Goal: Task Accomplishment & Management: Manage account settings

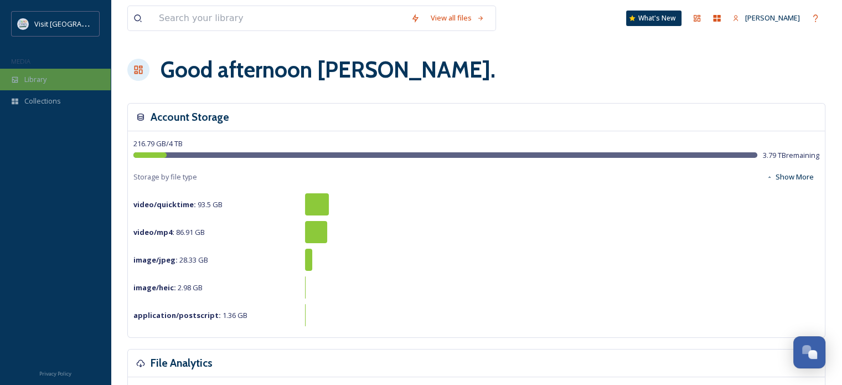
click at [60, 81] on div "Library" at bounding box center [55, 80] width 111 height 22
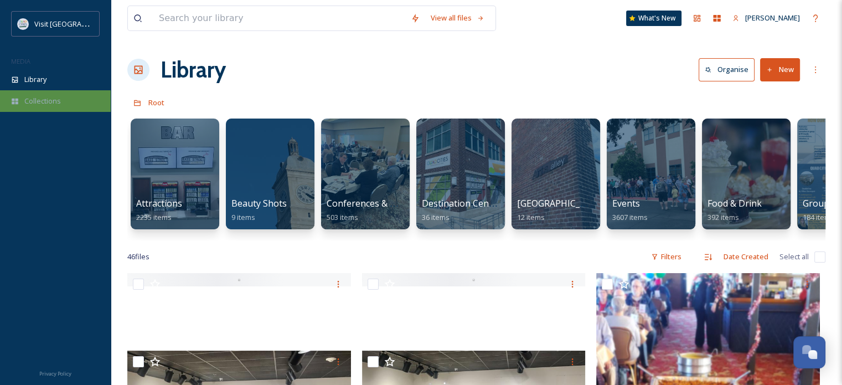
click at [43, 110] on div "Collections" at bounding box center [55, 101] width 111 height 22
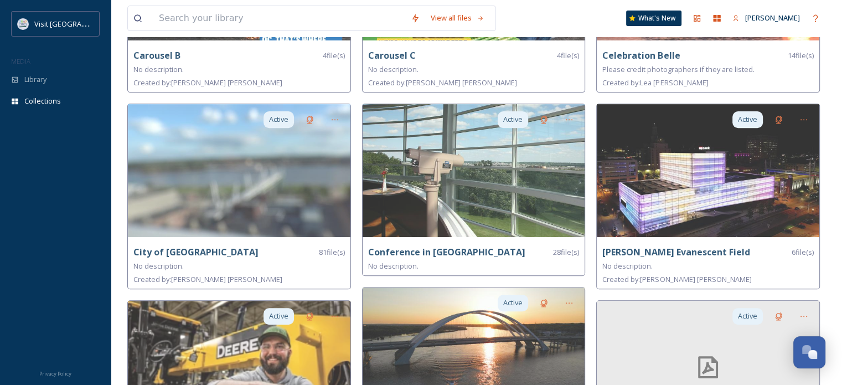
scroll to position [365, 0]
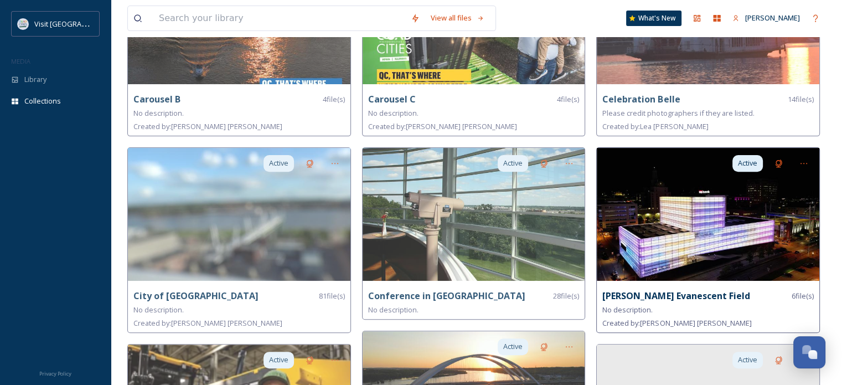
click at [782, 210] on img at bounding box center [708, 214] width 223 height 133
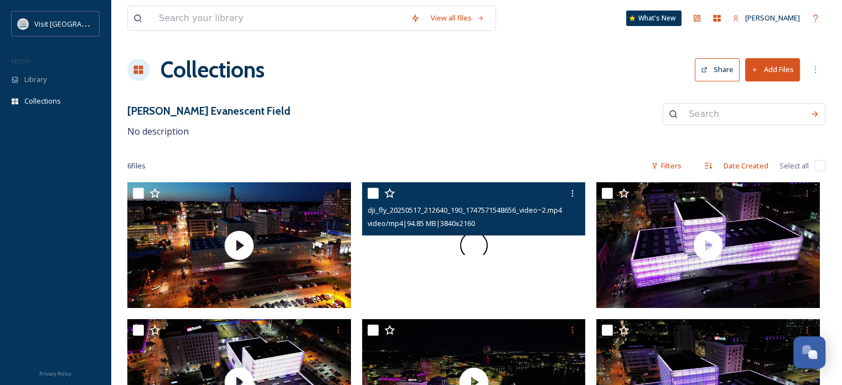
click at [467, 243] on span at bounding box center [473, 244] width 37 height 37
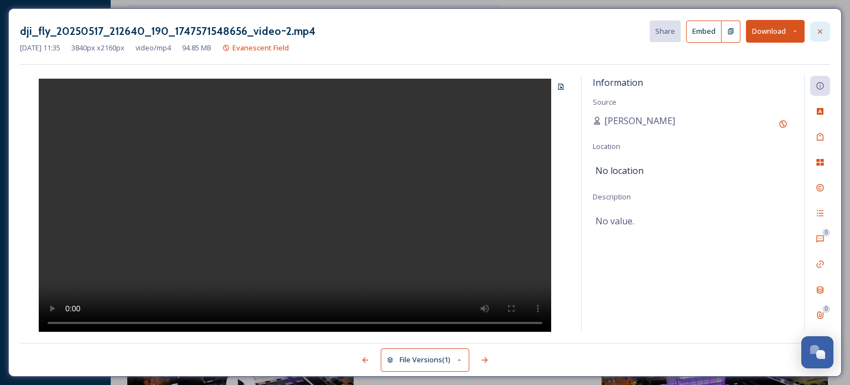
click at [820, 27] on icon at bounding box center [820, 31] width 9 height 9
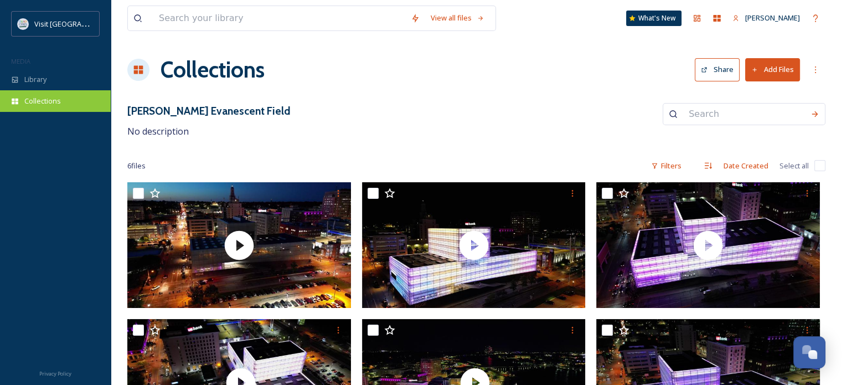
click at [45, 103] on span "Collections" at bounding box center [42, 101] width 37 height 11
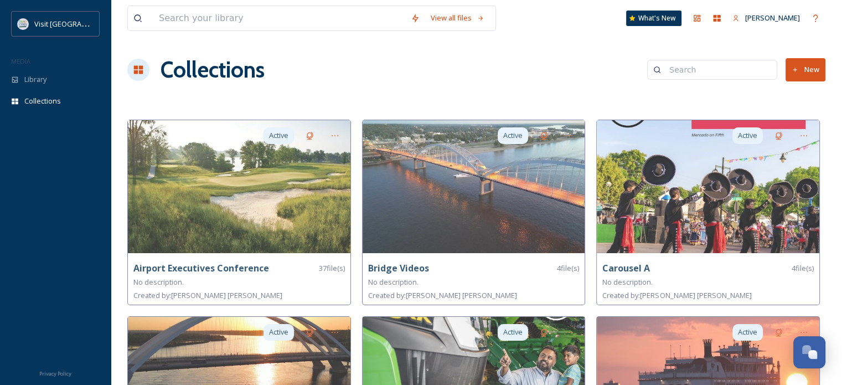
click at [816, 74] on button "New" at bounding box center [805, 69] width 40 height 23
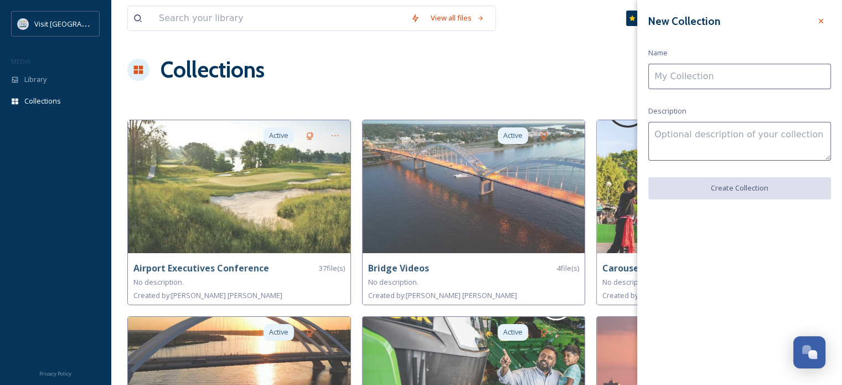
click at [771, 80] on input at bounding box center [739, 76] width 183 height 25
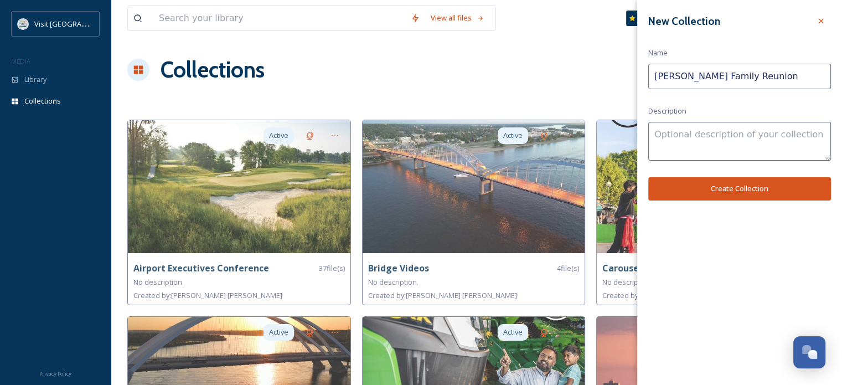
type input "[PERSON_NAME] Family Reunion"
click at [751, 152] on textarea at bounding box center [739, 141] width 183 height 39
click at [753, 181] on button "Create Collection" at bounding box center [739, 188] width 183 height 23
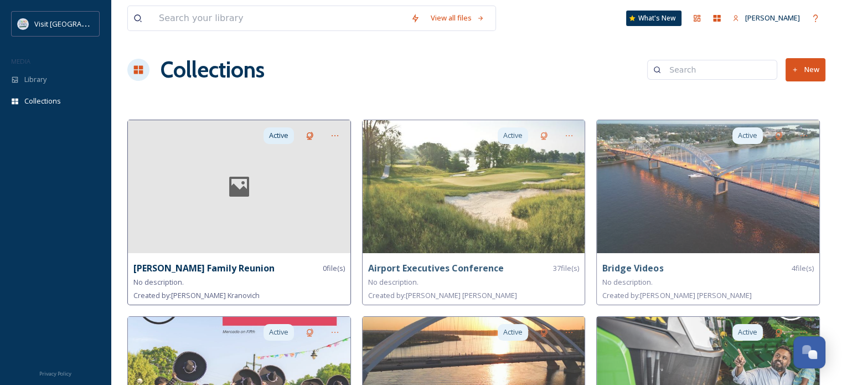
click at [278, 178] on div at bounding box center [239, 186] width 223 height 133
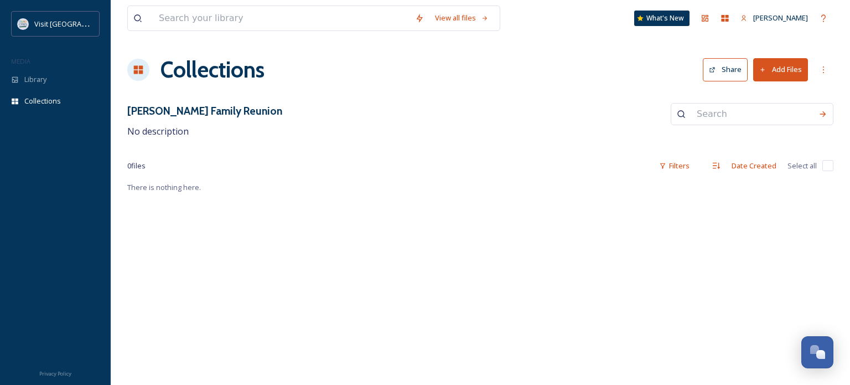
click at [792, 71] on button "Add Files" at bounding box center [780, 69] width 55 height 23
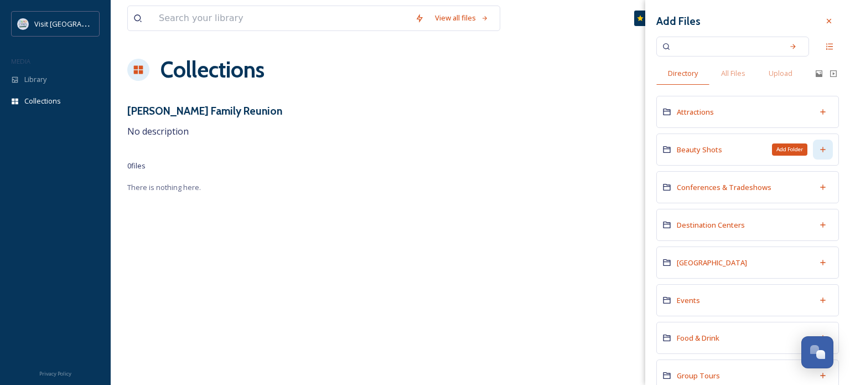
click at [819, 148] on icon at bounding box center [823, 149] width 9 height 9
click at [819, 147] on icon at bounding box center [823, 149] width 9 height 9
click at [691, 148] on span "Beauty Shots" at bounding box center [699, 149] width 45 height 10
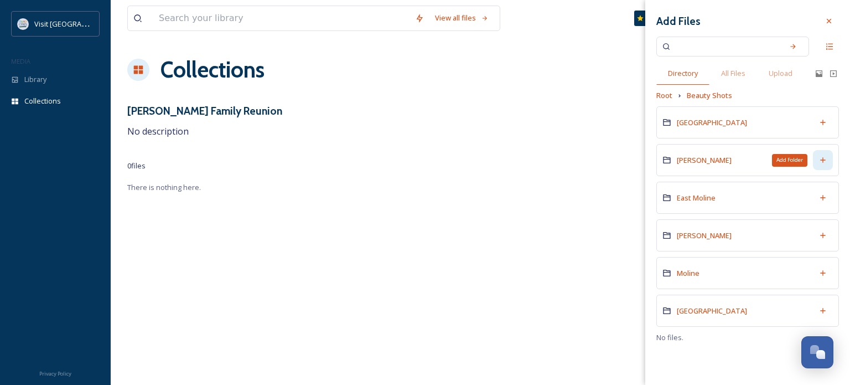
click at [815, 160] on div "Add Folder" at bounding box center [823, 160] width 20 height 20
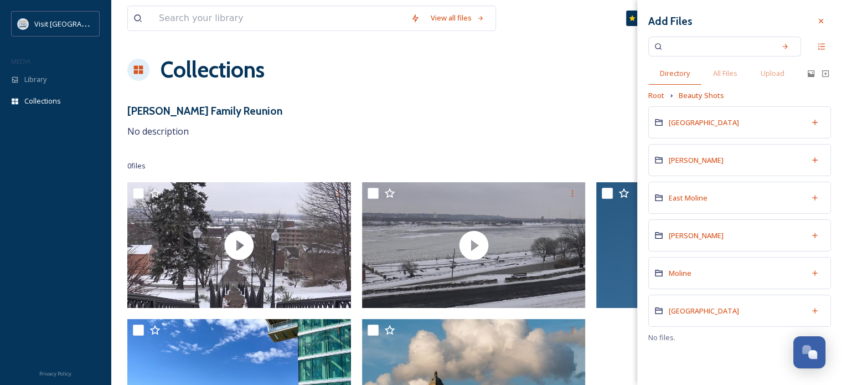
click at [458, 103] on div "[PERSON_NAME] Family Reunion No description" at bounding box center [476, 120] width 698 height 35
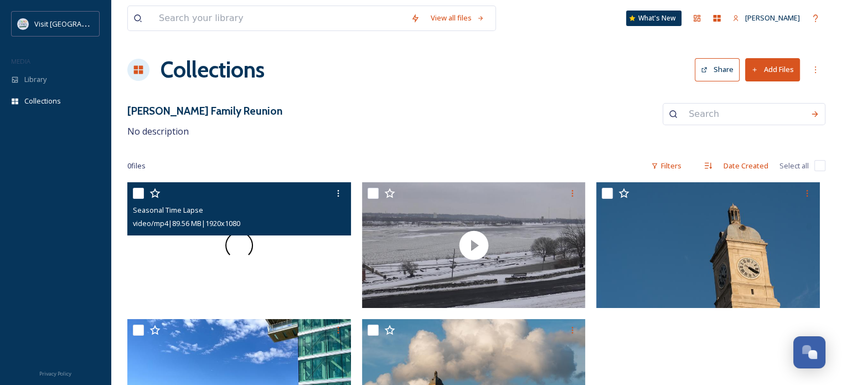
click at [225, 249] on div at bounding box center [239, 245] width 224 height 126
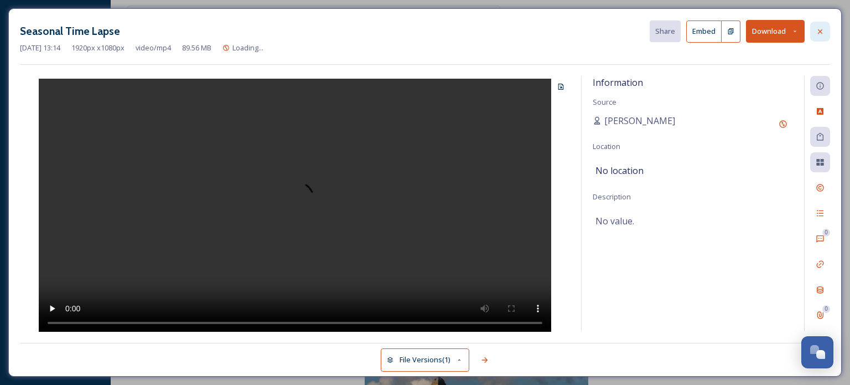
click at [826, 33] on div at bounding box center [820, 32] width 20 height 20
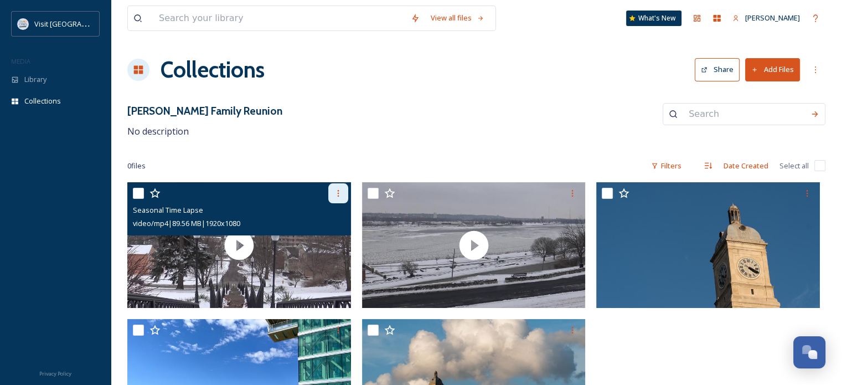
click at [340, 194] on icon at bounding box center [338, 193] width 9 height 9
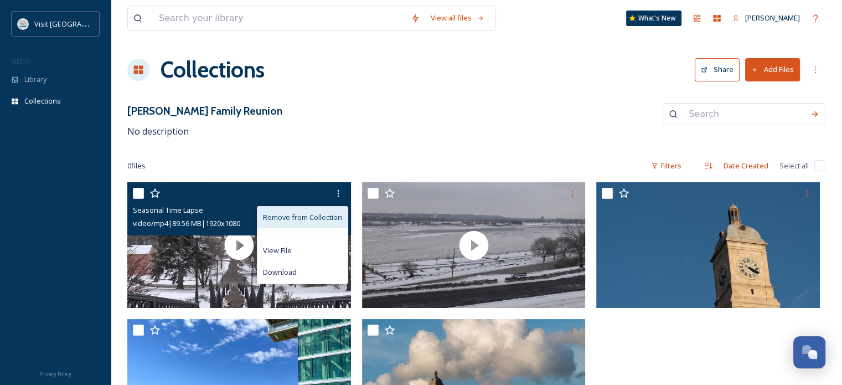
click at [332, 216] on span "Remove from Collection" at bounding box center [302, 217] width 79 height 11
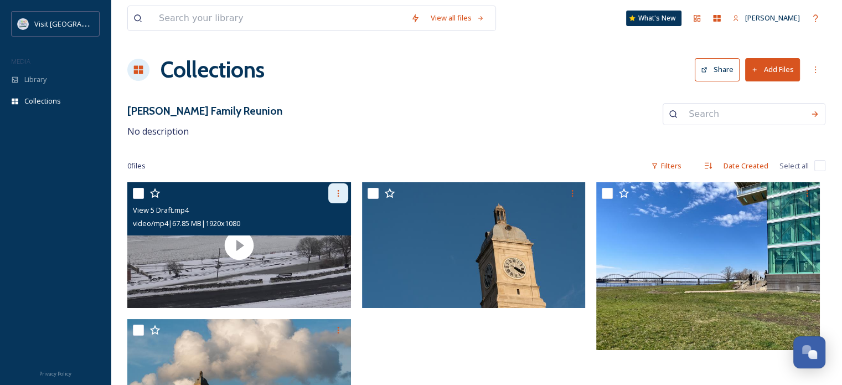
click at [339, 196] on icon at bounding box center [338, 193] width 9 height 9
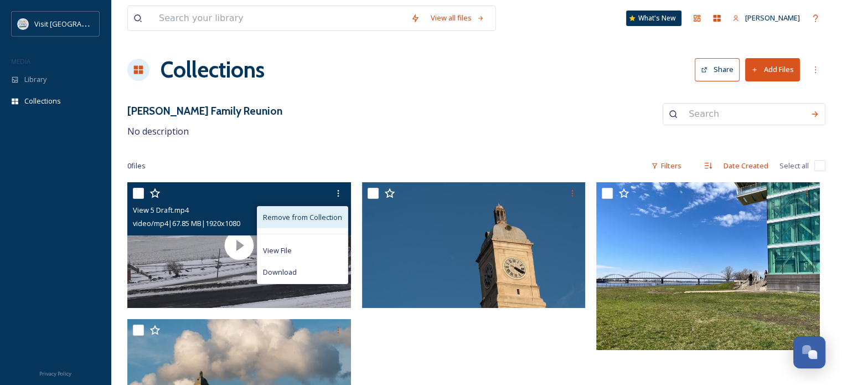
click at [332, 219] on span "Remove from Collection" at bounding box center [302, 217] width 79 height 11
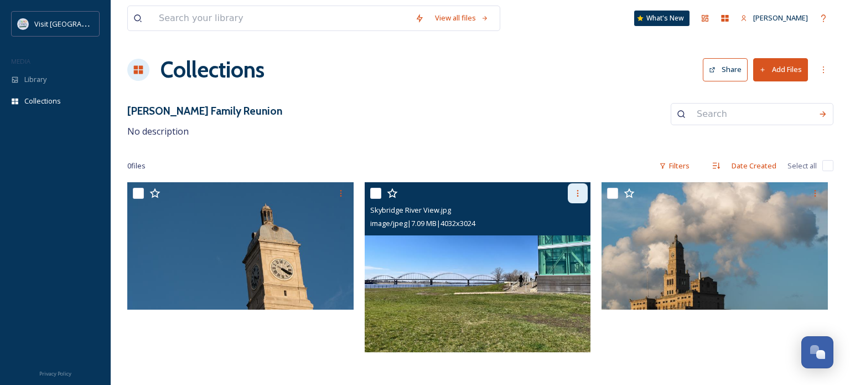
click at [578, 191] on icon at bounding box center [577, 193] width 9 height 9
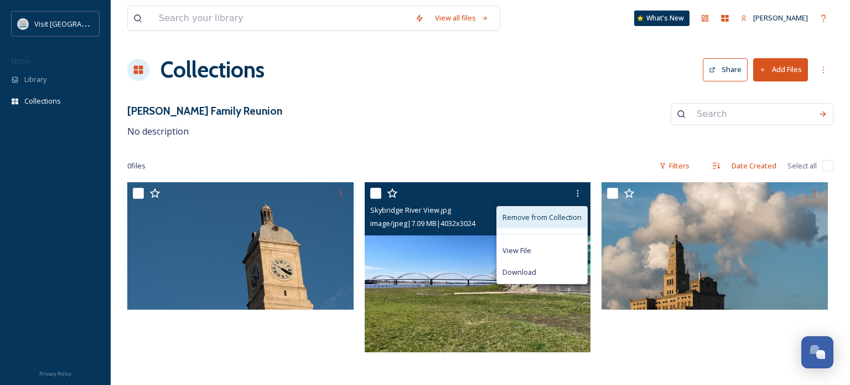
click at [570, 216] on span "Remove from Collection" at bounding box center [542, 217] width 79 height 11
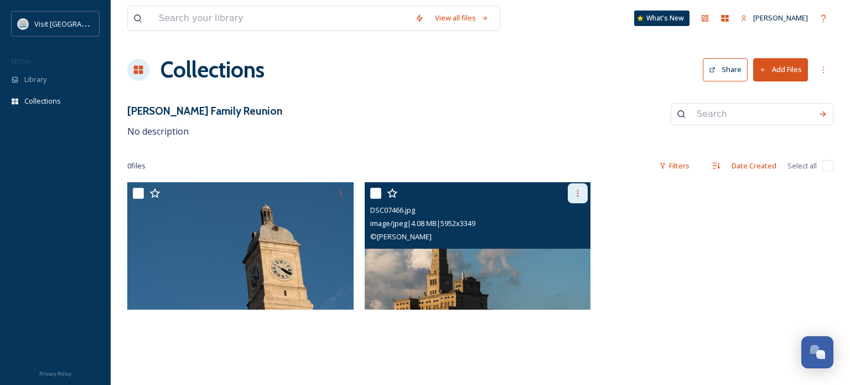
click at [576, 193] on icon at bounding box center [577, 193] width 9 height 9
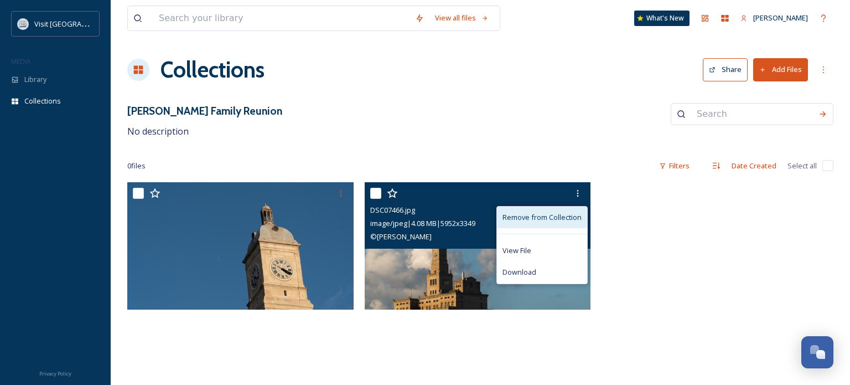
click at [571, 213] on span "Remove from Collection" at bounding box center [542, 217] width 79 height 11
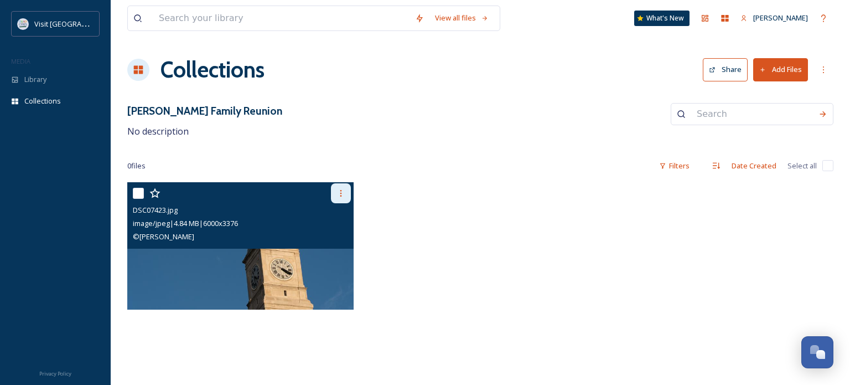
click at [335, 193] on div at bounding box center [341, 193] width 20 height 20
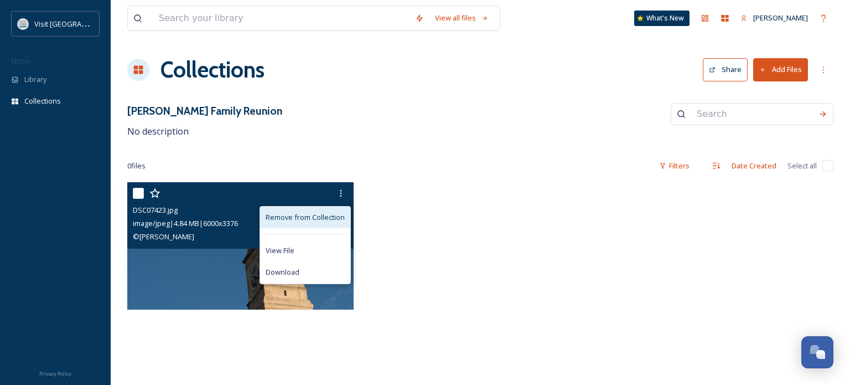
click at [337, 216] on span "Remove from Collection" at bounding box center [305, 217] width 79 height 11
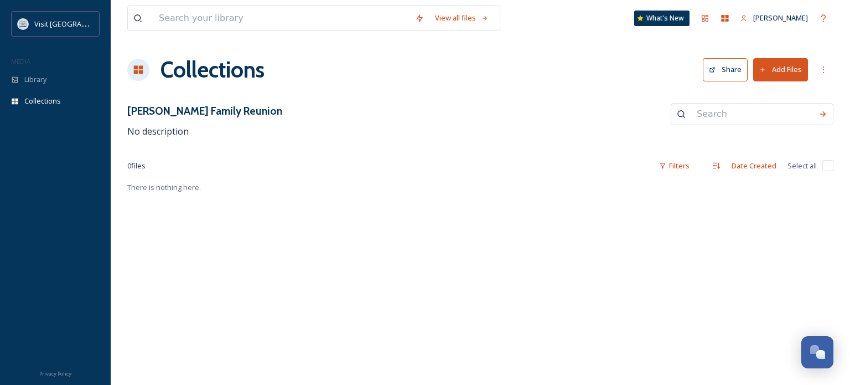
click at [797, 70] on button "Add Files" at bounding box center [780, 69] width 55 height 23
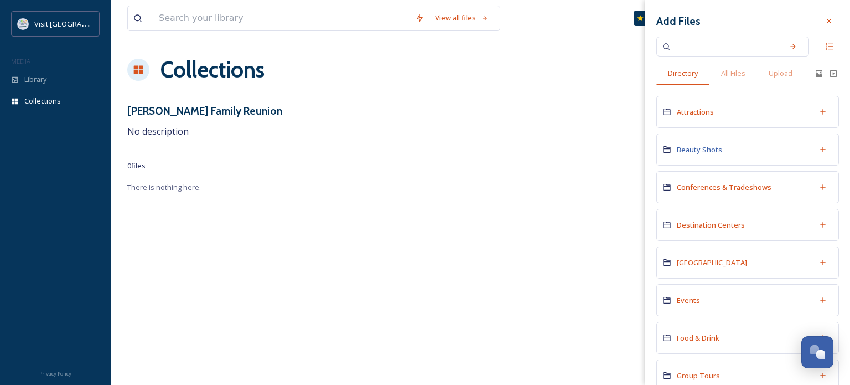
click at [695, 151] on span "Beauty Shots" at bounding box center [699, 149] width 45 height 10
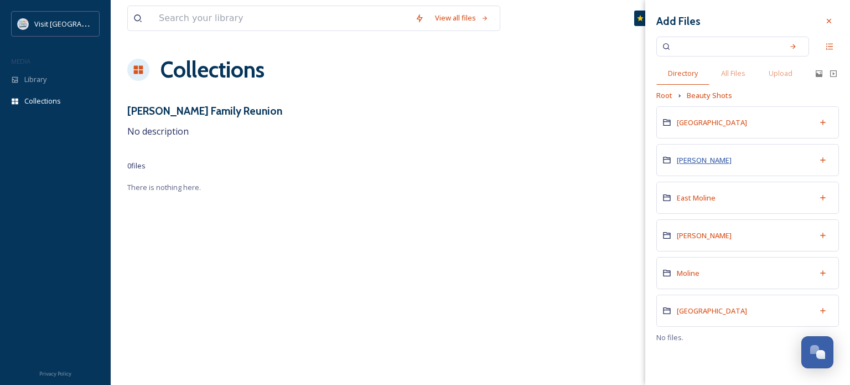
click at [689, 161] on span "[PERSON_NAME]" at bounding box center [704, 160] width 55 height 10
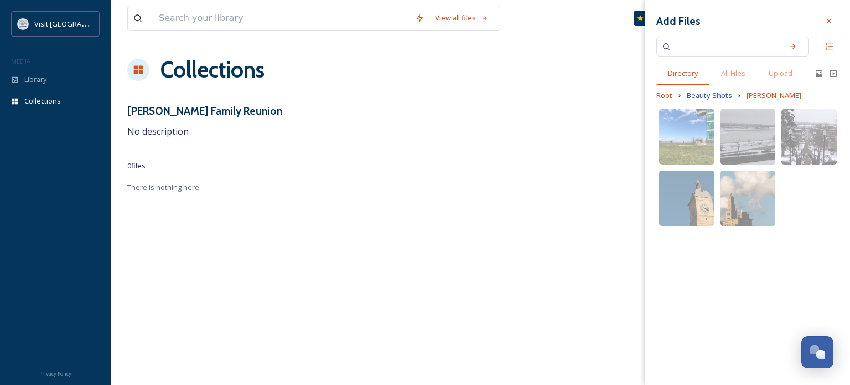
click at [719, 97] on span "Beauty Shots" at bounding box center [709, 95] width 45 height 11
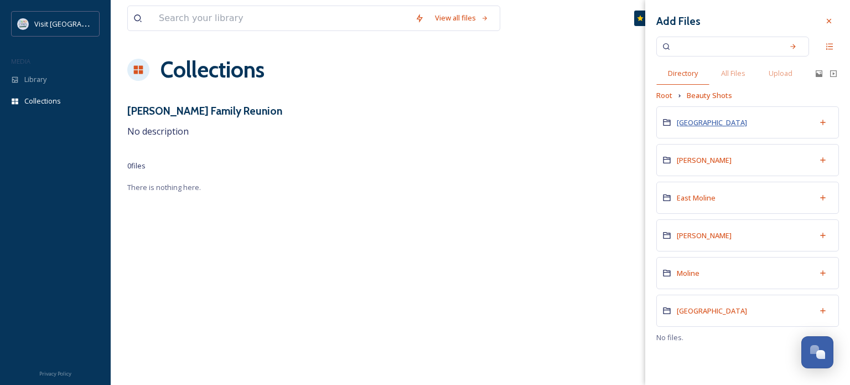
click at [690, 123] on span "[GEOGRAPHIC_DATA]" at bounding box center [712, 122] width 70 height 10
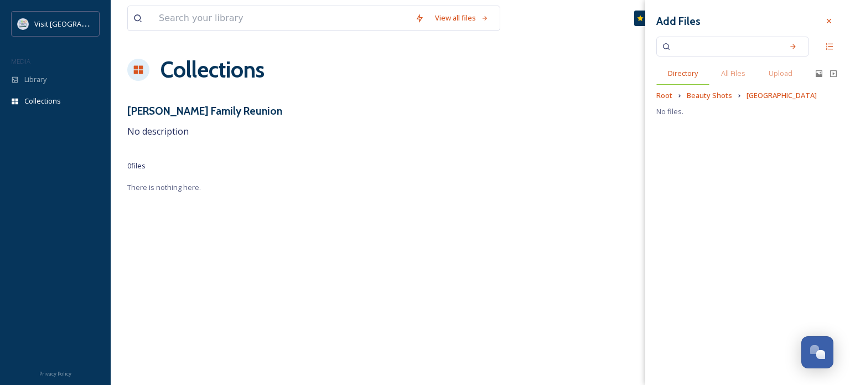
click at [684, 77] on span "Directory" at bounding box center [683, 73] width 30 height 11
click at [672, 97] on div "Root Beauty Shots Bettendorf" at bounding box center [747, 95] width 183 height 11
click at [668, 95] on span "Root" at bounding box center [664, 95] width 16 height 11
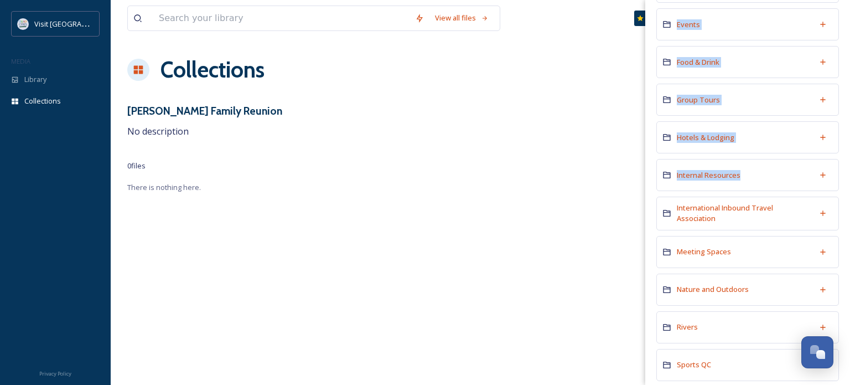
scroll to position [288, 0]
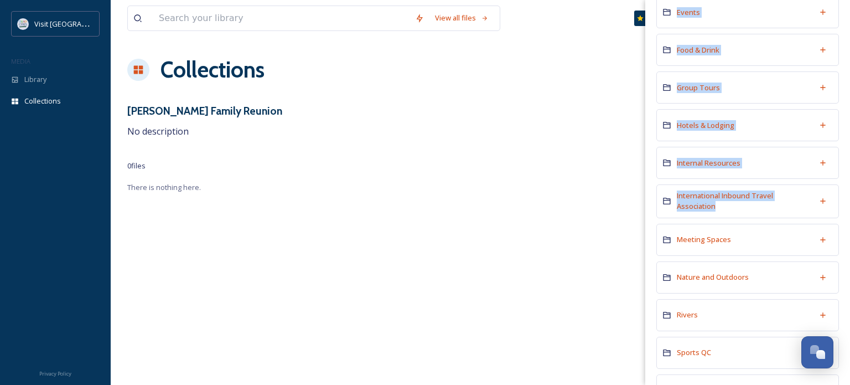
drag, startPoint x: 850, startPoint y: 106, endPoint x: 850, endPoint y: 192, distance: 85.8
click at [850, 192] on div "Add Files Directory All Files Upload Attractions Beauty Shots Conferences & Tra…" at bounding box center [747, 192] width 205 height 385
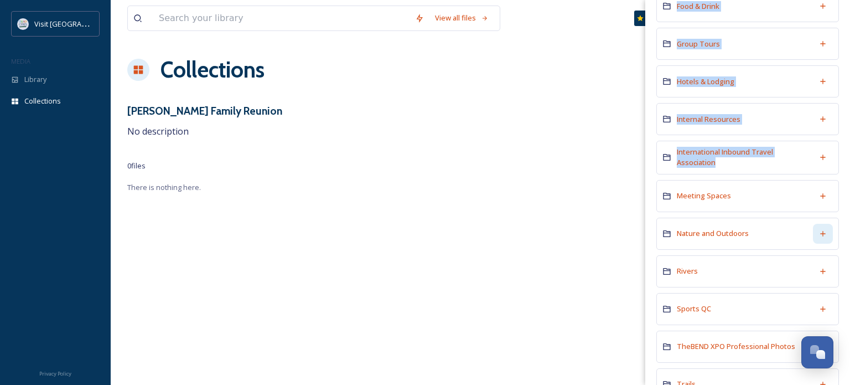
scroll to position [338, 0]
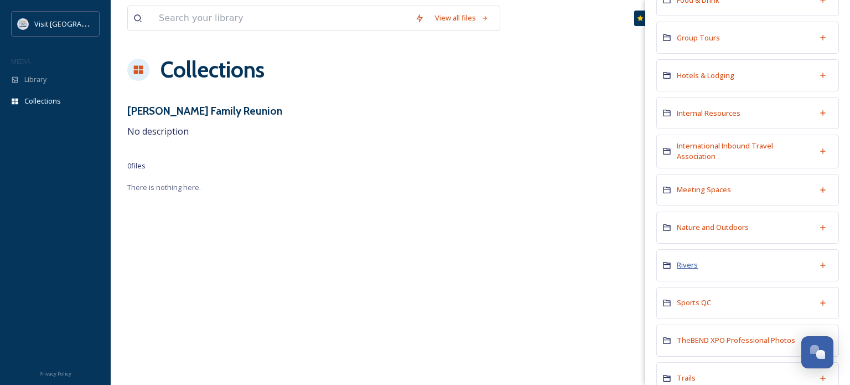
click at [693, 260] on span "Rivers" at bounding box center [687, 265] width 21 height 10
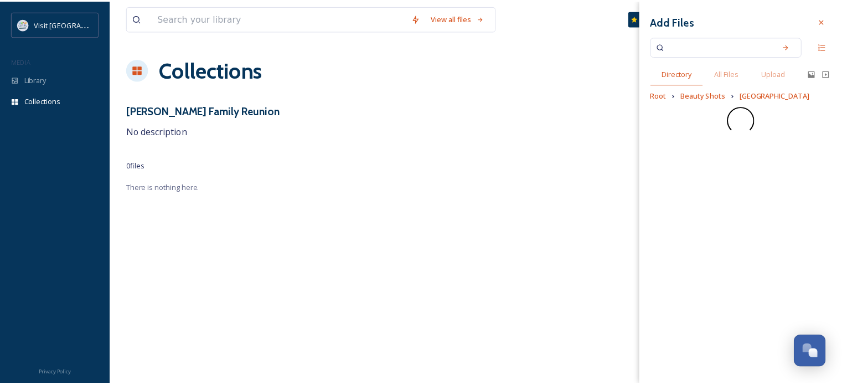
scroll to position [0, 0]
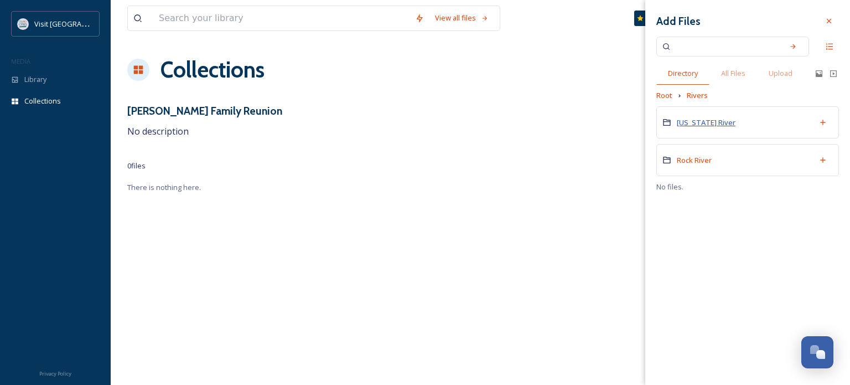
click at [710, 122] on span "[US_STATE] River" at bounding box center [706, 122] width 59 height 10
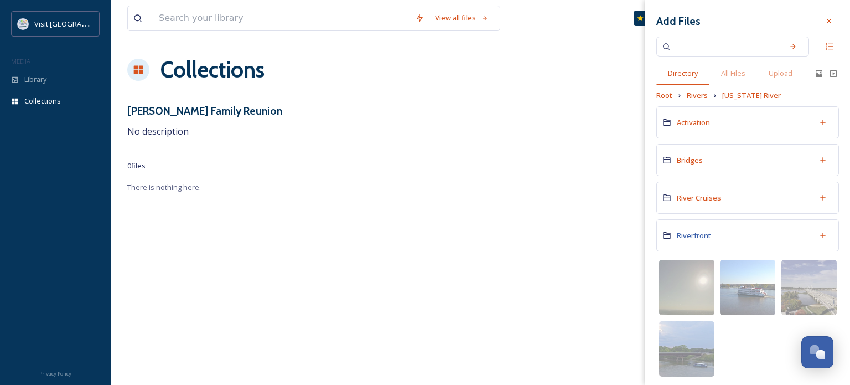
click at [695, 236] on span "Riverfront" at bounding box center [694, 235] width 34 height 10
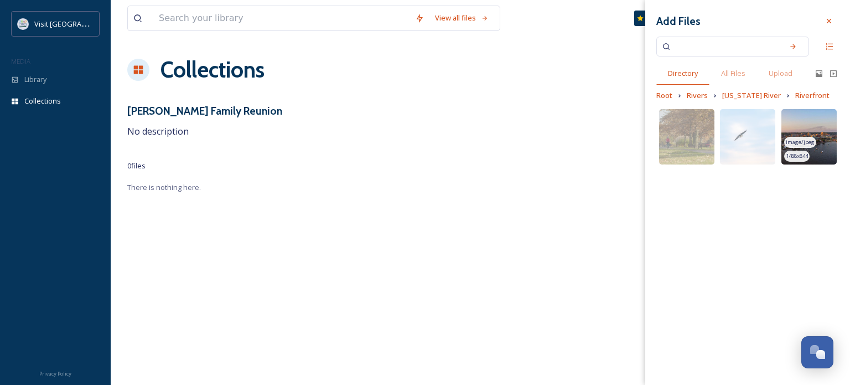
click at [813, 125] on img at bounding box center [809, 136] width 55 height 55
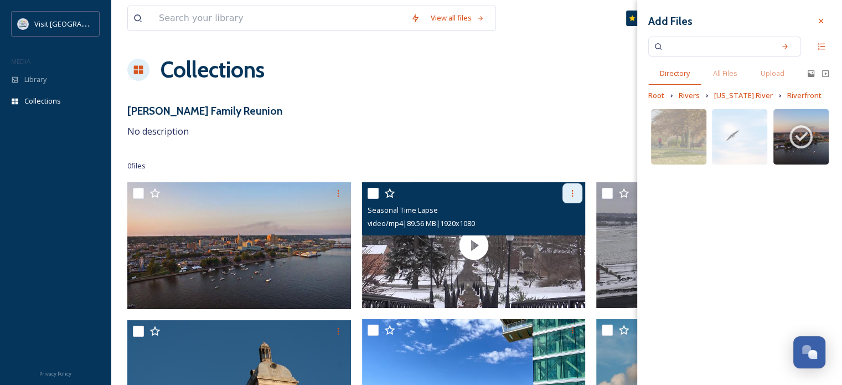
click at [570, 193] on icon at bounding box center [572, 193] width 9 height 9
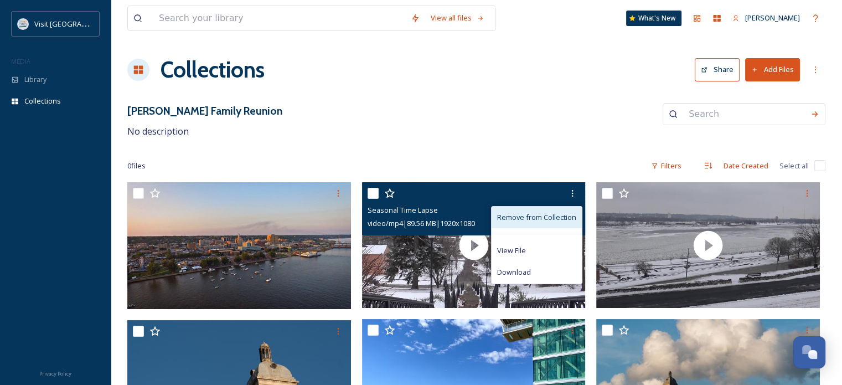
click at [572, 216] on span "Remove from Collection" at bounding box center [536, 217] width 79 height 11
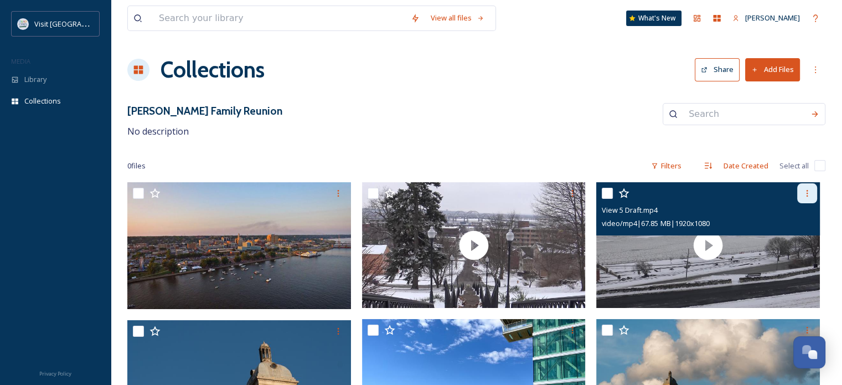
click at [804, 197] on icon at bounding box center [807, 193] width 9 height 9
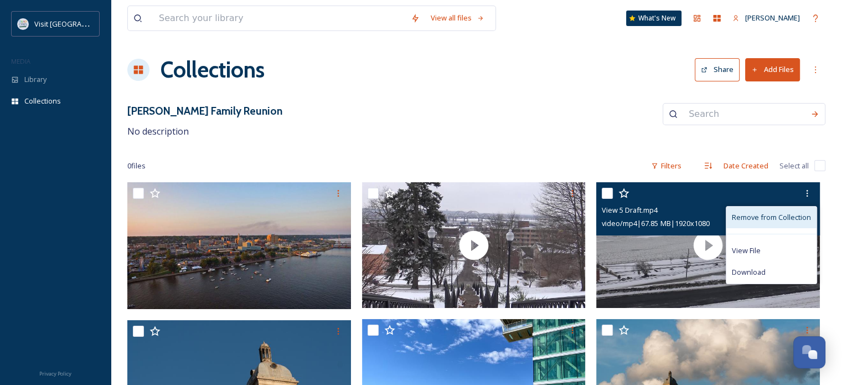
click at [790, 216] on span "Remove from Collection" at bounding box center [771, 217] width 79 height 11
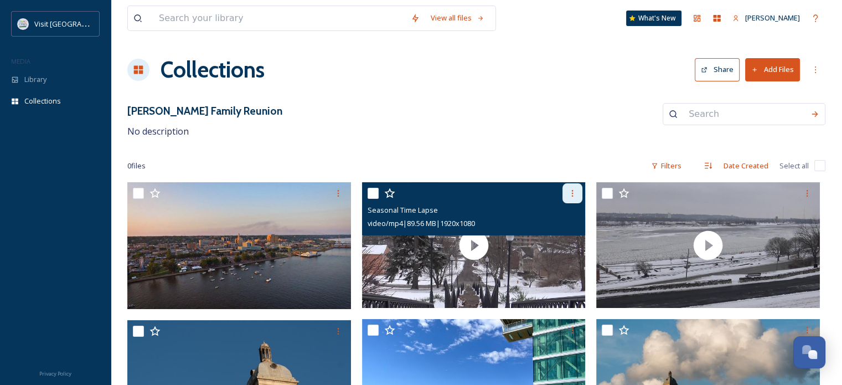
click at [570, 190] on icon at bounding box center [572, 193] width 9 height 9
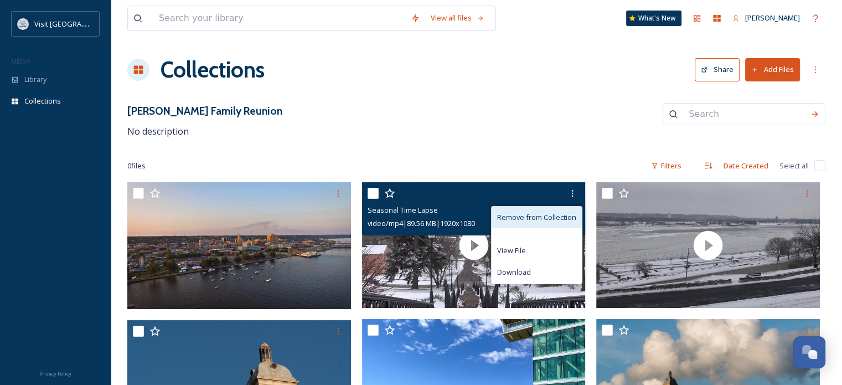
click at [565, 214] on span "Remove from Collection" at bounding box center [536, 217] width 79 height 11
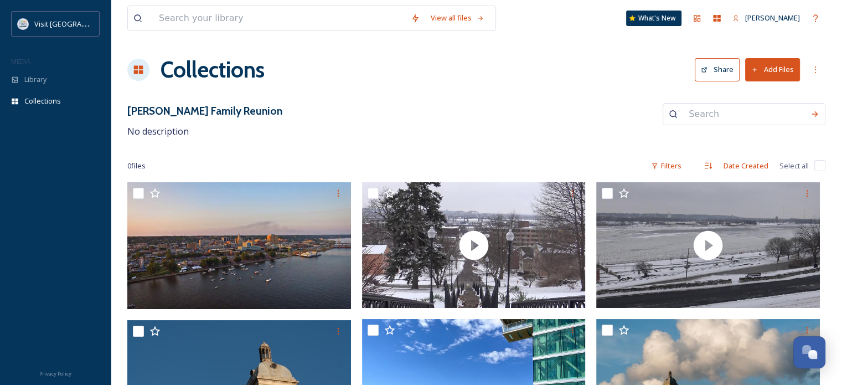
click at [793, 70] on button "Add Files" at bounding box center [772, 69] width 55 height 23
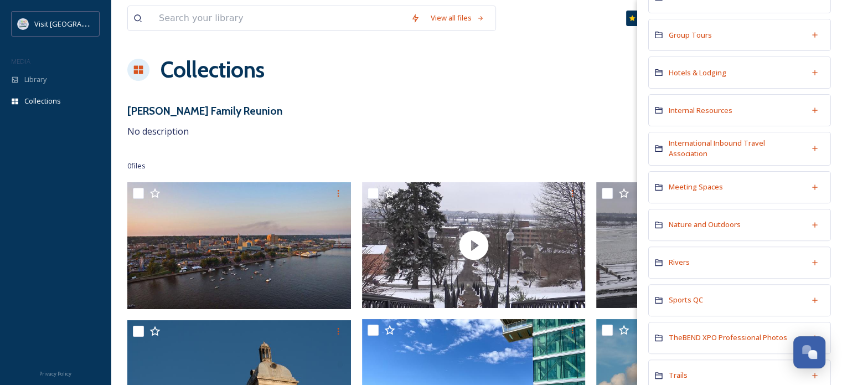
scroll to position [360, 0]
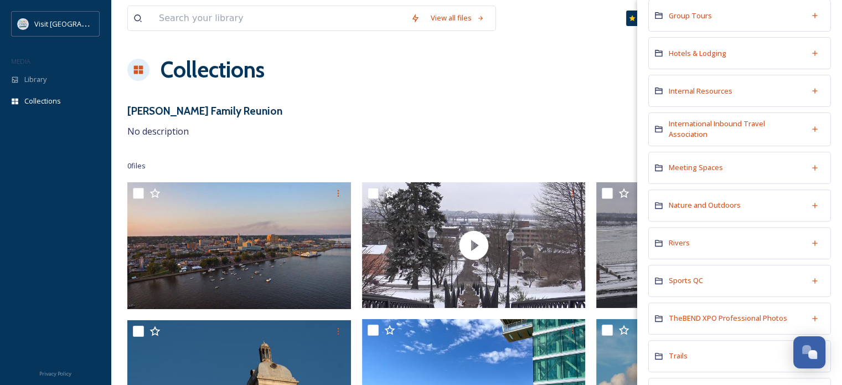
click at [699, 247] on div "Rivers" at bounding box center [739, 243] width 183 height 32
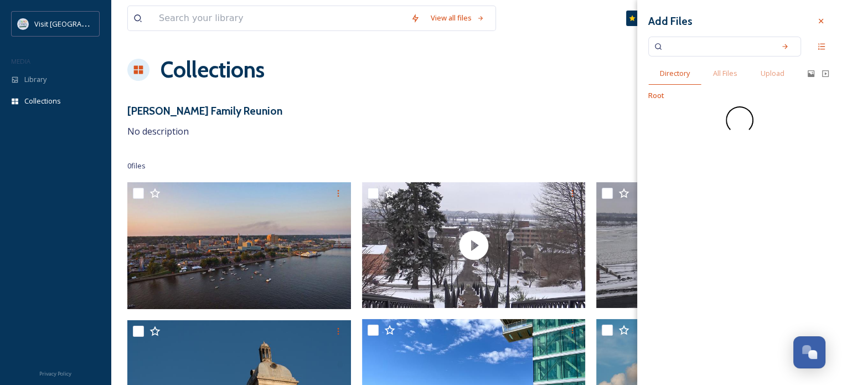
scroll to position [0, 0]
click at [675, 117] on span "[US_STATE] River" at bounding box center [698, 122] width 59 height 10
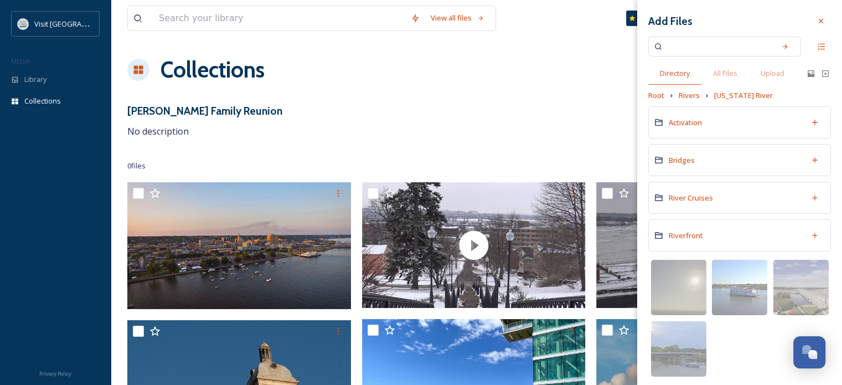
click at [691, 151] on div "Bridges" at bounding box center [739, 160] width 183 height 32
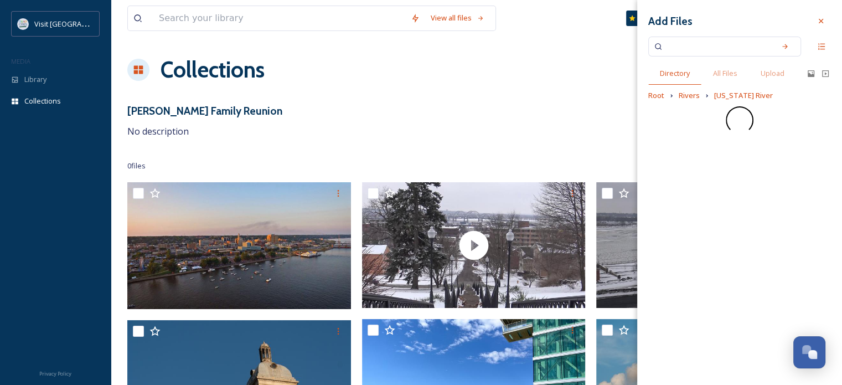
click at [689, 159] on div "Add Files Directory All Files Upload Root Rivers [US_STATE] River" at bounding box center [739, 192] width 205 height 385
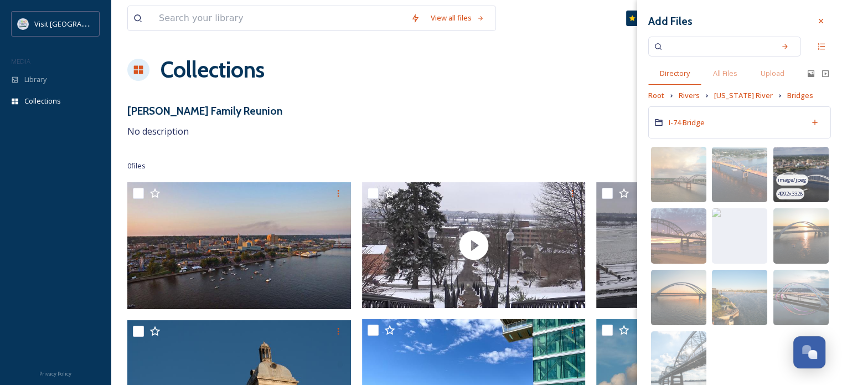
click at [794, 159] on img at bounding box center [800, 174] width 55 height 55
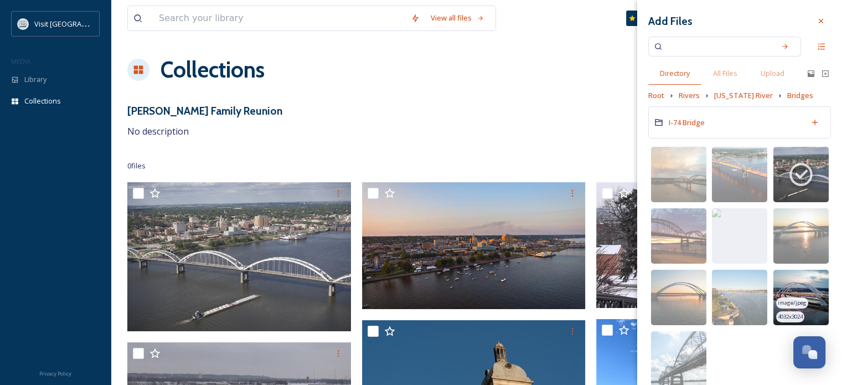
click at [804, 283] on img at bounding box center [800, 297] width 55 height 55
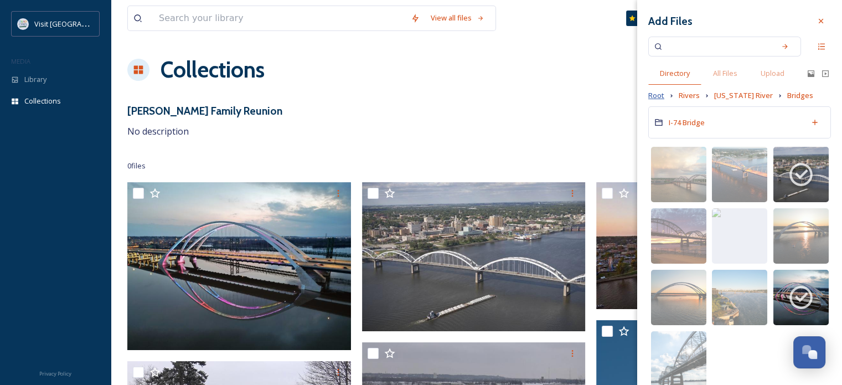
click at [651, 95] on span "Root" at bounding box center [656, 95] width 16 height 11
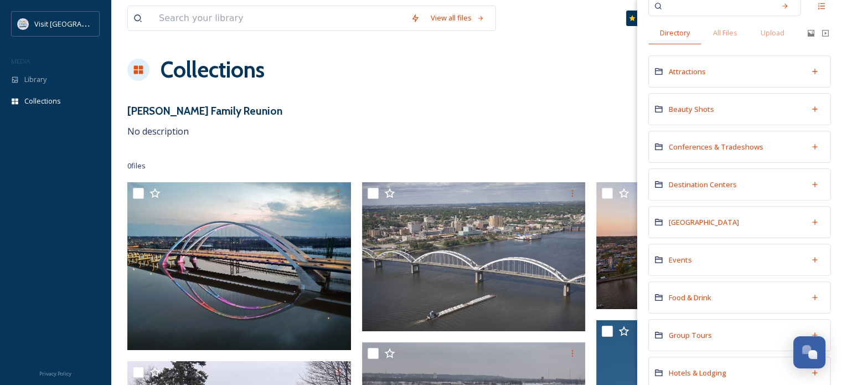
scroll to position [36, 0]
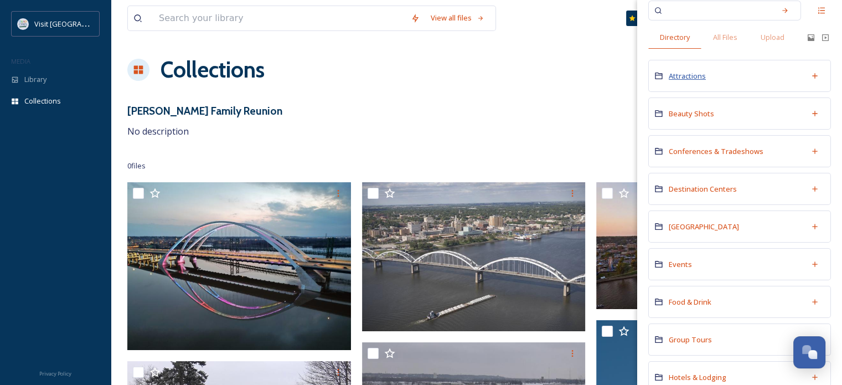
click at [695, 78] on span "Attractions" at bounding box center [687, 76] width 37 height 10
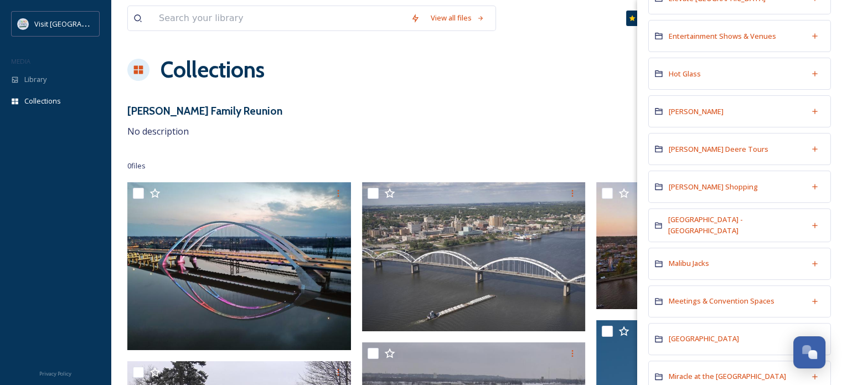
scroll to position [370, 0]
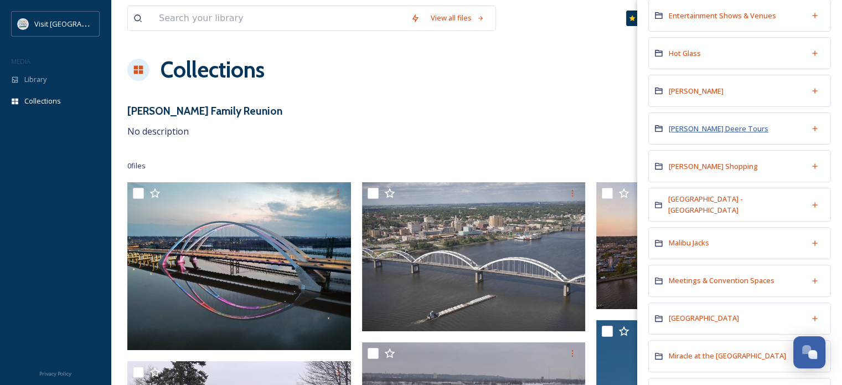
click at [699, 128] on span "[PERSON_NAME] Deere Tours" at bounding box center [719, 128] width 100 height 10
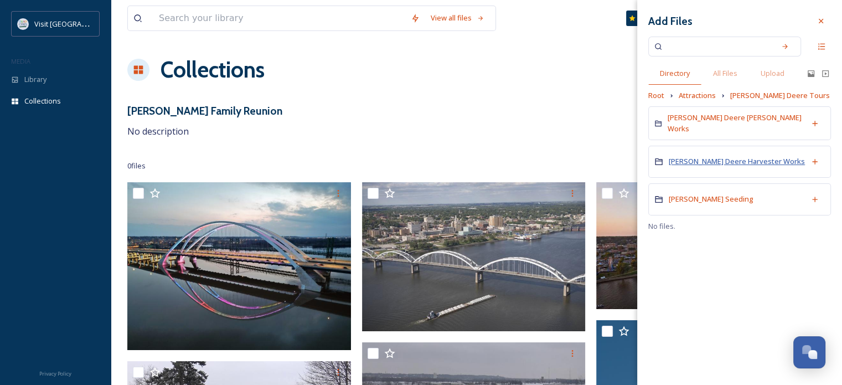
click at [697, 159] on span "[PERSON_NAME] Deere Harvester Works" at bounding box center [737, 161] width 136 height 10
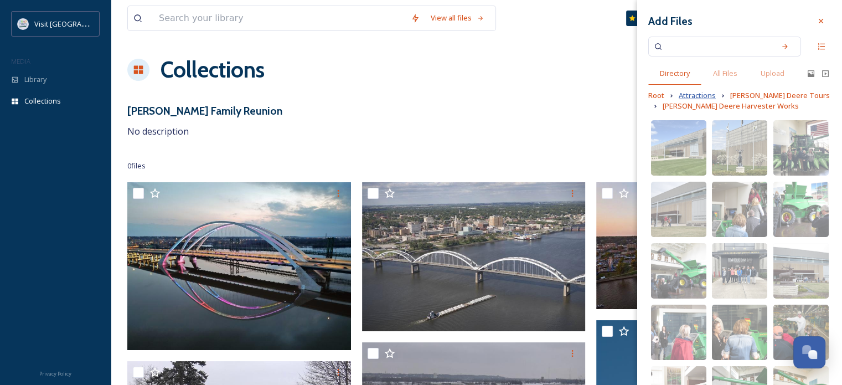
click at [707, 97] on span "Attractions" at bounding box center [697, 95] width 37 height 11
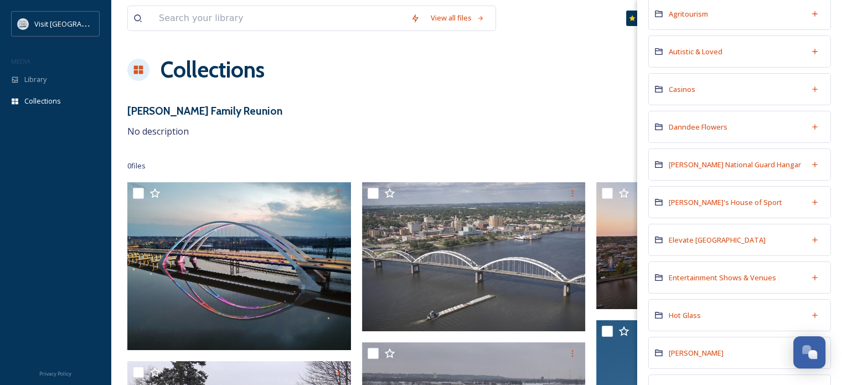
scroll to position [21, 0]
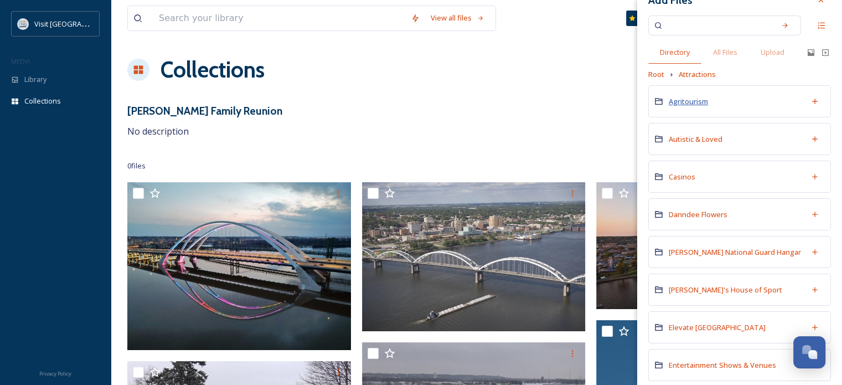
click at [696, 101] on span "Agritourism" at bounding box center [688, 101] width 39 height 10
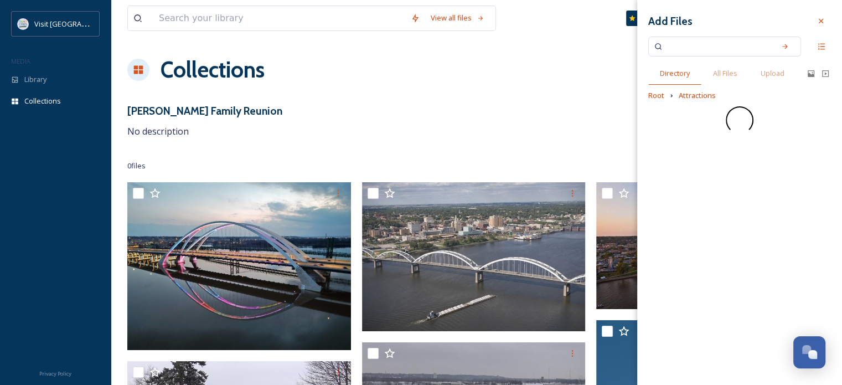
scroll to position [0, 0]
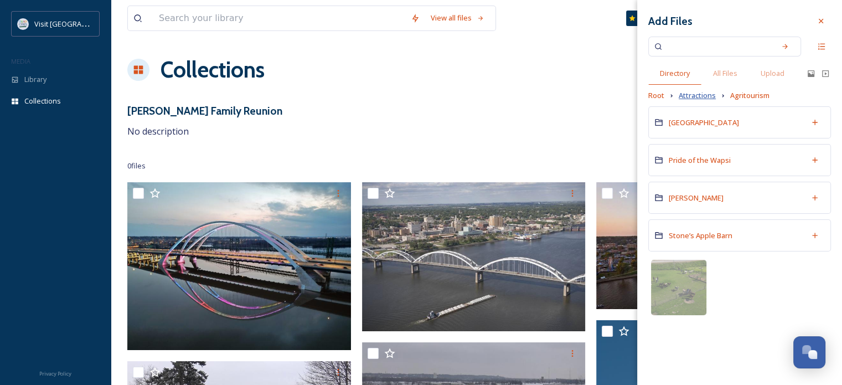
click at [706, 97] on span "Attractions" at bounding box center [697, 95] width 37 height 11
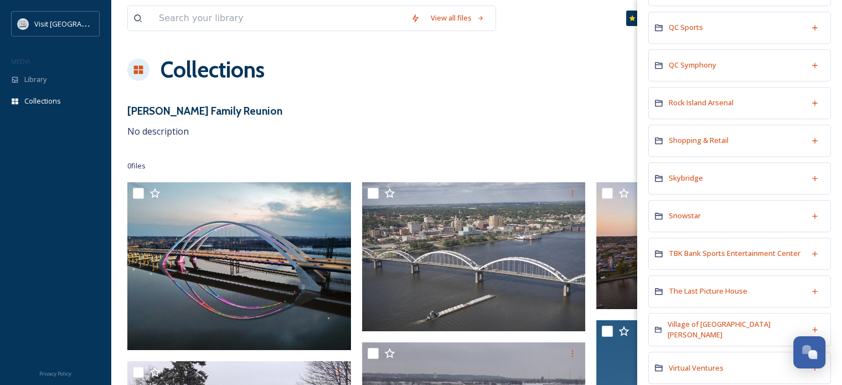
scroll to position [1075, 0]
click at [679, 176] on div "Skybridge" at bounding box center [739, 178] width 183 height 32
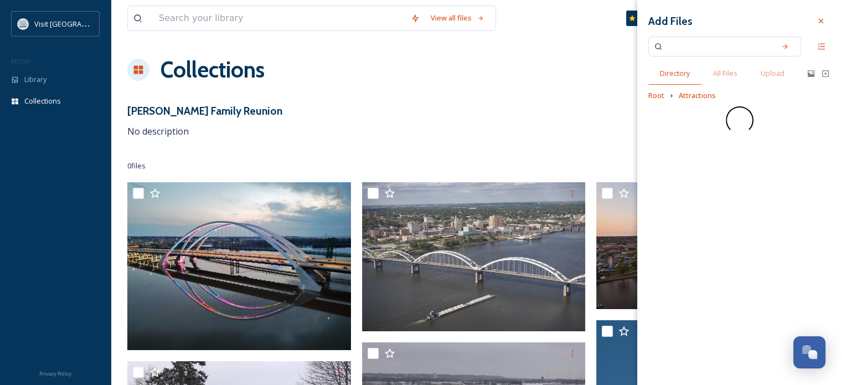
click at [679, 174] on div "Add Files Directory All Files Upload Root Attractions" at bounding box center [739, 192] width 205 height 385
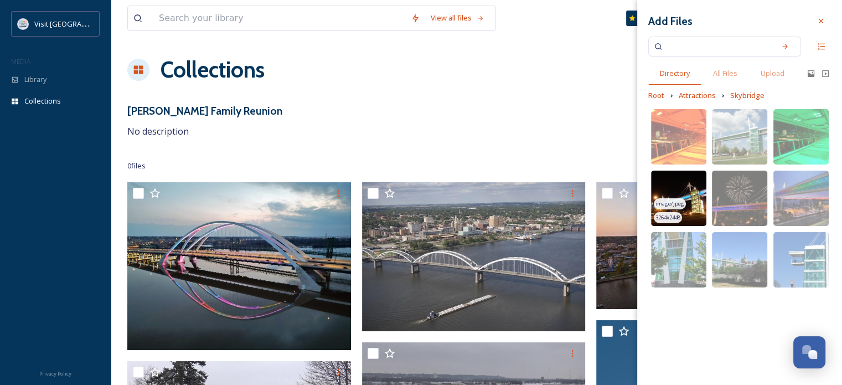
click at [686, 179] on img at bounding box center [678, 197] width 55 height 55
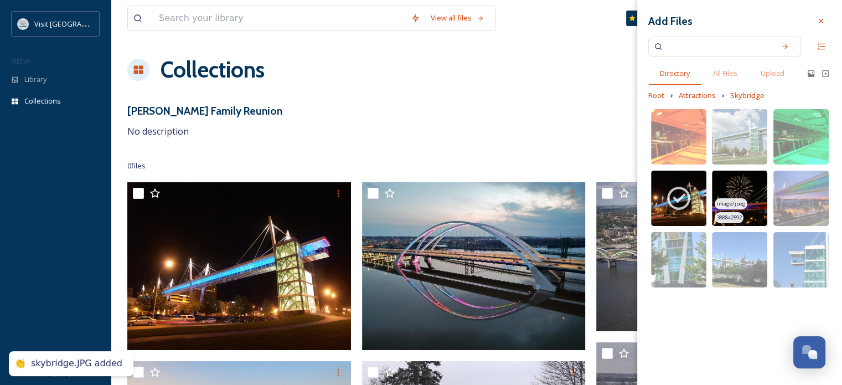
click at [751, 189] on img at bounding box center [739, 197] width 55 height 55
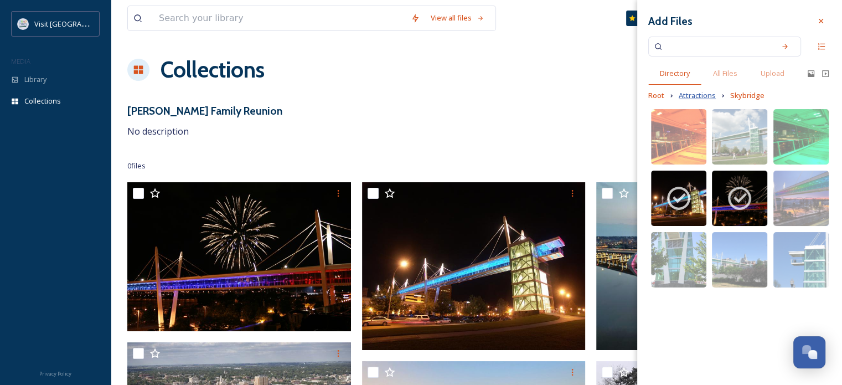
click at [708, 100] on span "Attractions" at bounding box center [697, 95] width 37 height 11
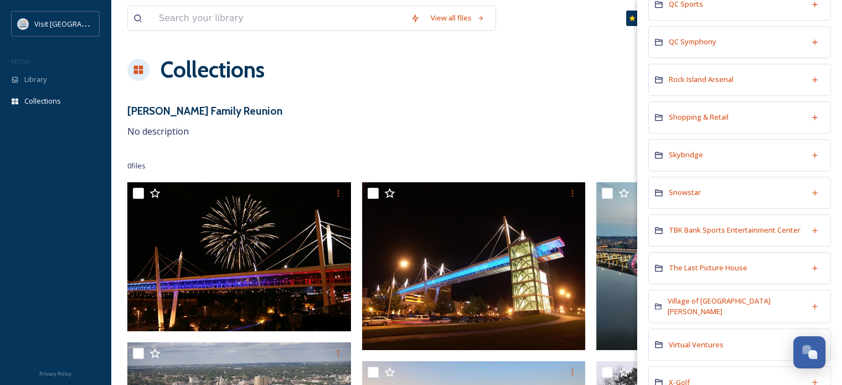
scroll to position [1083, 0]
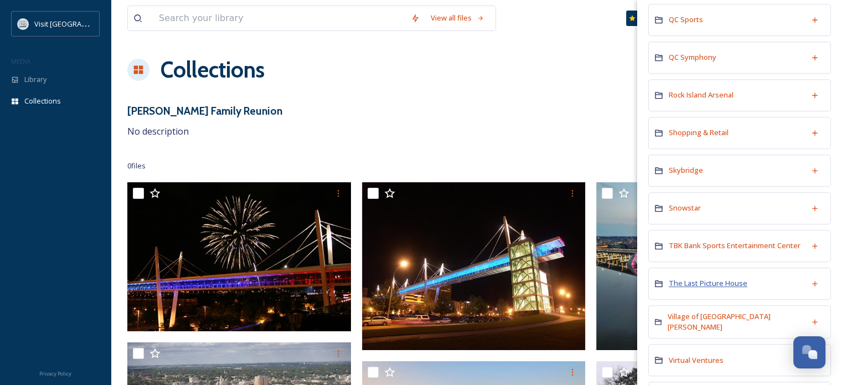
click at [696, 278] on span "The Last Picture House" at bounding box center [708, 283] width 79 height 10
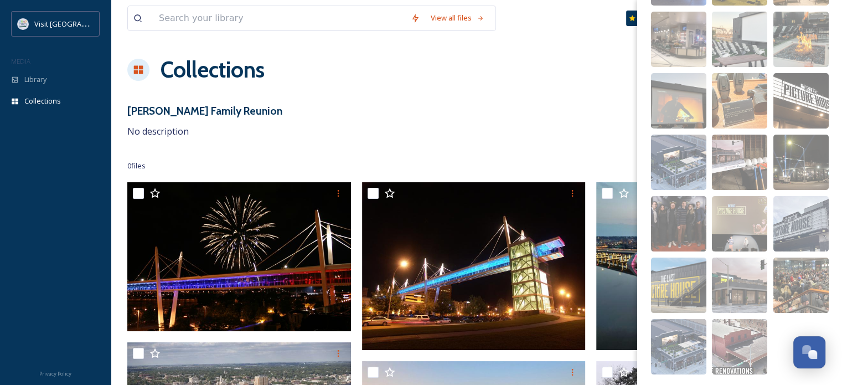
scroll to position [184, 0]
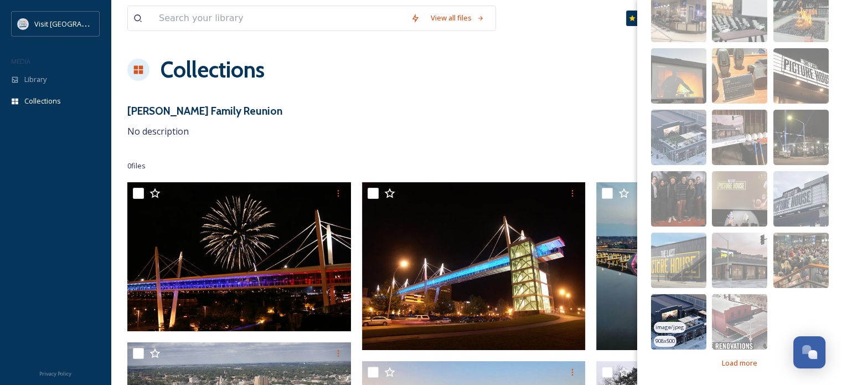
click at [687, 314] on img at bounding box center [678, 321] width 55 height 55
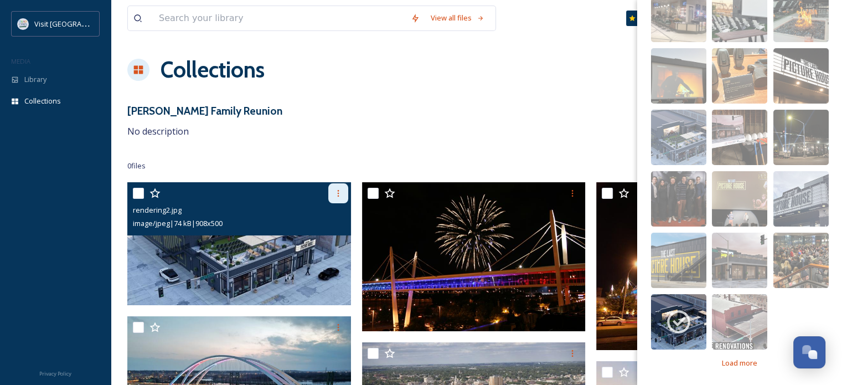
click at [338, 193] on icon at bounding box center [338, 193] width 2 height 7
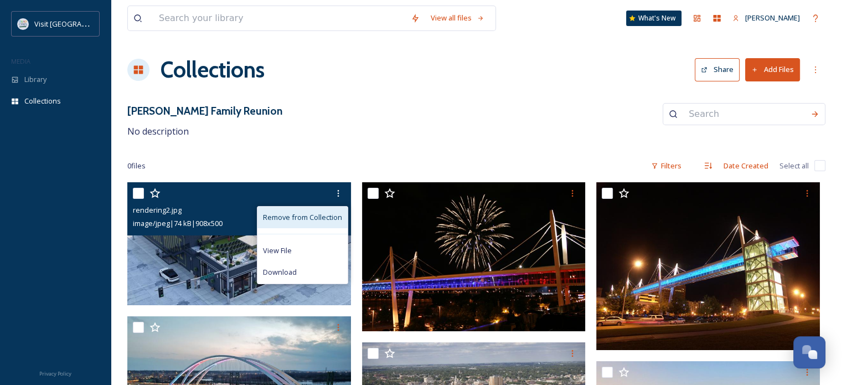
click at [334, 214] on span "Remove from Collection" at bounding box center [302, 217] width 79 height 11
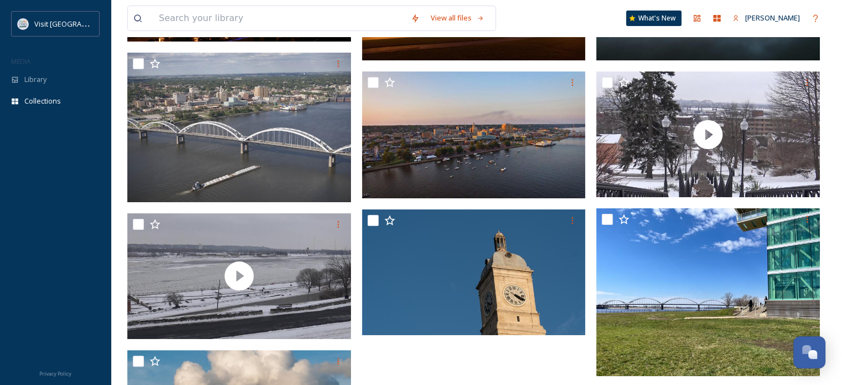
scroll to position [279, 0]
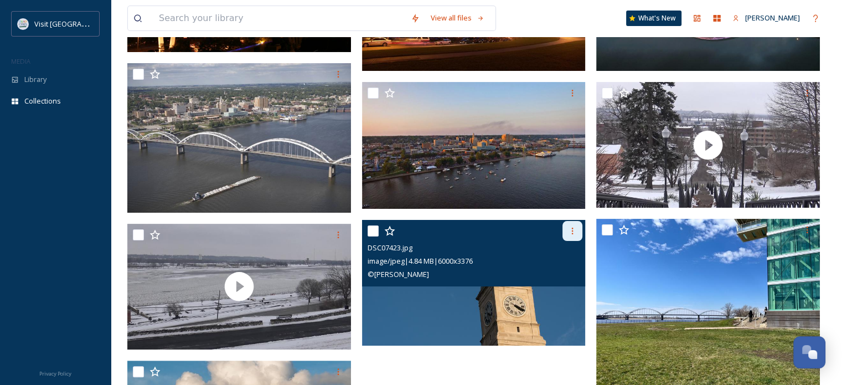
click at [572, 231] on icon at bounding box center [572, 230] width 9 height 9
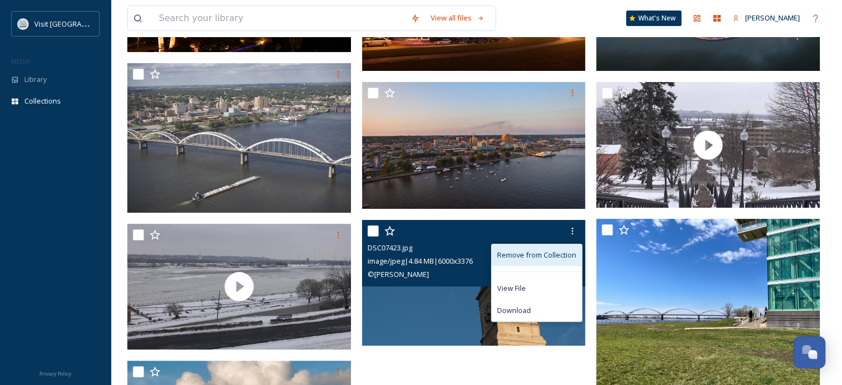
click at [564, 252] on span "Remove from Collection" at bounding box center [536, 255] width 79 height 11
click at [564, 253] on span "Remove from Collection" at bounding box center [536, 255] width 79 height 11
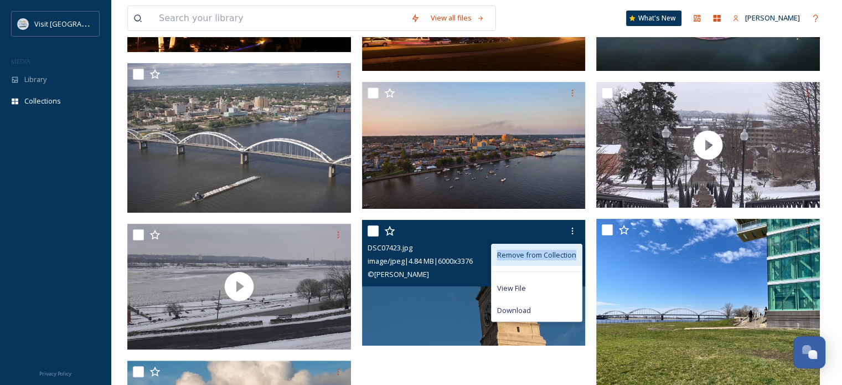
click at [565, 253] on span "Remove from Collection" at bounding box center [536, 255] width 79 height 11
click at [547, 253] on span "Remove from Collection" at bounding box center [536, 255] width 79 height 11
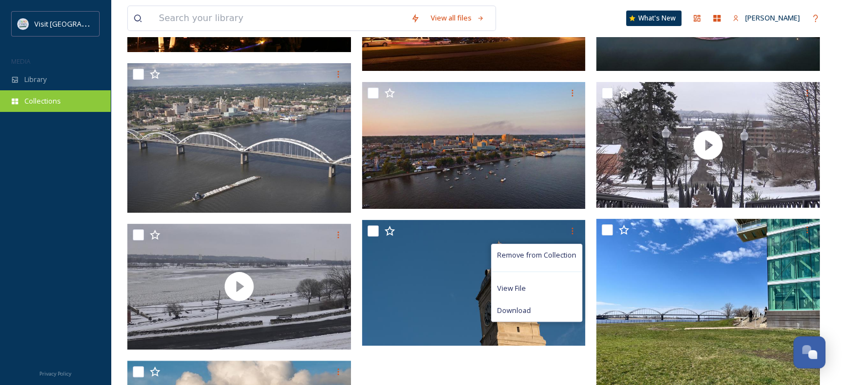
click at [21, 100] on div "Collections" at bounding box center [55, 101] width 111 height 22
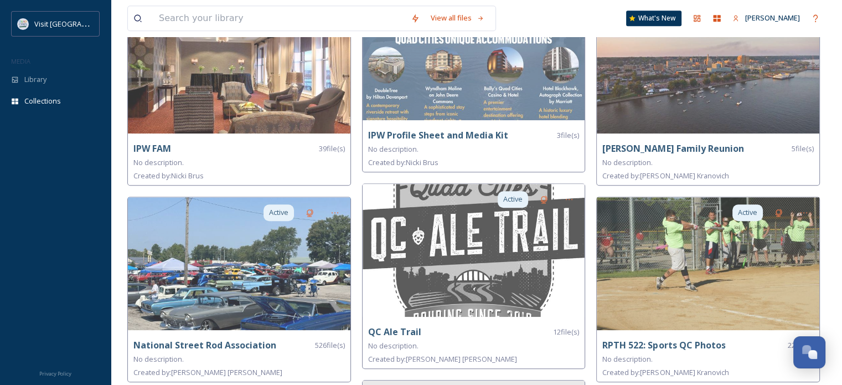
scroll to position [907, 0]
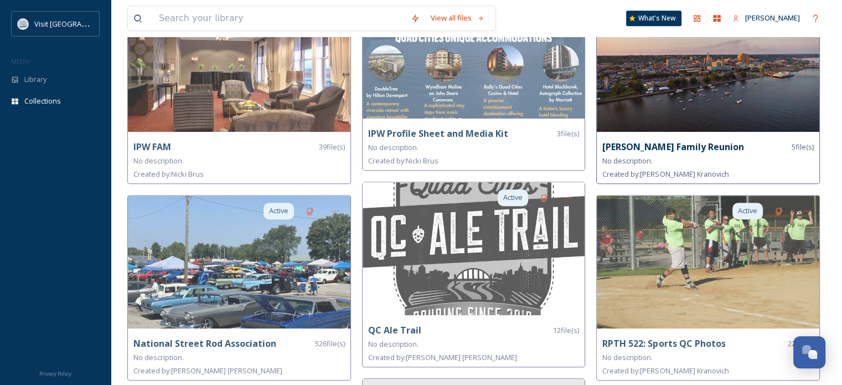
click at [666, 145] on strong "[PERSON_NAME] Family Reunion" at bounding box center [672, 147] width 141 height 12
click at [679, 146] on strong "[PERSON_NAME] Family Reunion" at bounding box center [672, 147] width 141 height 12
click at [806, 146] on span "5 file(s)" at bounding box center [803, 147] width 22 height 11
click at [659, 54] on img at bounding box center [708, 65] width 223 height 133
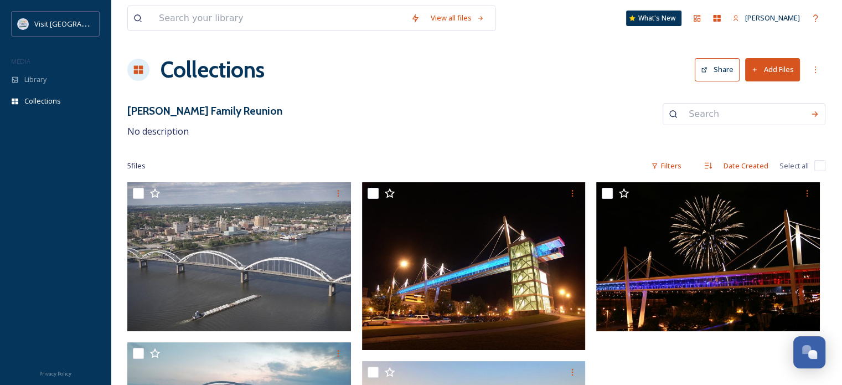
click at [766, 74] on button "Add Files" at bounding box center [772, 69] width 55 height 23
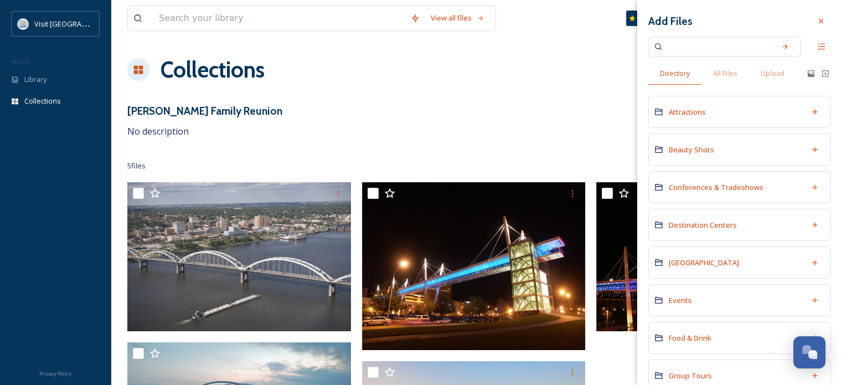
scroll to position [9, 0]
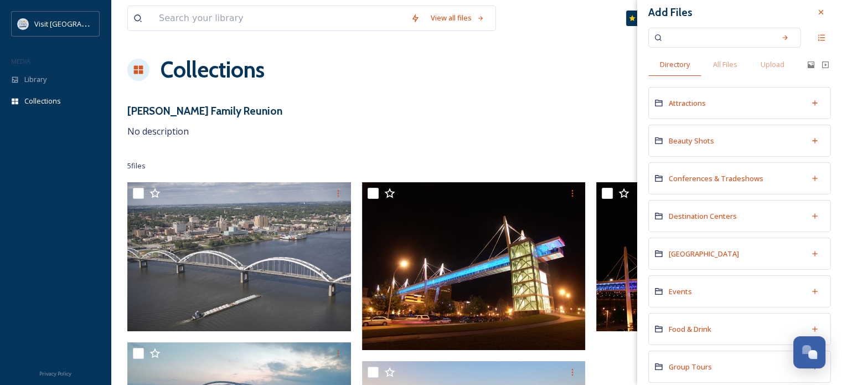
click at [687, 100] on span "Attractions" at bounding box center [687, 103] width 37 height 10
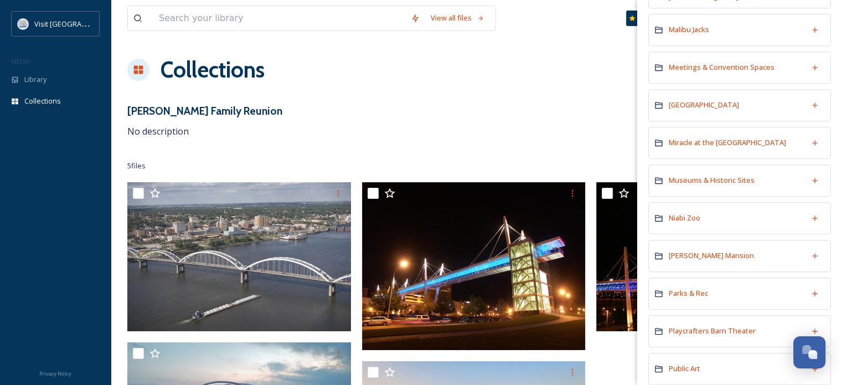
scroll to position [585, 0]
click at [746, 173] on span "Museums & Historic Sites" at bounding box center [712, 178] width 86 height 10
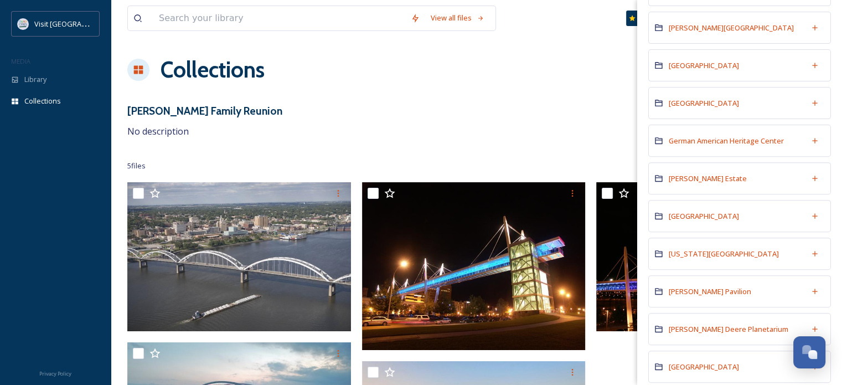
scroll to position [404, 0]
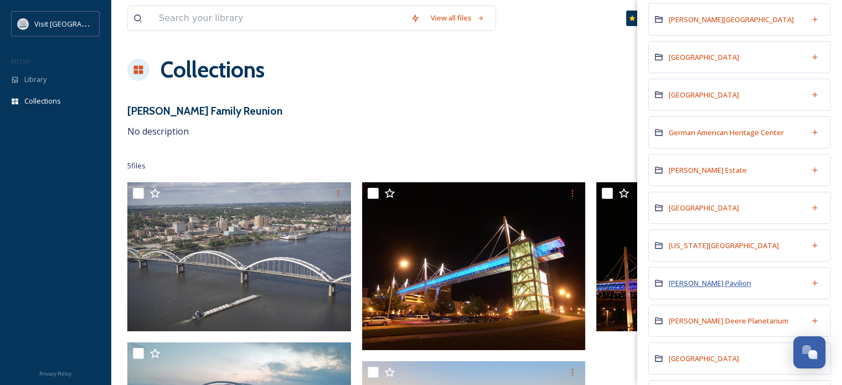
click at [686, 278] on span "[PERSON_NAME] Pavilion" at bounding box center [710, 283] width 82 height 10
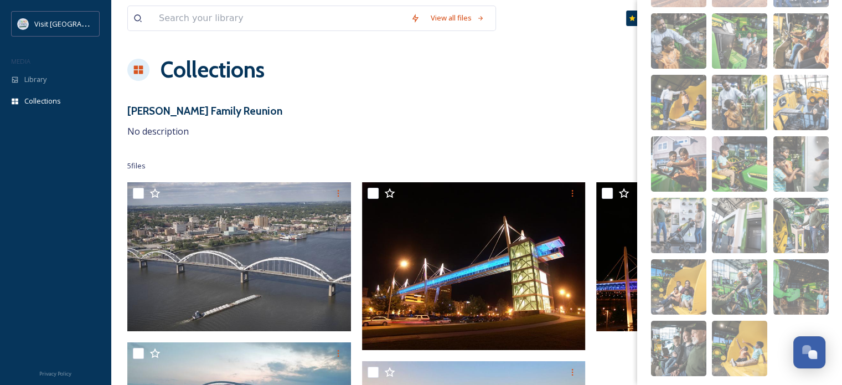
scroll to position [194, 0]
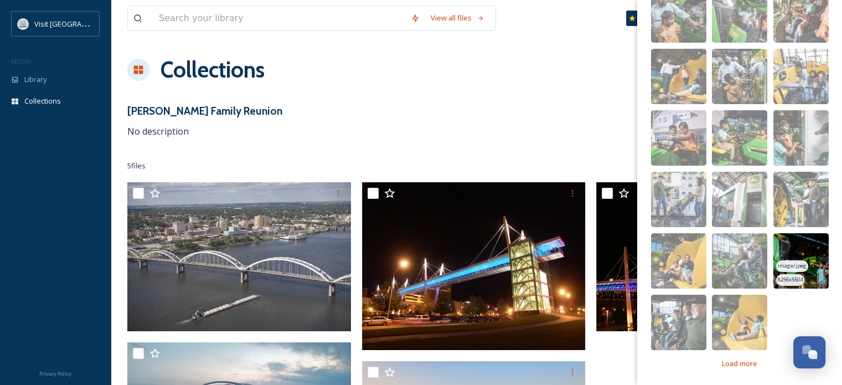
click at [804, 243] on img at bounding box center [800, 260] width 55 height 55
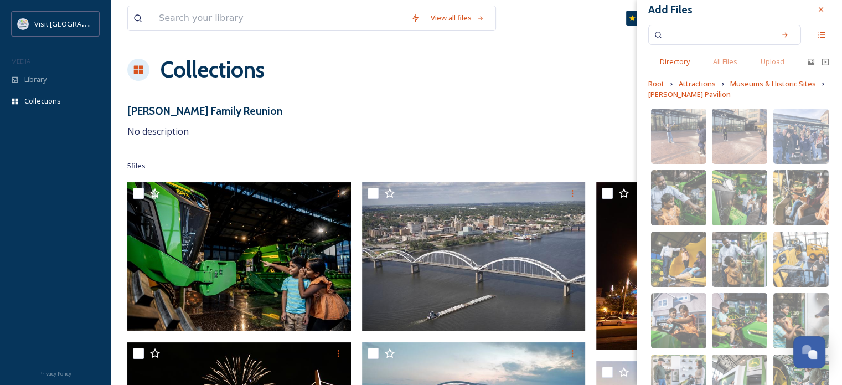
scroll to position [9, 0]
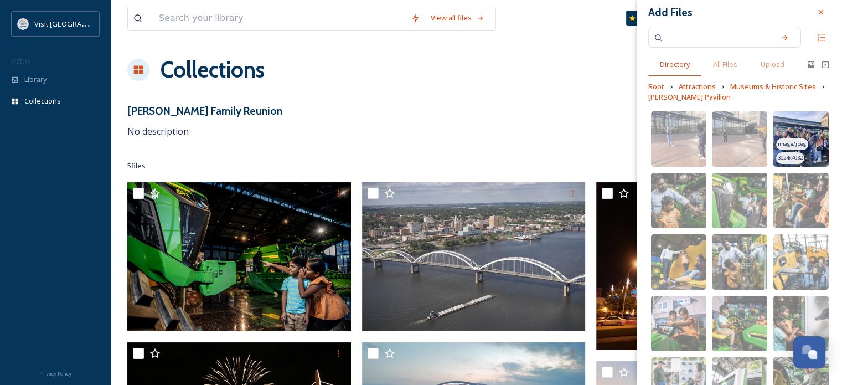
click at [807, 116] on img at bounding box center [800, 138] width 55 height 55
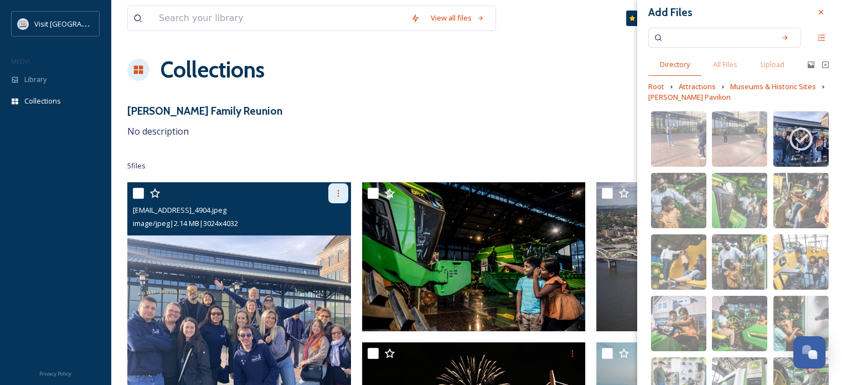
click at [333, 190] on div at bounding box center [338, 193] width 20 height 20
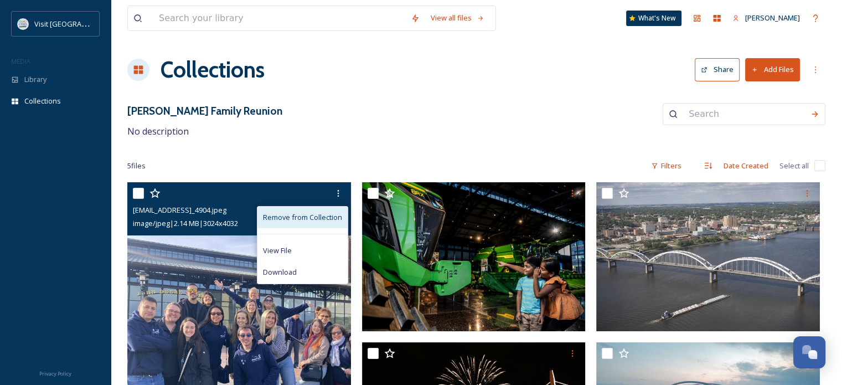
click at [324, 219] on span "Remove from Collection" at bounding box center [302, 217] width 79 height 11
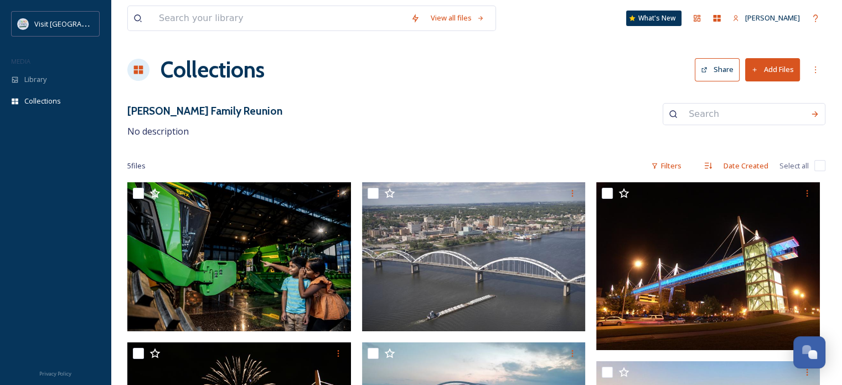
click at [793, 79] on button "Add Files" at bounding box center [772, 69] width 55 height 23
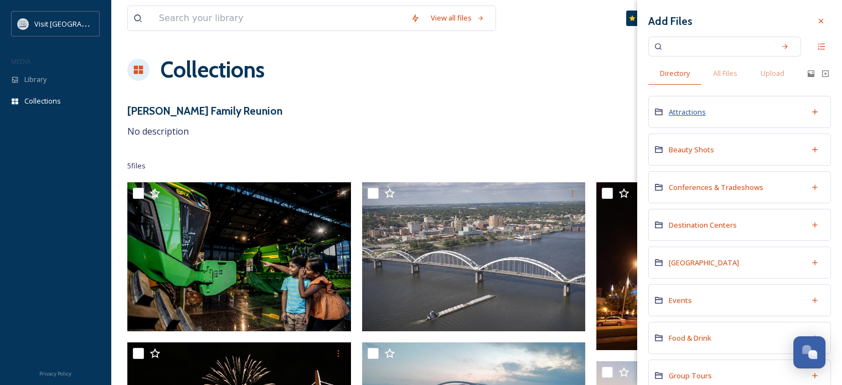
click at [691, 110] on span "Attractions" at bounding box center [687, 112] width 37 height 10
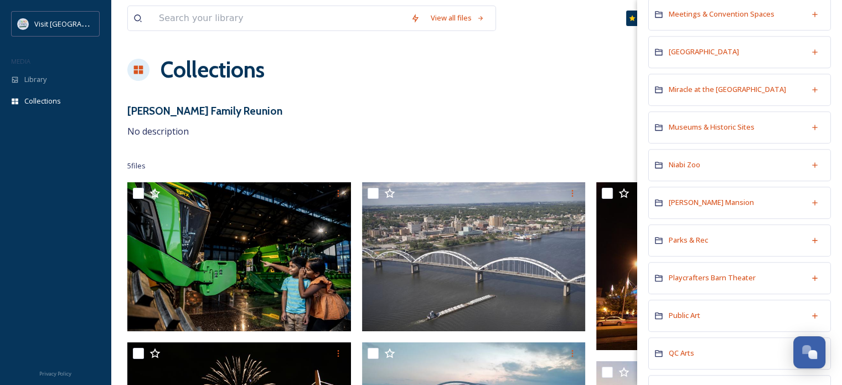
scroll to position [606, 0]
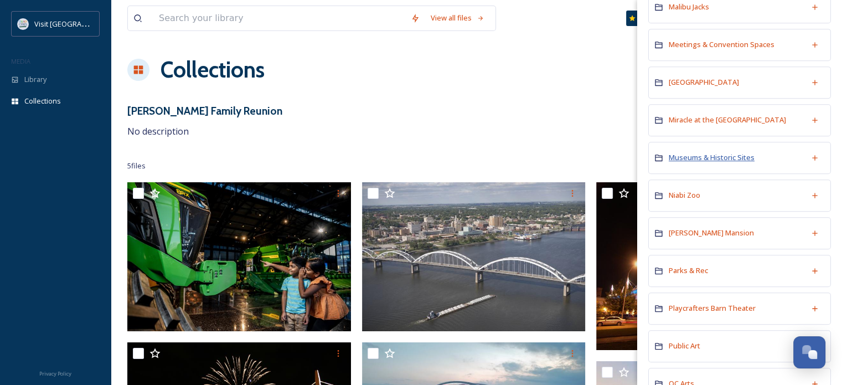
click at [683, 154] on span "Museums & Historic Sites" at bounding box center [712, 157] width 86 height 10
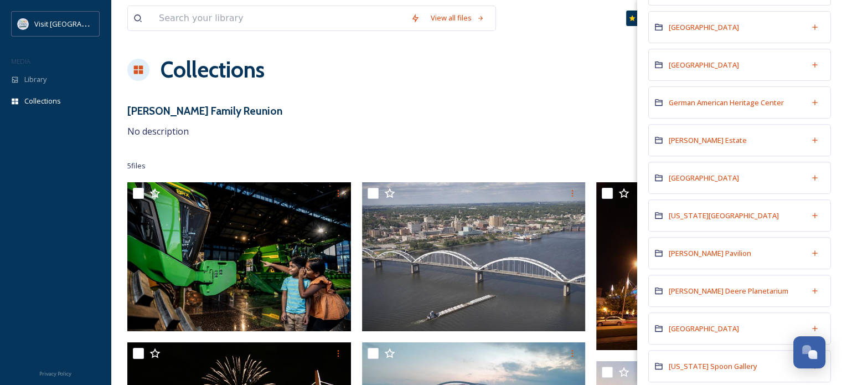
scroll to position [455, 0]
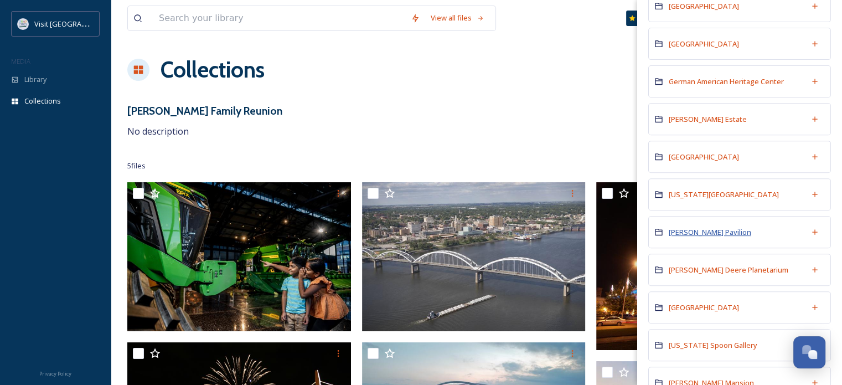
click at [728, 230] on span "[PERSON_NAME] Pavilion" at bounding box center [710, 232] width 82 height 10
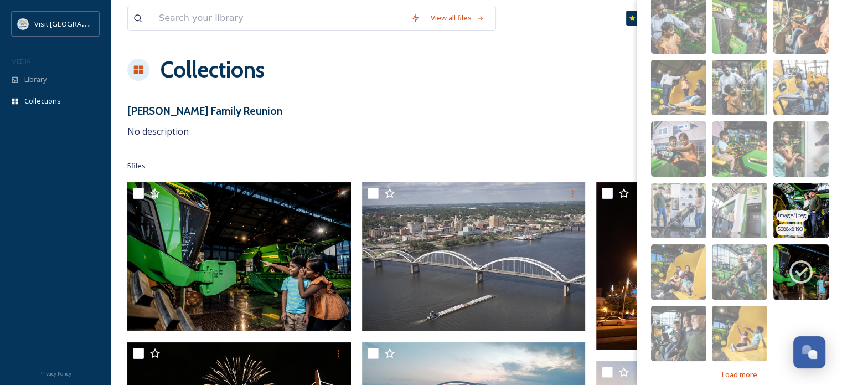
scroll to position [182, 0]
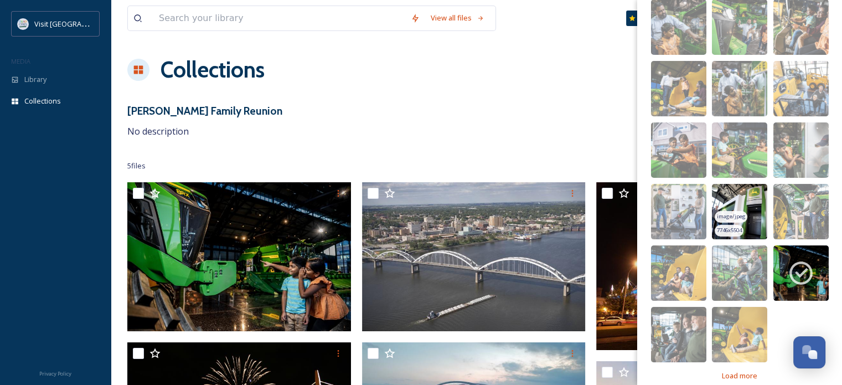
click at [738, 198] on img at bounding box center [739, 211] width 55 height 55
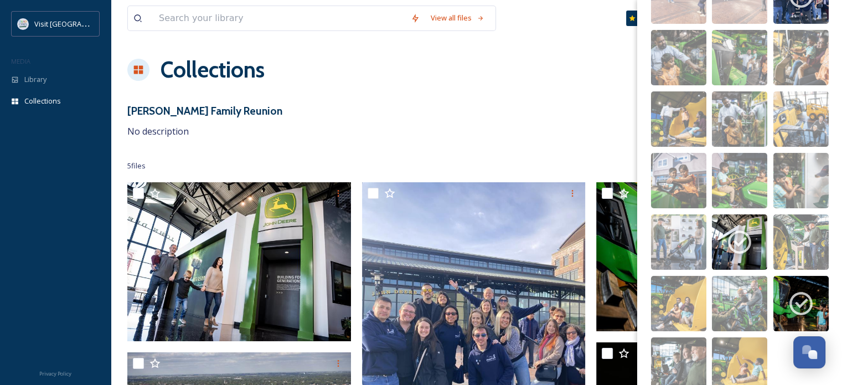
scroll to position [0, 0]
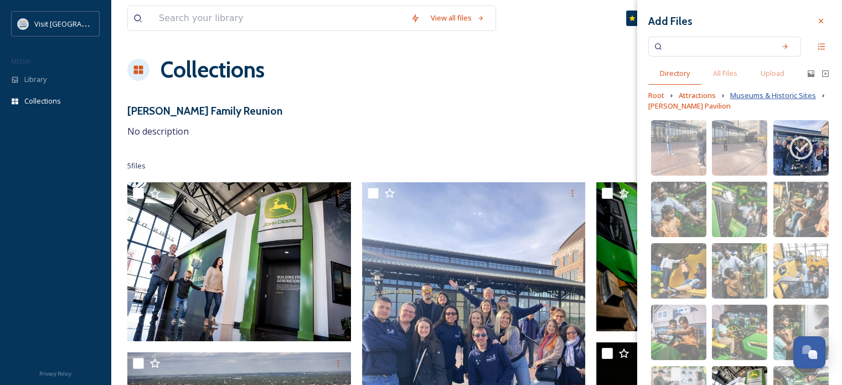
click at [746, 97] on span "Museums & Historic Sites" at bounding box center [773, 95] width 86 height 11
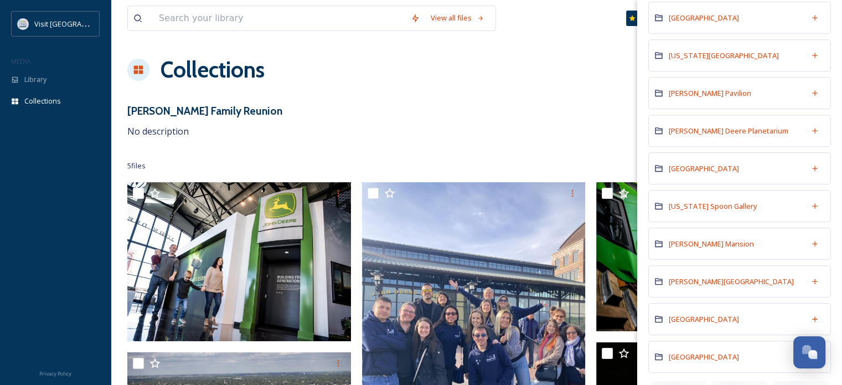
scroll to position [612, 0]
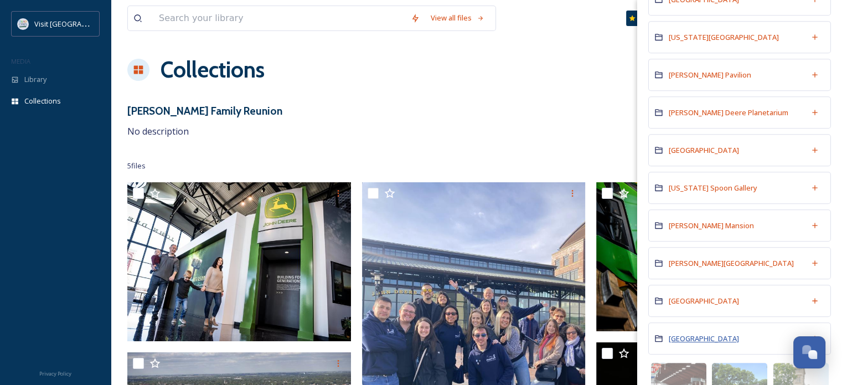
click at [709, 333] on span "[GEOGRAPHIC_DATA]" at bounding box center [704, 338] width 70 height 10
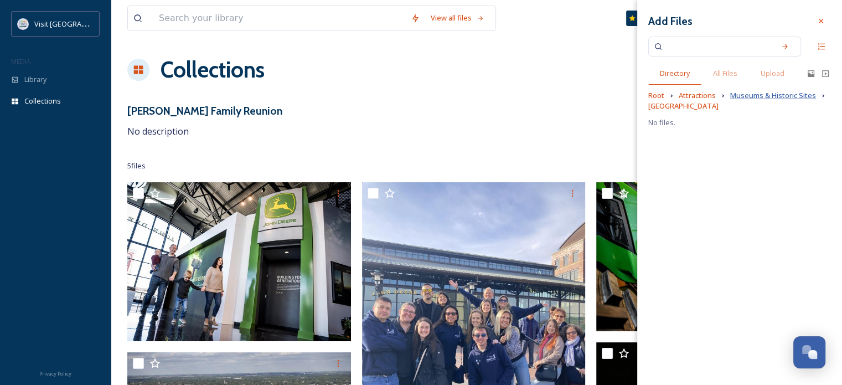
click at [769, 98] on span "Museums & Historic Sites" at bounding box center [773, 95] width 86 height 11
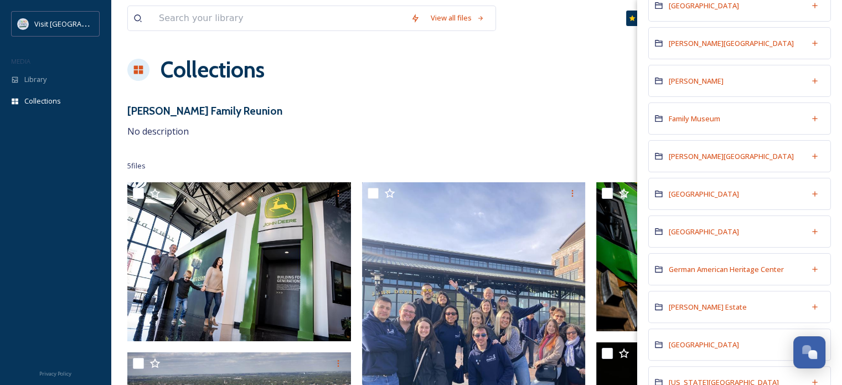
scroll to position [253, 0]
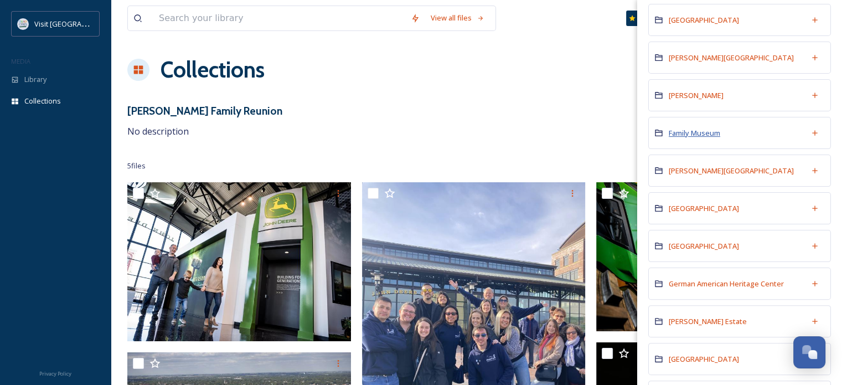
click at [703, 133] on span "Family Museum" at bounding box center [694, 133] width 51 height 10
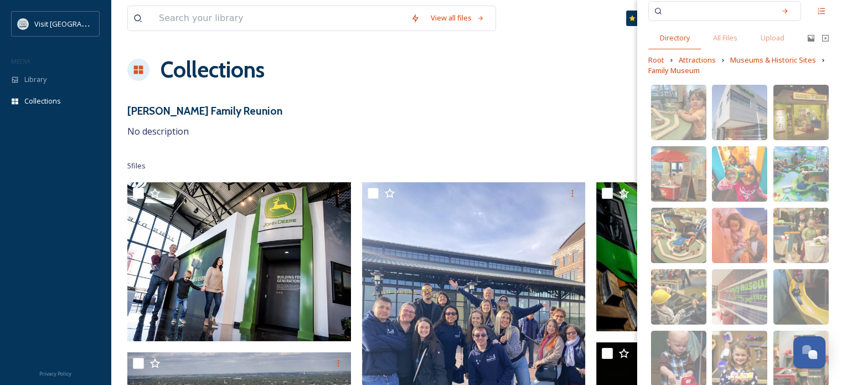
scroll to position [50, 0]
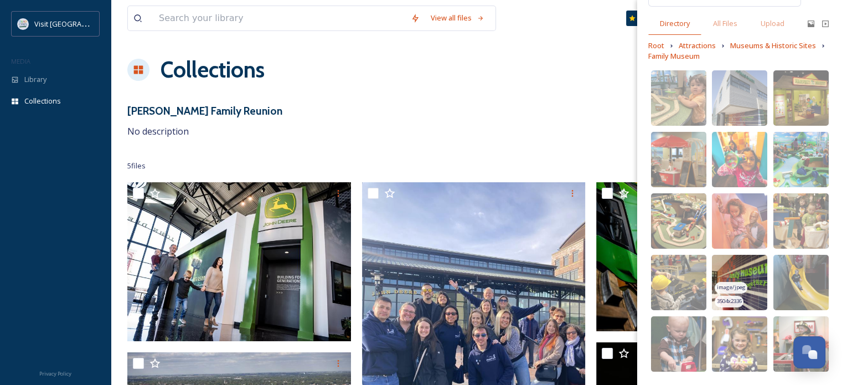
click at [740, 265] on img at bounding box center [739, 282] width 55 height 55
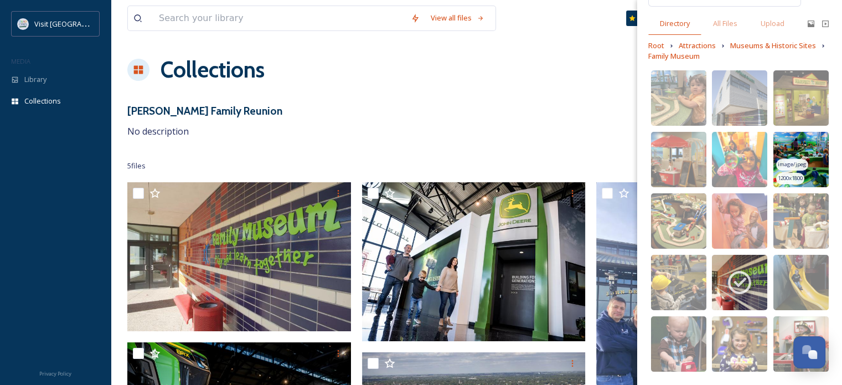
click at [810, 144] on img at bounding box center [800, 159] width 55 height 55
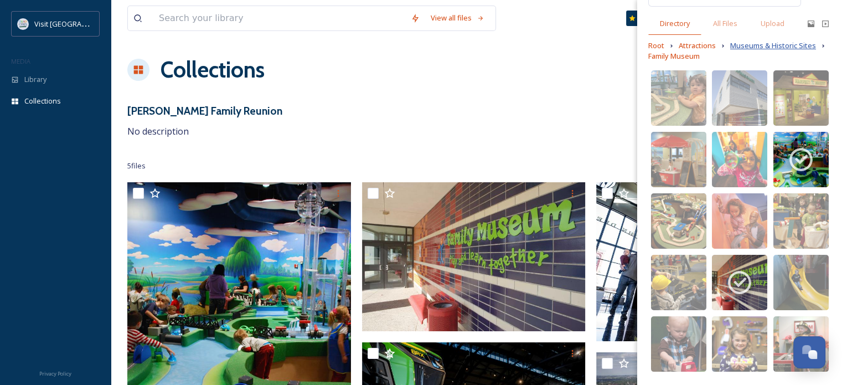
click at [767, 48] on span "Museums & Historic Sites" at bounding box center [773, 45] width 86 height 11
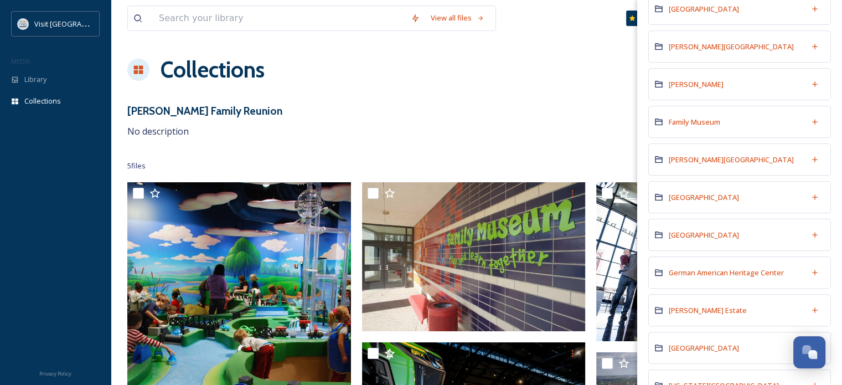
scroll to position [261, 0]
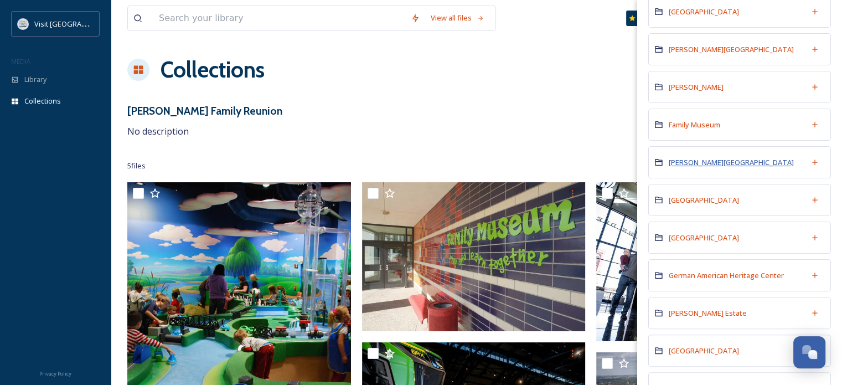
click at [726, 159] on span "[PERSON_NAME][GEOGRAPHIC_DATA]" at bounding box center [731, 162] width 125 height 10
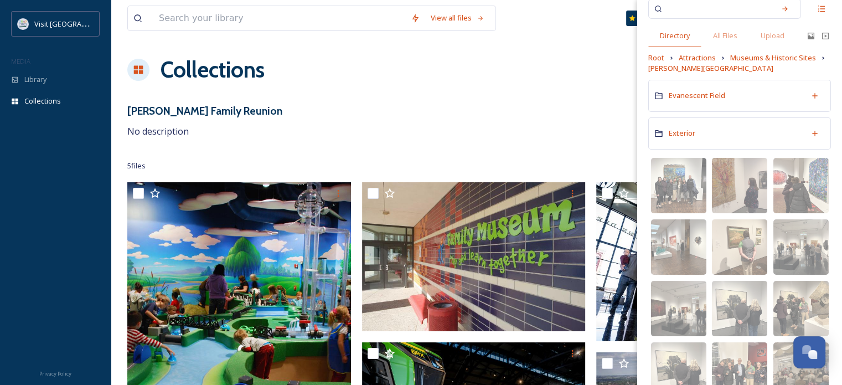
scroll to position [20, 0]
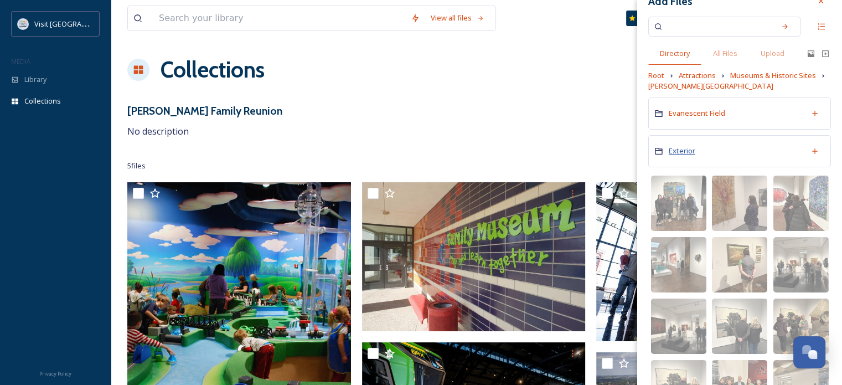
click at [678, 150] on span "Exterior" at bounding box center [682, 151] width 27 height 10
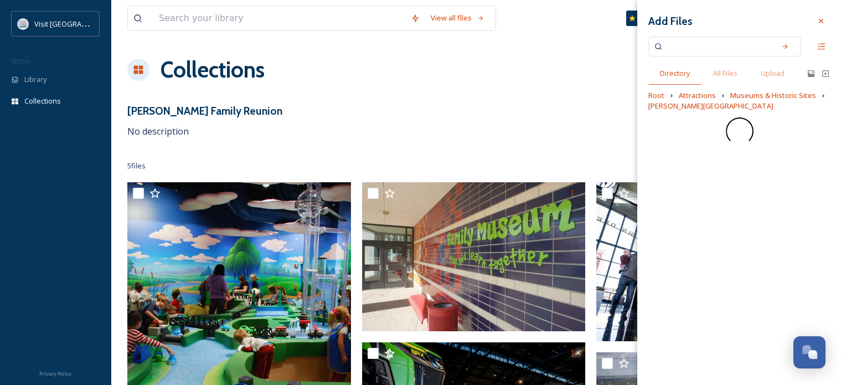
scroll to position [0, 0]
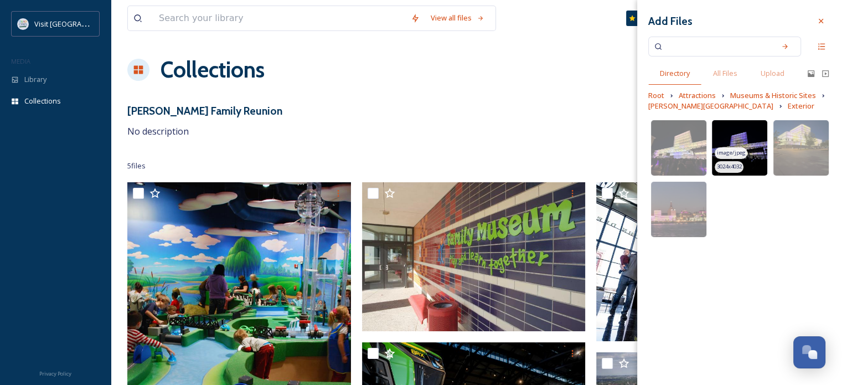
click at [757, 137] on img at bounding box center [739, 147] width 55 height 55
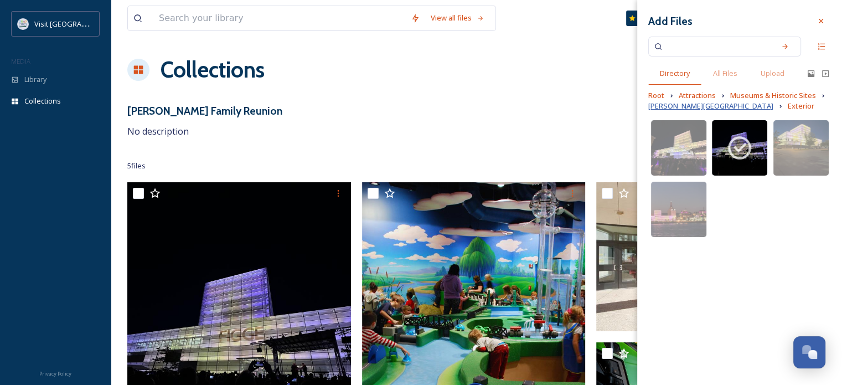
click at [701, 104] on span "[PERSON_NAME][GEOGRAPHIC_DATA]" at bounding box center [710, 106] width 125 height 11
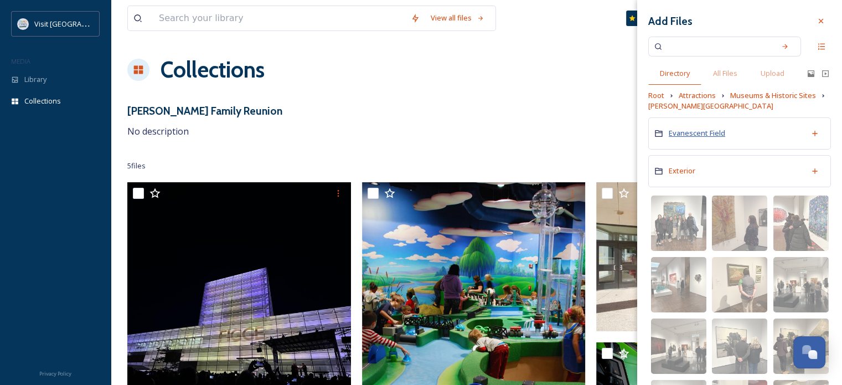
click at [703, 128] on span "Evanescent Field" at bounding box center [697, 133] width 56 height 10
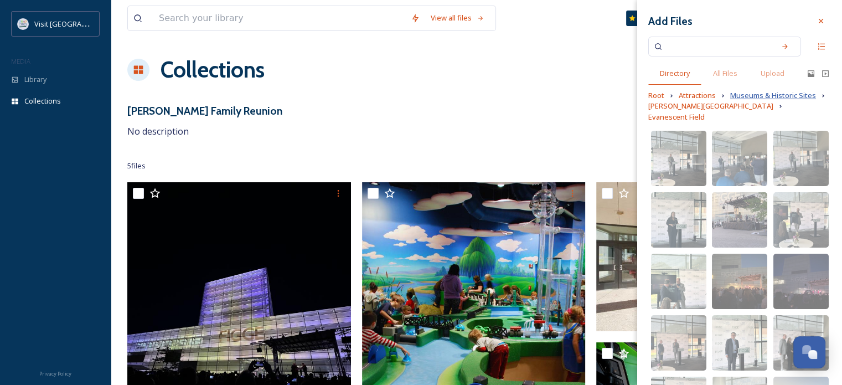
click at [754, 99] on span "Museums & Historic Sites" at bounding box center [773, 95] width 86 height 11
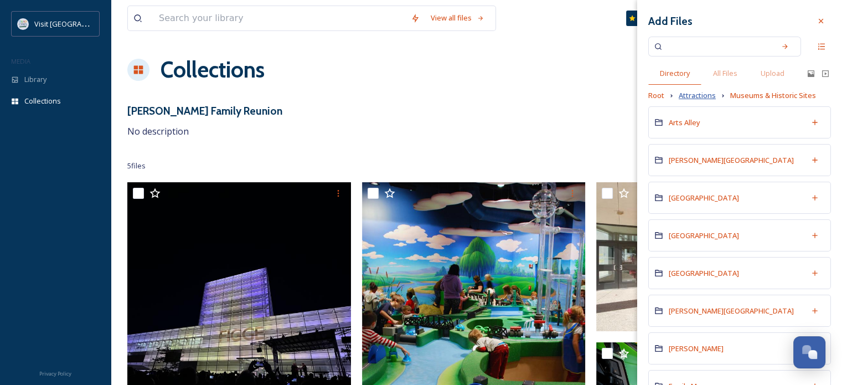
click at [694, 95] on span "Attractions" at bounding box center [697, 95] width 37 height 11
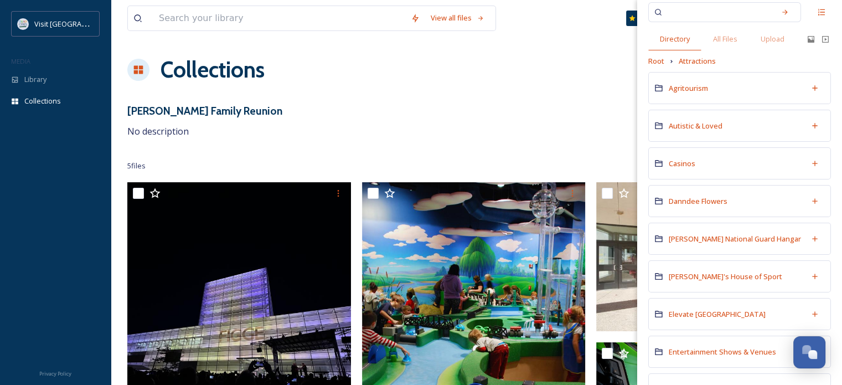
scroll to position [33, 0]
click at [686, 161] on span "Casinos" at bounding box center [682, 165] width 27 height 10
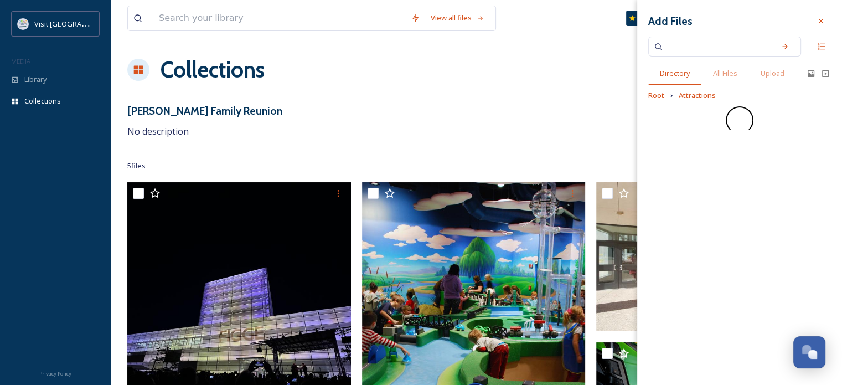
scroll to position [0, 0]
click at [686, 191] on div "Rhythm City" at bounding box center [739, 198] width 183 height 32
click at [686, 195] on div "Add Files Directory All Files Upload Root Attractions Casinos" at bounding box center [739, 192] width 205 height 385
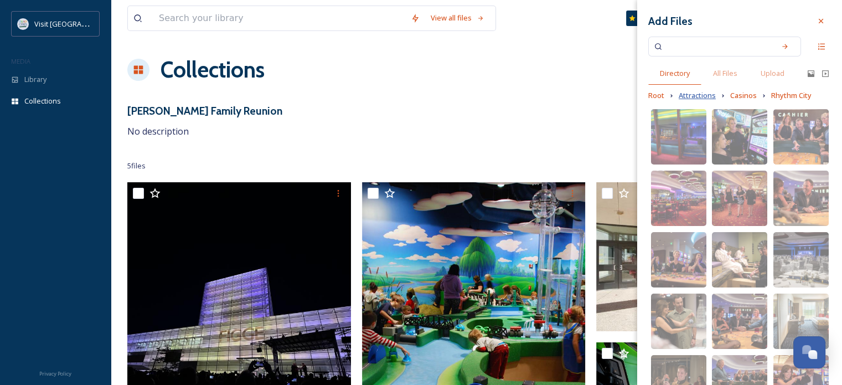
click at [710, 97] on span "Attractions" at bounding box center [697, 95] width 37 height 11
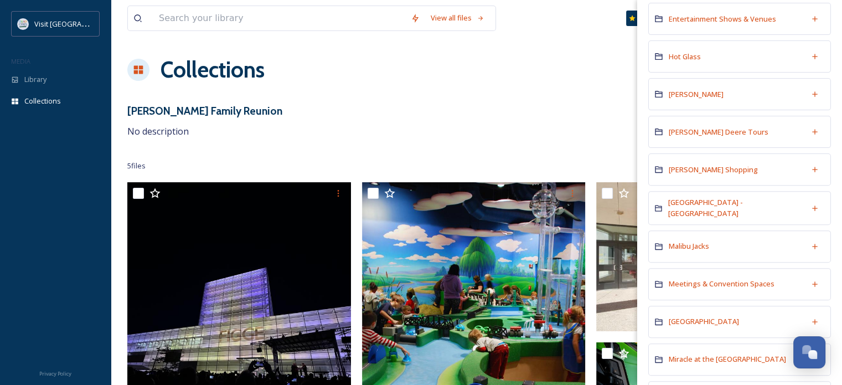
scroll to position [416, 0]
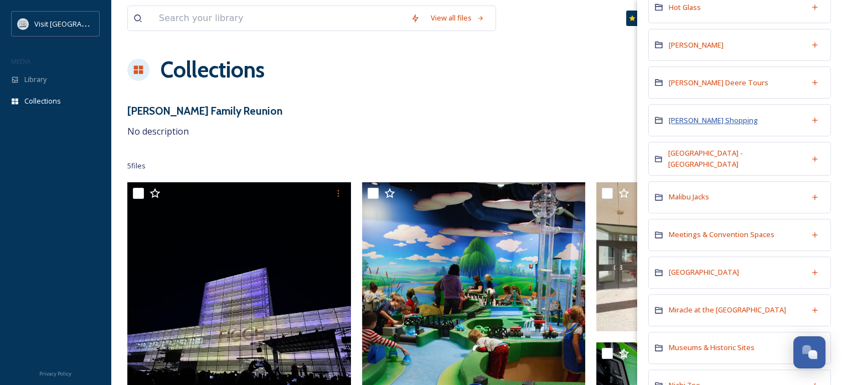
click at [711, 122] on span "[PERSON_NAME] Shopping" at bounding box center [713, 120] width 89 height 10
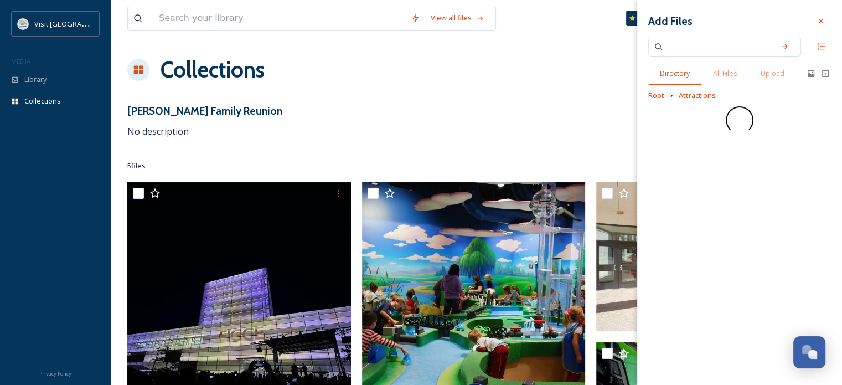
scroll to position [0, 0]
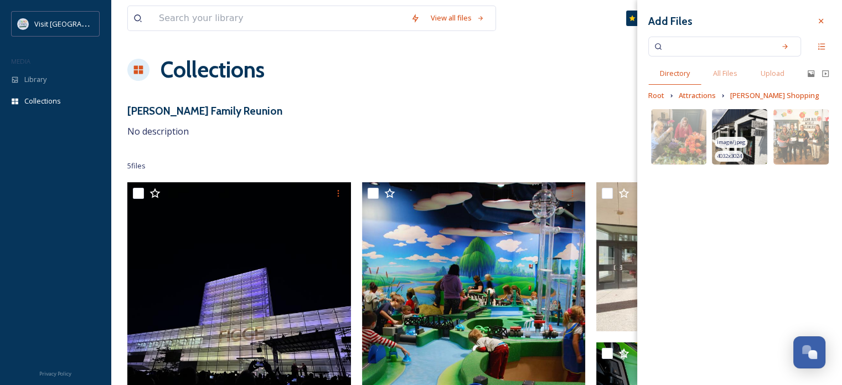
click at [751, 118] on img at bounding box center [739, 136] width 55 height 55
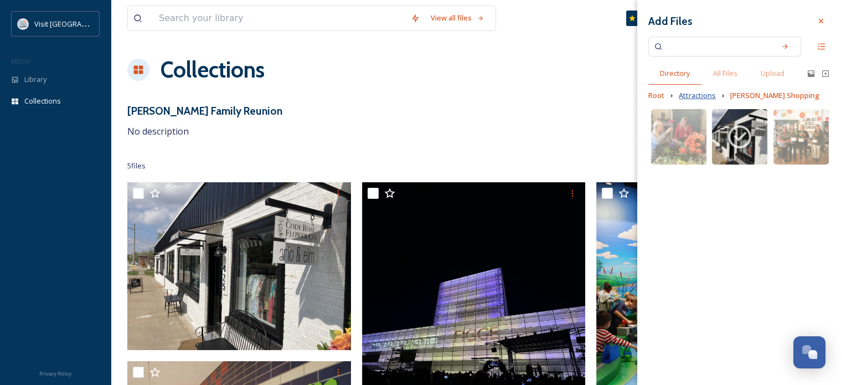
click at [701, 97] on span "Attractions" at bounding box center [697, 95] width 37 height 11
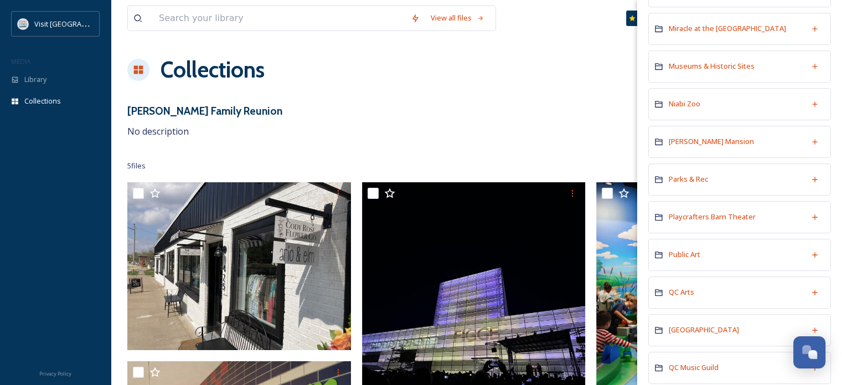
scroll to position [699, 0]
click at [694, 247] on span "Public Art" at bounding box center [685, 252] width 32 height 10
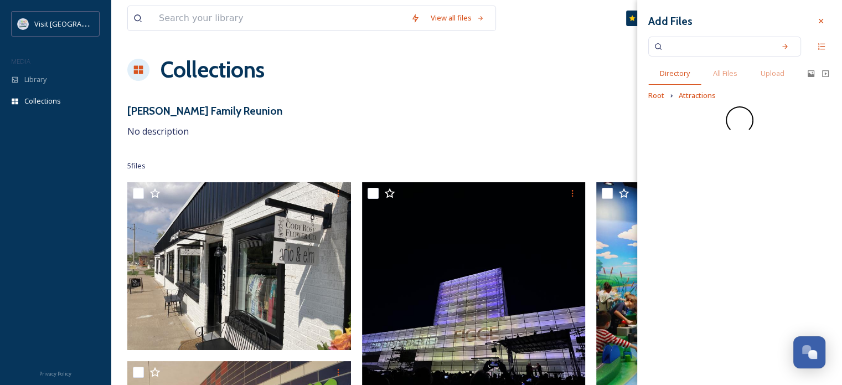
scroll to position [0, 0]
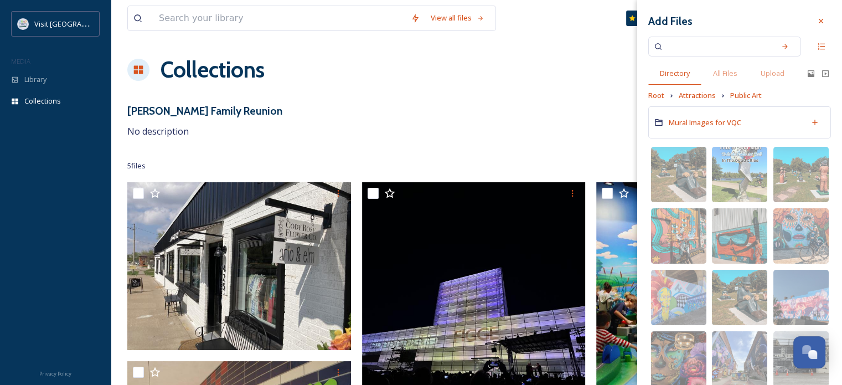
click at [841, 104] on div "Add Files Directory All Files Upload Root Attractions Public Art Mural Images f…" at bounding box center [739, 192] width 205 height 385
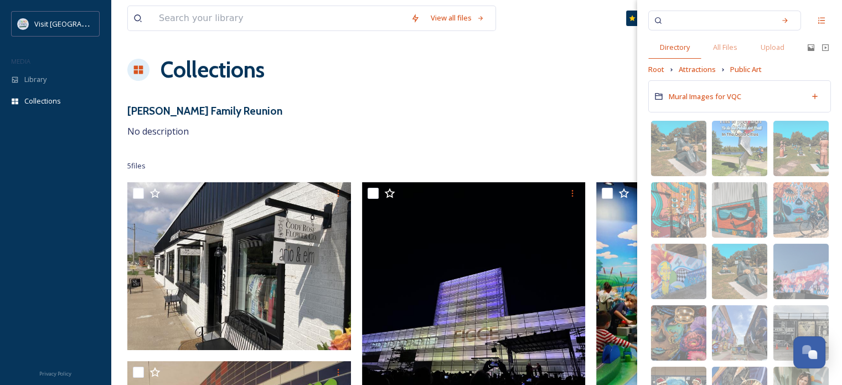
scroll to position [5, 0]
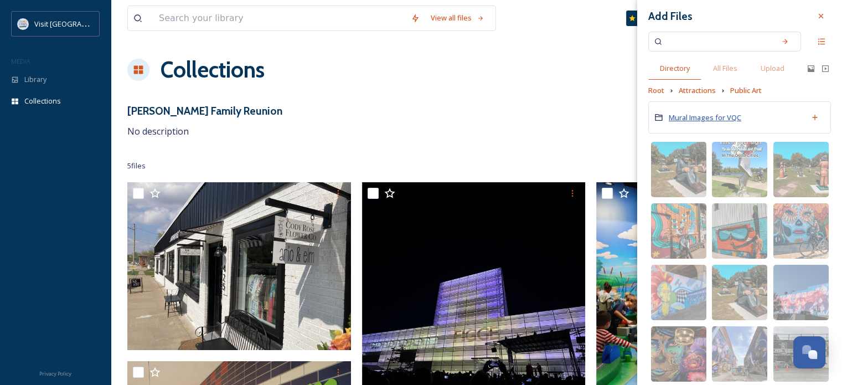
click at [720, 115] on span "Mural Images for VQC" at bounding box center [705, 117] width 73 height 10
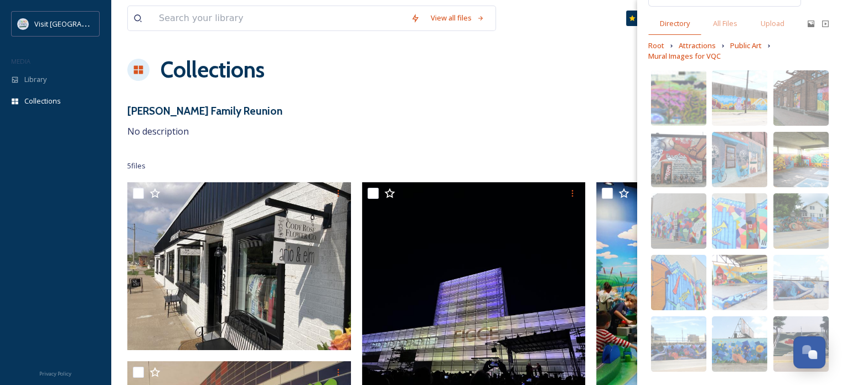
scroll to position [0, 0]
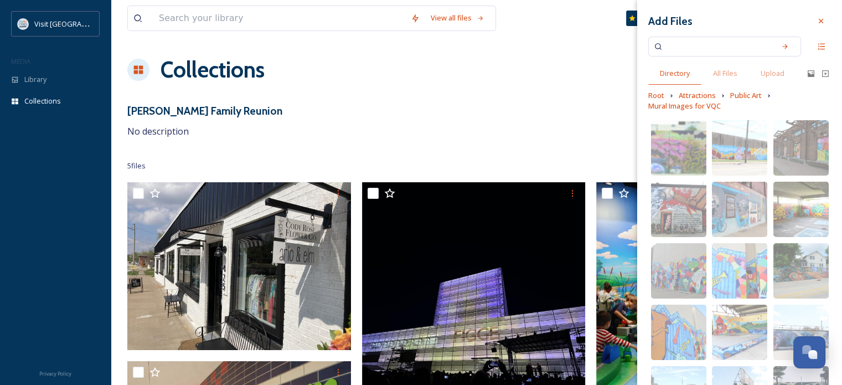
click at [692, 45] on input at bounding box center [717, 46] width 105 height 24
type input "freight house"
click at [781, 46] on icon at bounding box center [785, 47] width 8 height 8
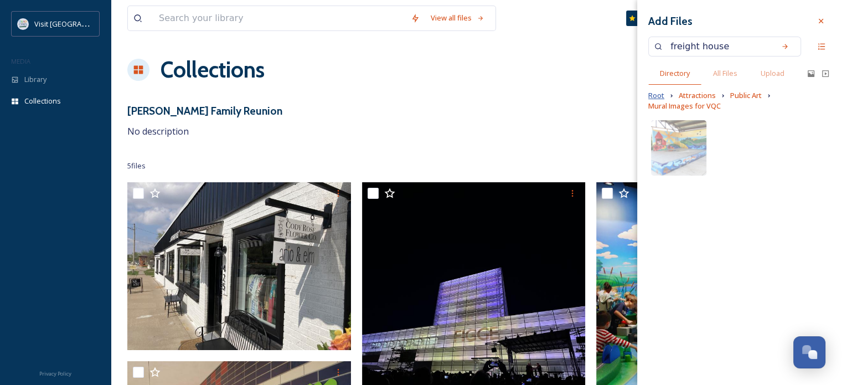
click at [662, 92] on span "Root" at bounding box center [656, 95] width 16 height 11
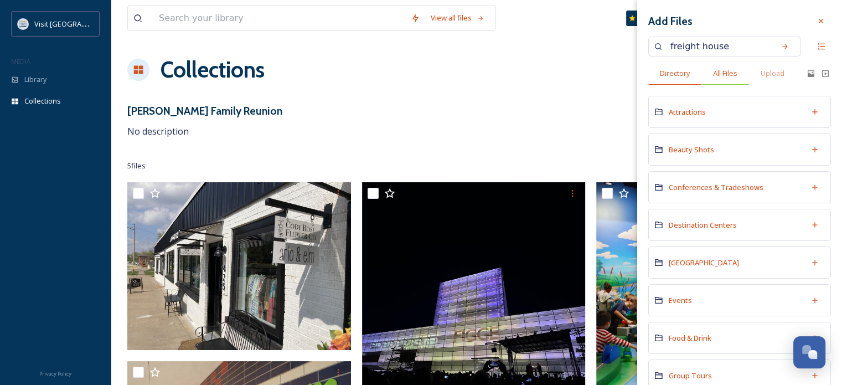
click at [723, 73] on span "All Files" at bounding box center [725, 73] width 24 height 11
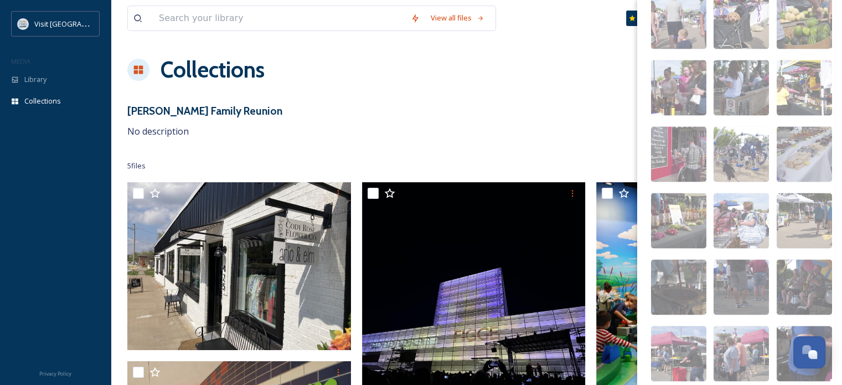
scroll to position [1920, 0]
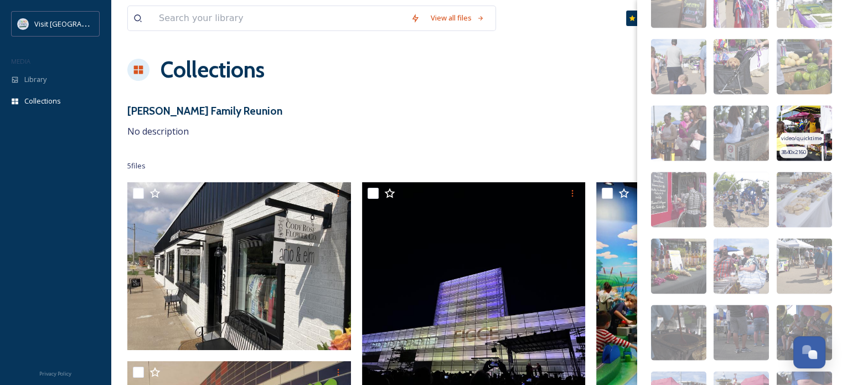
click at [799, 118] on img at bounding box center [804, 132] width 55 height 55
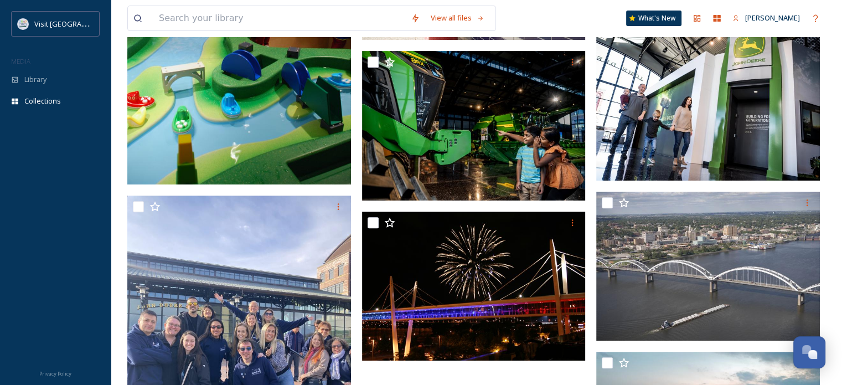
scroll to position [465, 0]
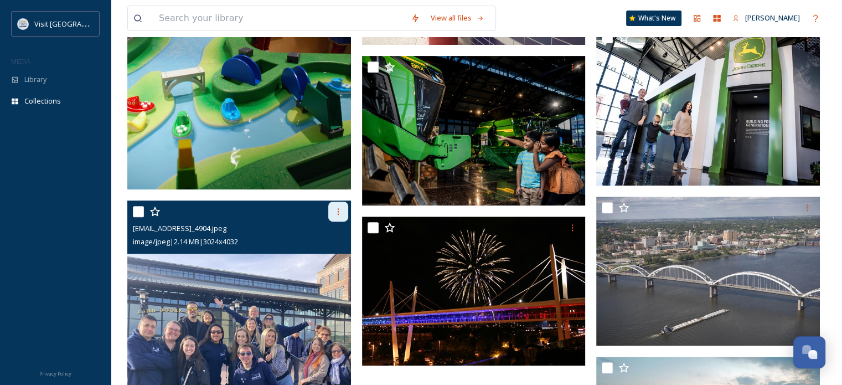
click at [337, 209] on icon at bounding box center [338, 211] width 9 height 9
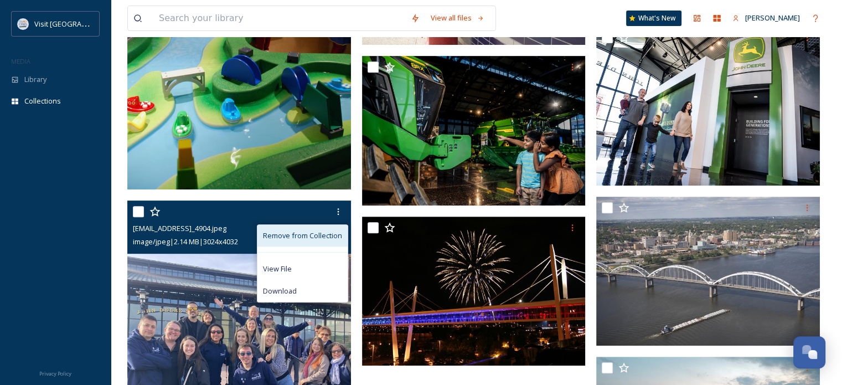
click at [324, 232] on span "Remove from Collection" at bounding box center [302, 235] width 79 height 11
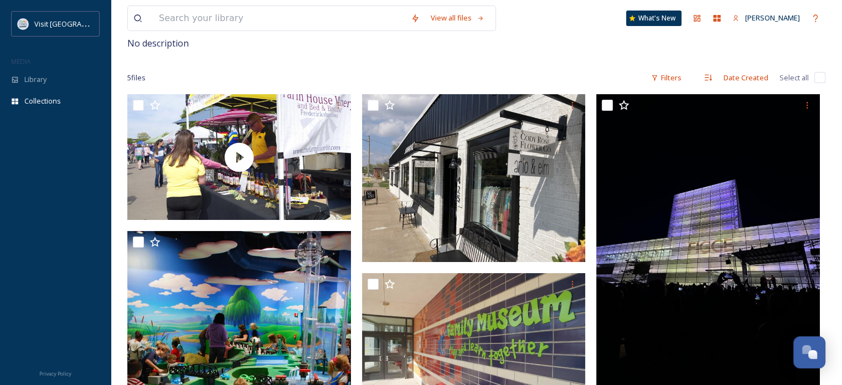
scroll to position [0, 0]
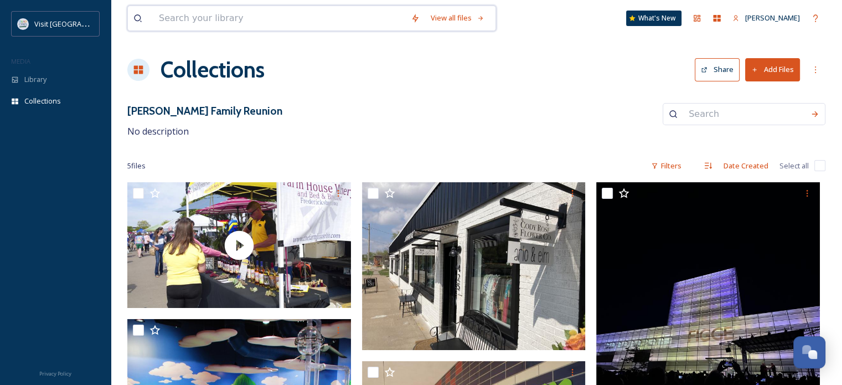
click at [217, 20] on input at bounding box center [279, 18] width 252 height 24
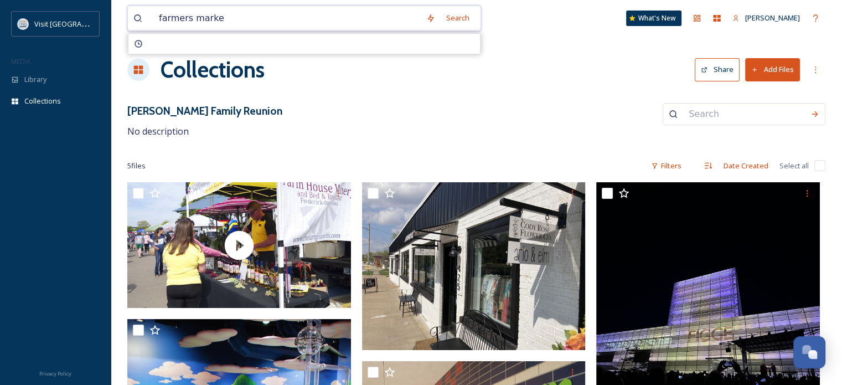
type input "farmers market"
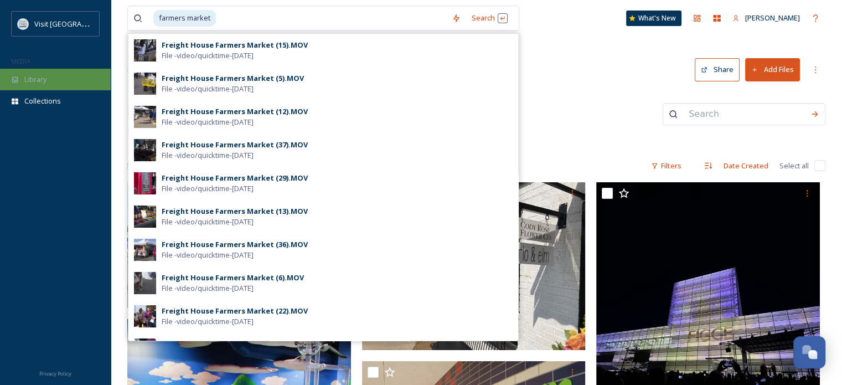
click at [63, 77] on div "Library" at bounding box center [55, 80] width 111 height 22
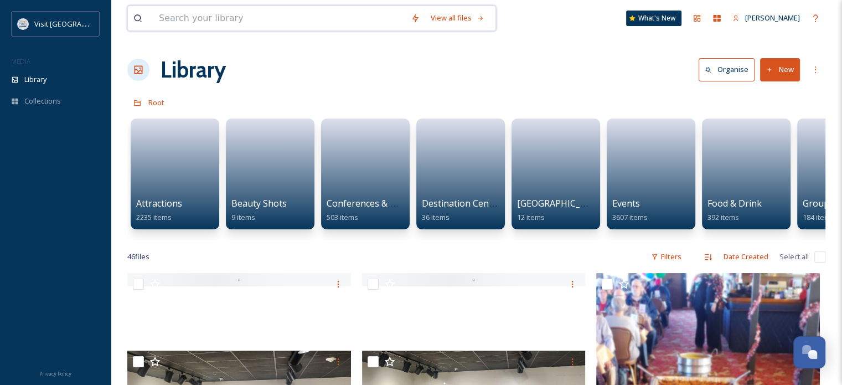
click at [277, 13] on input at bounding box center [279, 18] width 252 height 24
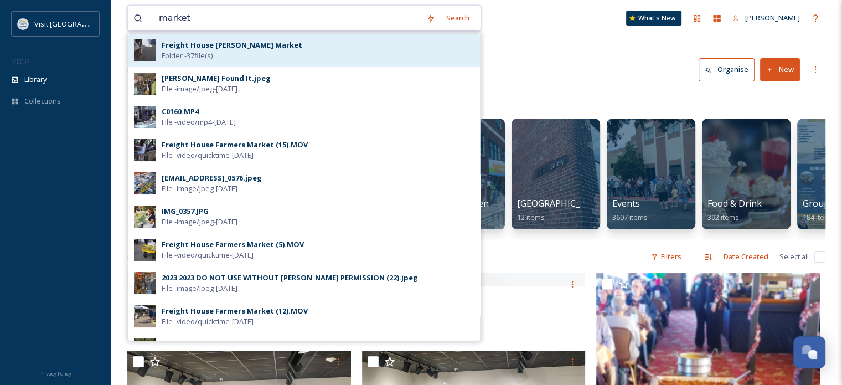
type input "market"
click at [241, 59] on div "Freight House [PERSON_NAME] Market Folder - 37 file(s)" at bounding box center [318, 50] width 313 height 21
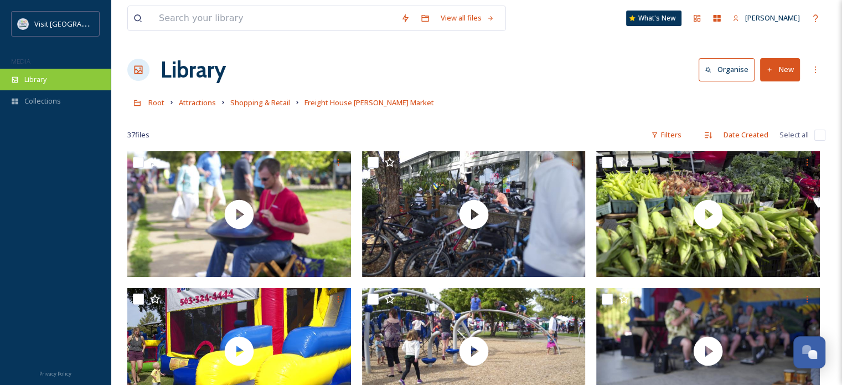
click at [53, 80] on div "Library" at bounding box center [55, 80] width 111 height 22
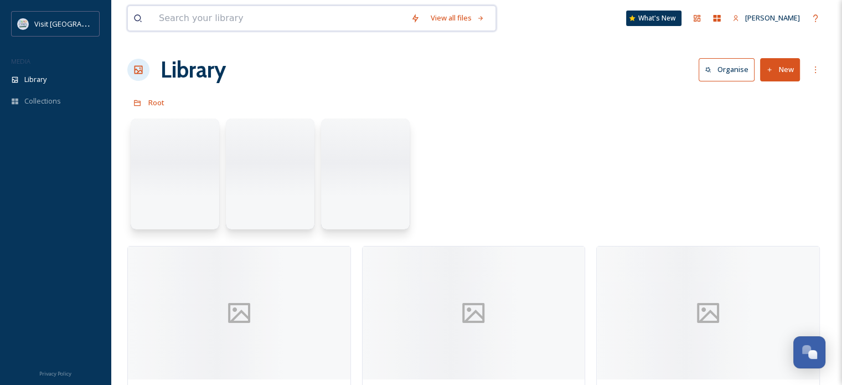
click at [239, 20] on input at bounding box center [279, 18] width 252 height 24
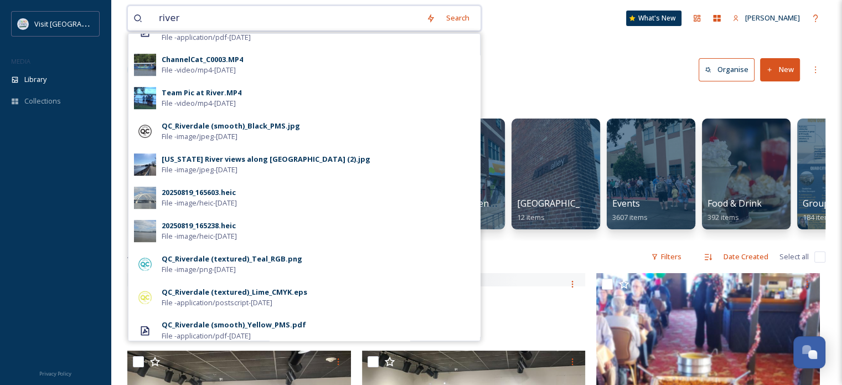
scroll to position [673, 0]
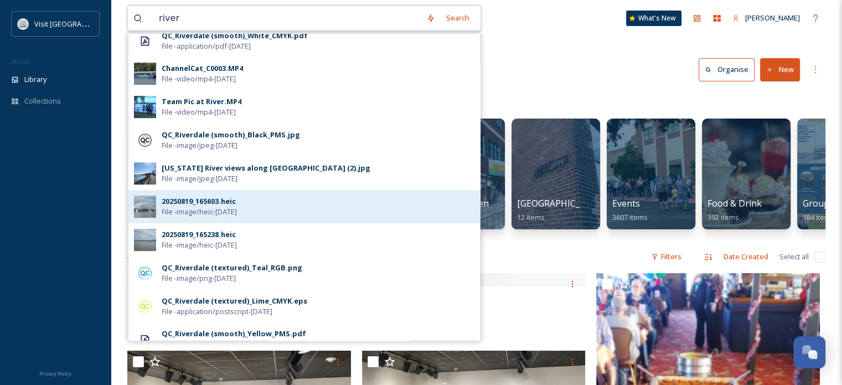
type input "river"
click at [211, 206] on span "File - image/heic - [DATE]" at bounding box center [199, 211] width 75 height 11
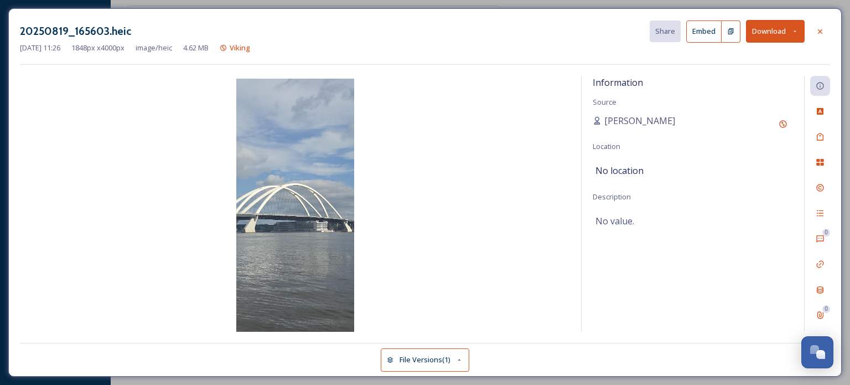
click at [800, 34] on button "Download" at bounding box center [775, 31] width 59 height 23
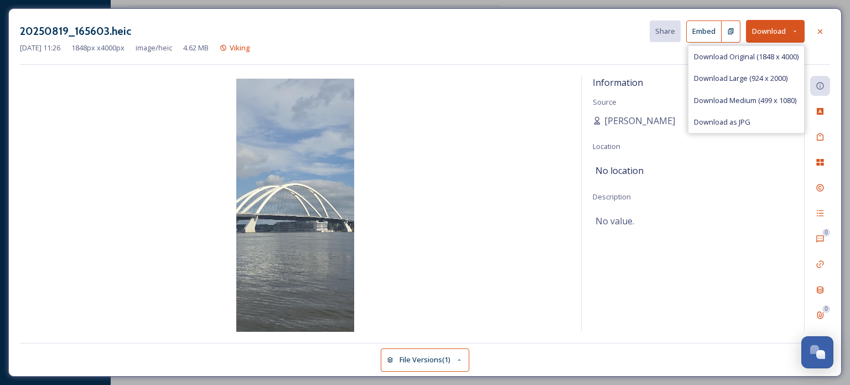
click at [800, 34] on button "Download" at bounding box center [775, 31] width 59 height 23
click at [567, 45] on div "[DATE] 11:26 1848 px x 4000 px image/heic 4.62 MB Viking" at bounding box center [425, 48] width 810 height 11
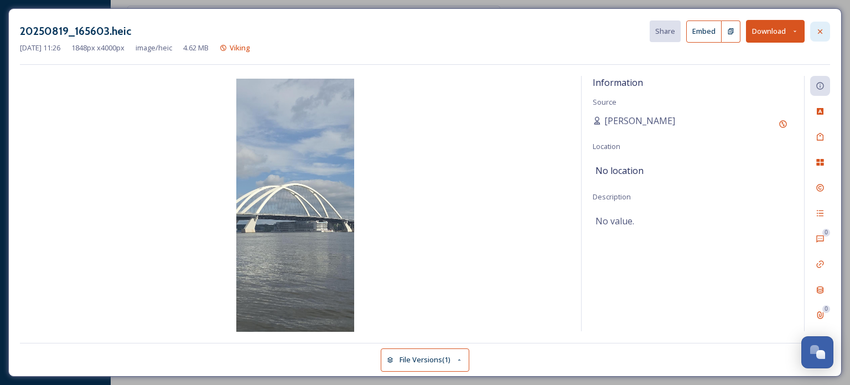
click at [819, 35] on icon at bounding box center [820, 31] width 9 height 9
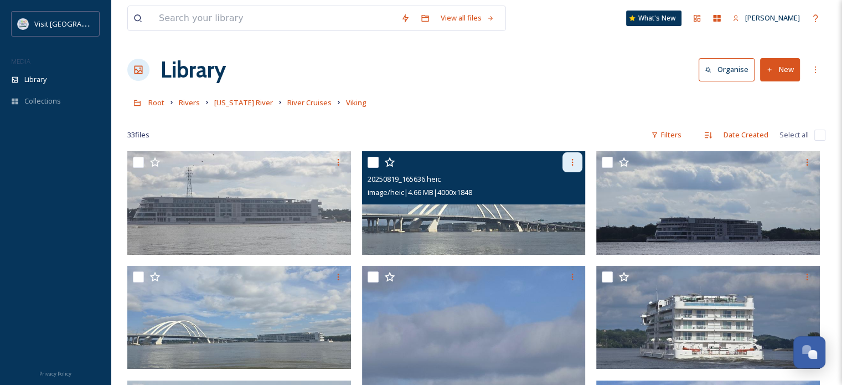
click at [572, 162] on icon at bounding box center [573, 162] width 2 height 7
click at [568, 183] on span "View File" at bounding box center [556, 186] width 29 height 11
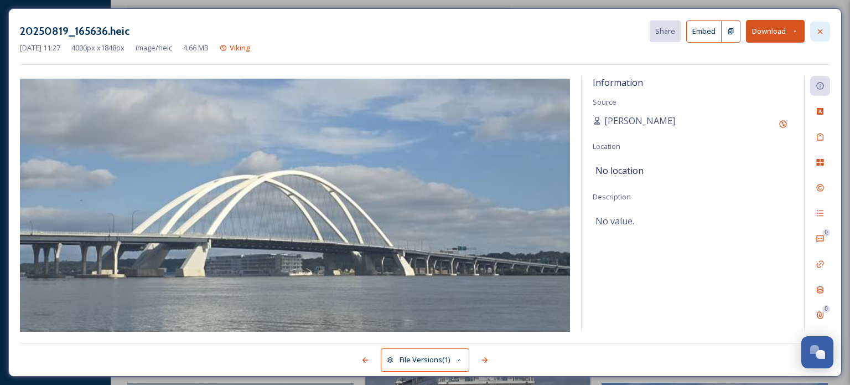
click at [816, 28] on icon at bounding box center [820, 31] width 9 height 9
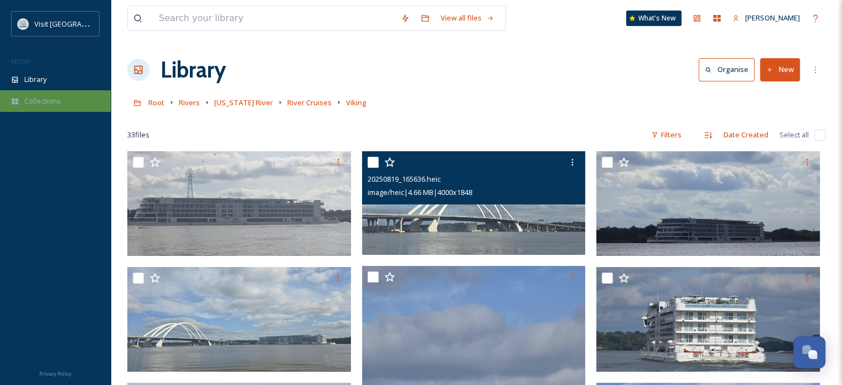
click at [45, 105] on span "Collections" at bounding box center [42, 101] width 37 height 11
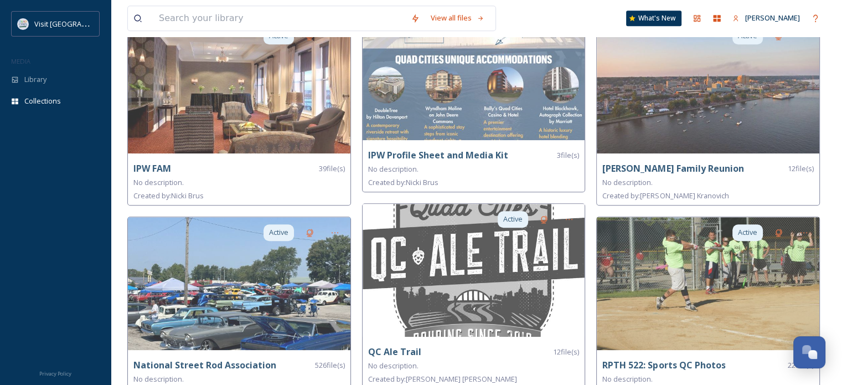
scroll to position [848, 0]
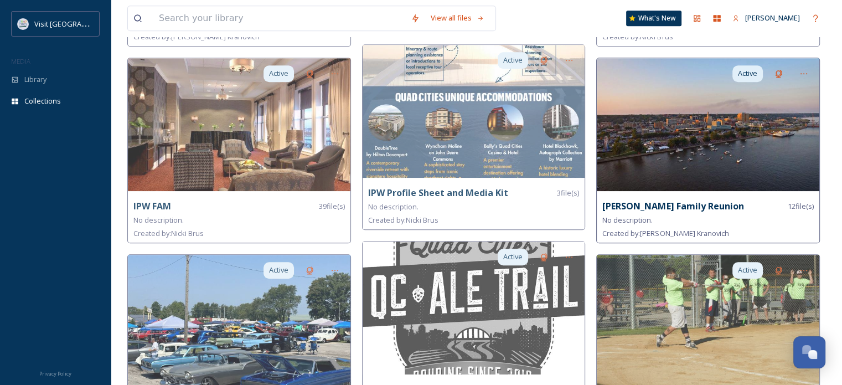
click at [722, 111] on img at bounding box center [708, 124] width 223 height 133
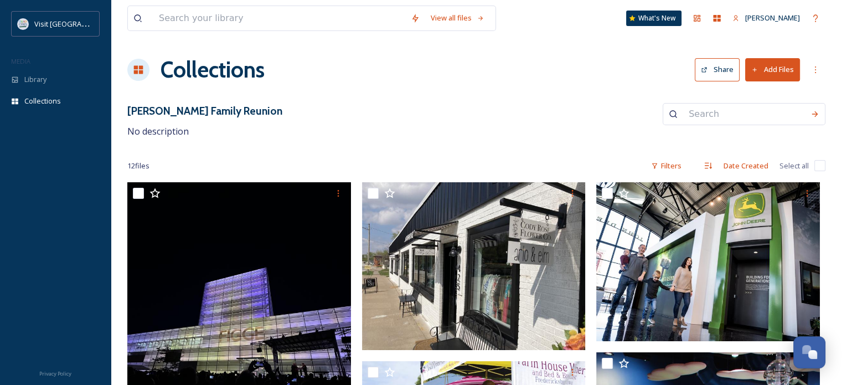
click at [775, 71] on button "Add Files" at bounding box center [772, 69] width 55 height 23
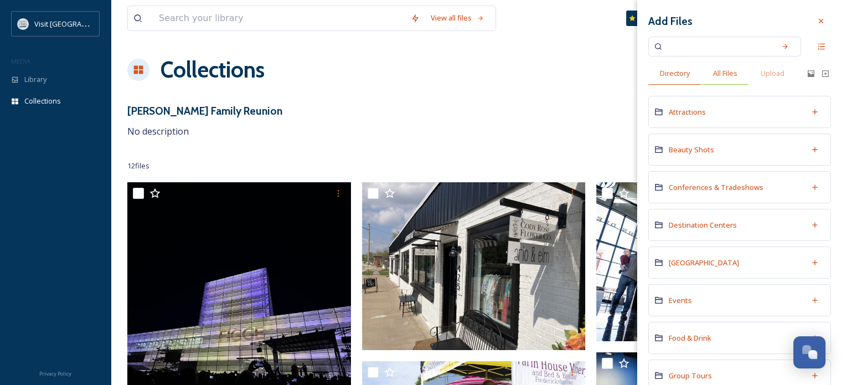
click at [735, 77] on span "All Files" at bounding box center [725, 73] width 24 height 11
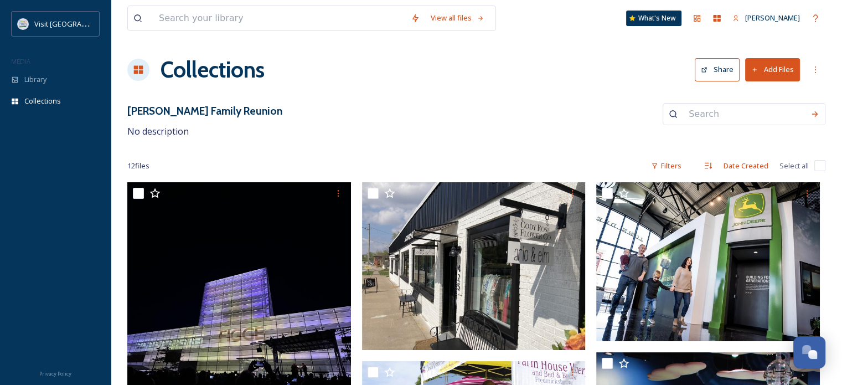
click at [778, 81] on div "Collections Share Add Files" at bounding box center [476, 69] width 698 height 33
click at [776, 76] on button "Add Files" at bounding box center [772, 69] width 55 height 23
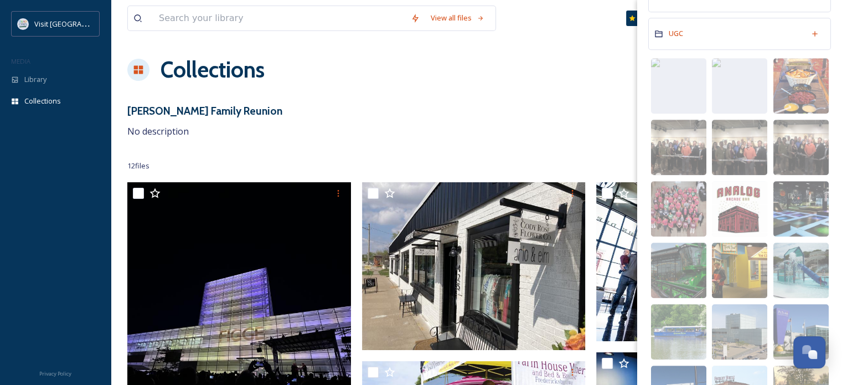
scroll to position [731, 0]
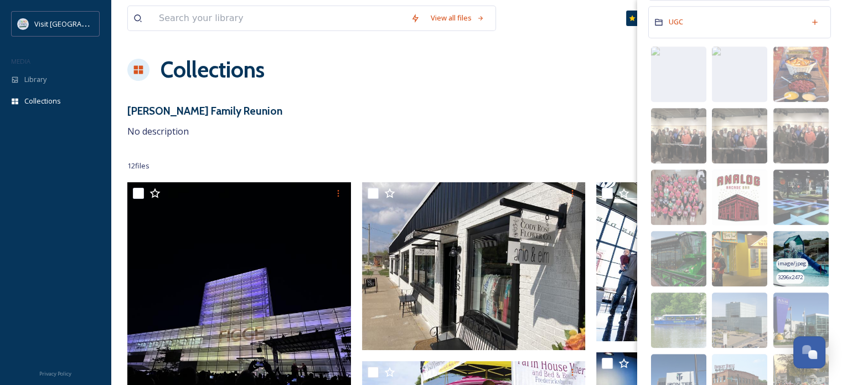
click at [806, 234] on img at bounding box center [800, 258] width 55 height 55
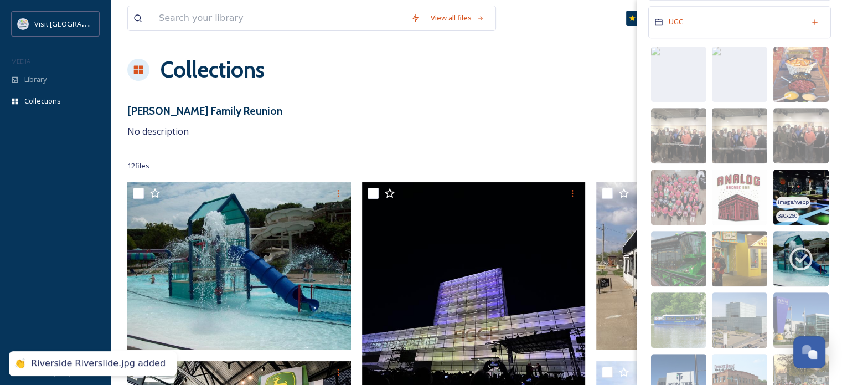
click at [805, 173] on img at bounding box center [800, 196] width 55 height 55
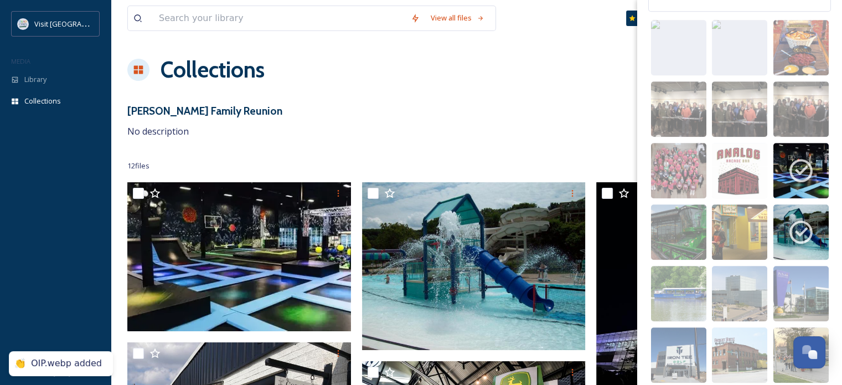
scroll to position [761, 0]
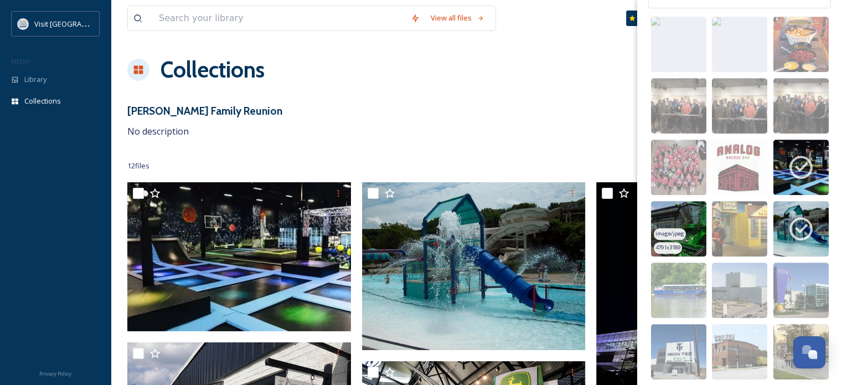
click at [666, 210] on img at bounding box center [678, 228] width 55 height 55
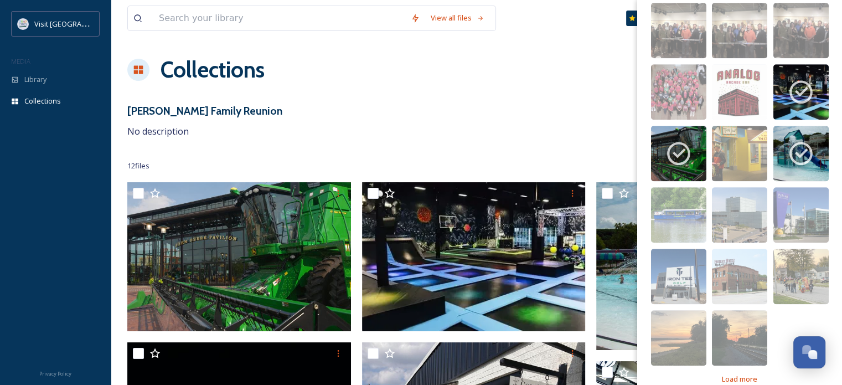
scroll to position [848, 0]
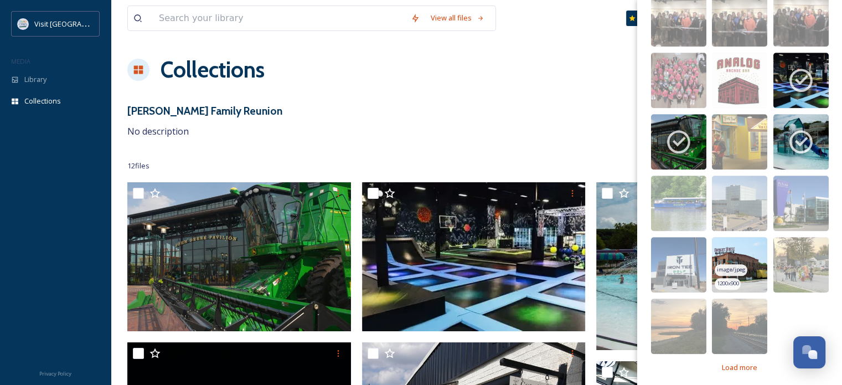
click at [727, 240] on img at bounding box center [739, 264] width 55 height 55
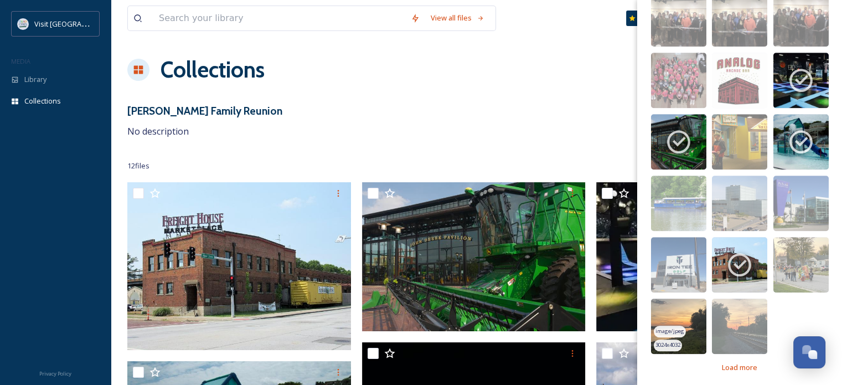
click at [673, 304] on img at bounding box center [678, 325] width 55 height 55
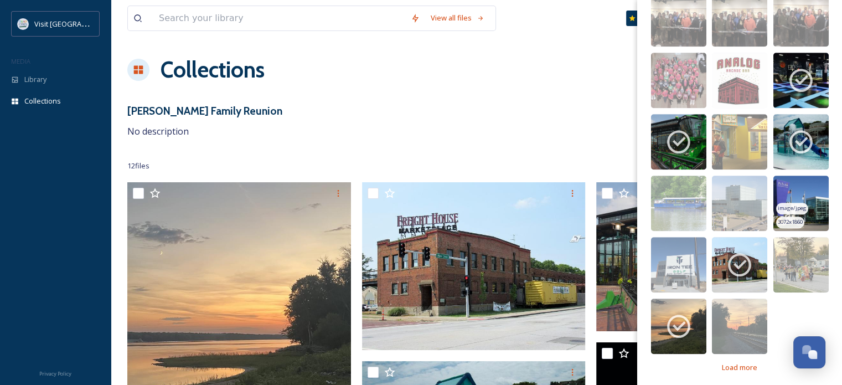
click at [808, 182] on img at bounding box center [800, 202] width 55 height 55
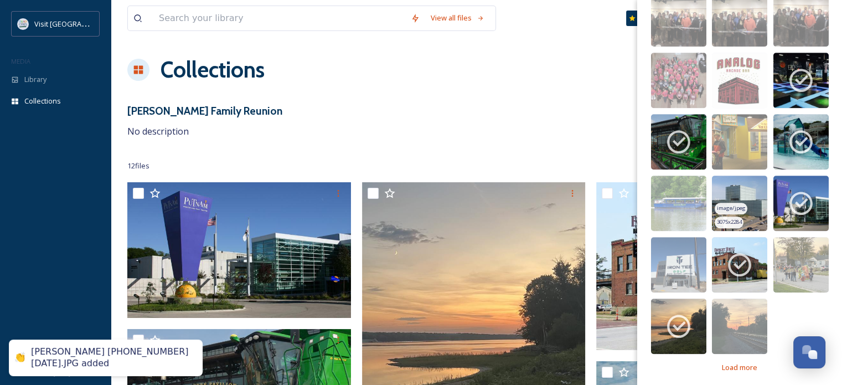
click at [747, 185] on img at bounding box center [739, 202] width 55 height 55
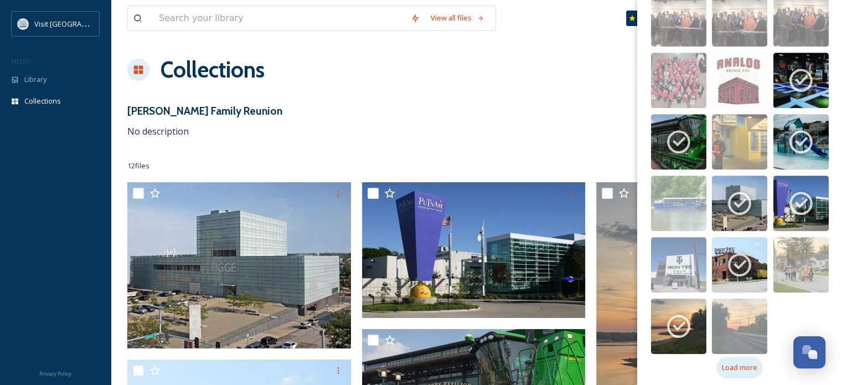
click at [750, 362] on span "Load more" at bounding box center [739, 367] width 35 height 11
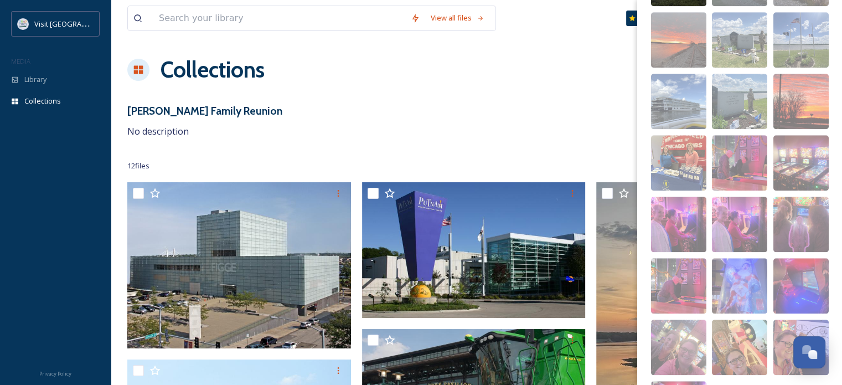
scroll to position [1278, 0]
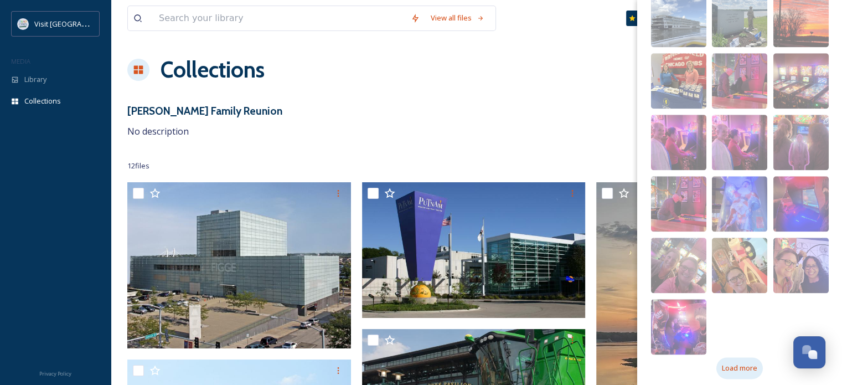
click at [735, 368] on div "Load more" at bounding box center [739, 368] width 46 height 22
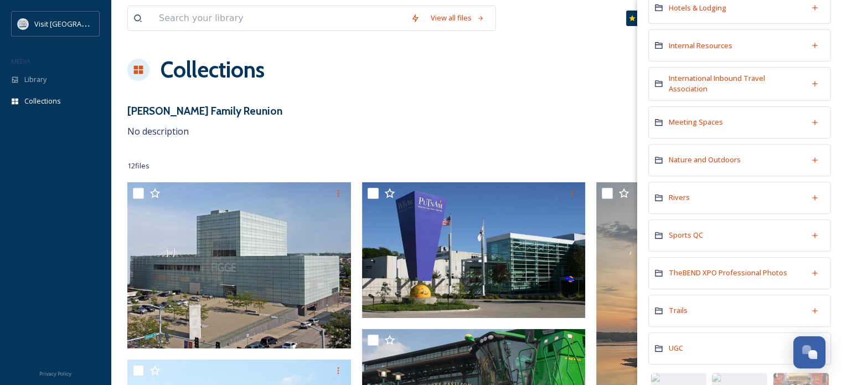
scroll to position [457, 0]
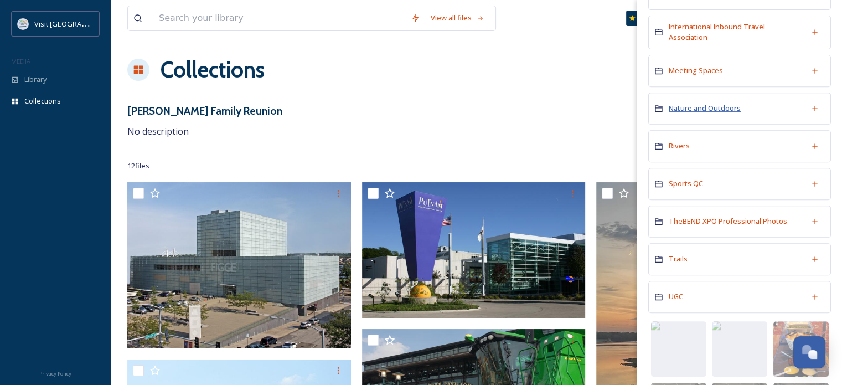
click at [714, 105] on span "Nature and Outdoors" at bounding box center [705, 108] width 72 height 10
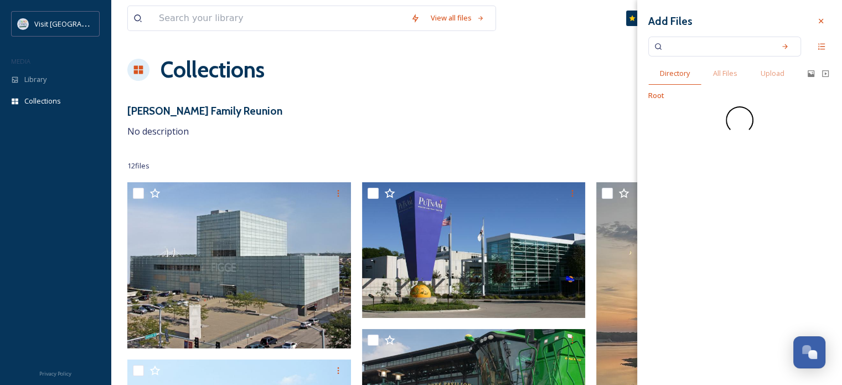
scroll to position [0, 0]
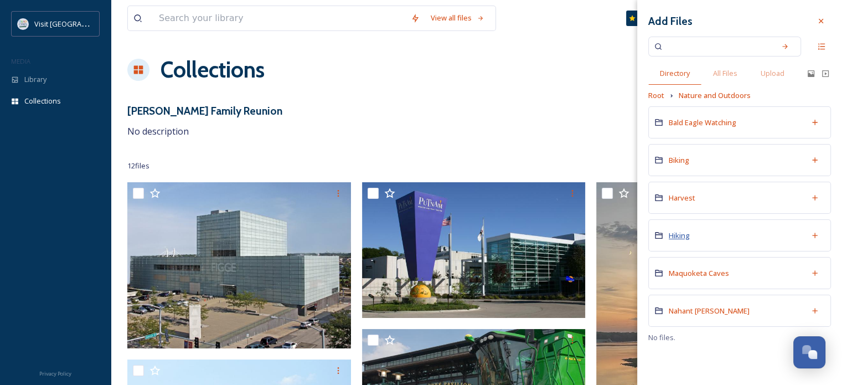
click at [681, 238] on span "Hiking" at bounding box center [679, 235] width 21 height 10
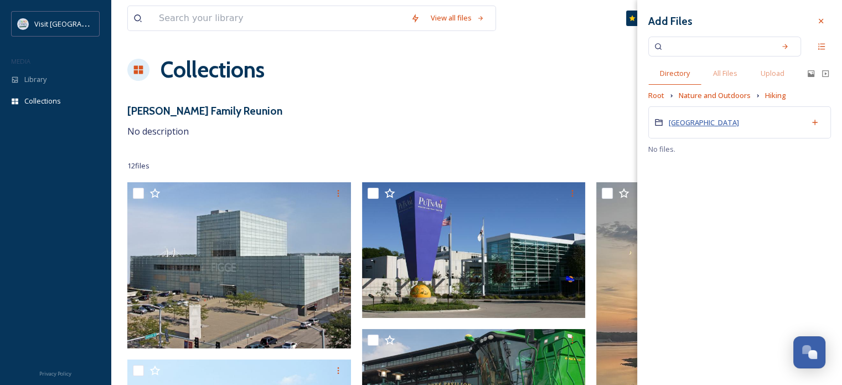
click at [709, 127] on span "[GEOGRAPHIC_DATA]" at bounding box center [704, 122] width 70 height 10
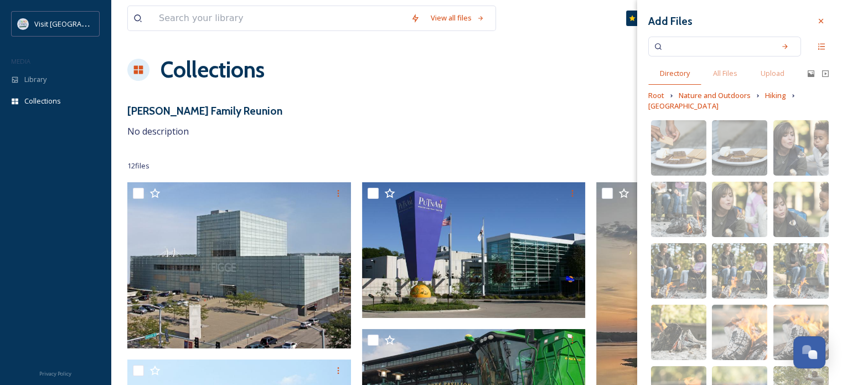
click at [683, 44] on input at bounding box center [717, 46] width 105 height 24
type input "walnut grove"
click at [782, 46] on div "Search" at bounding box center [785, 47] width 20 height 20
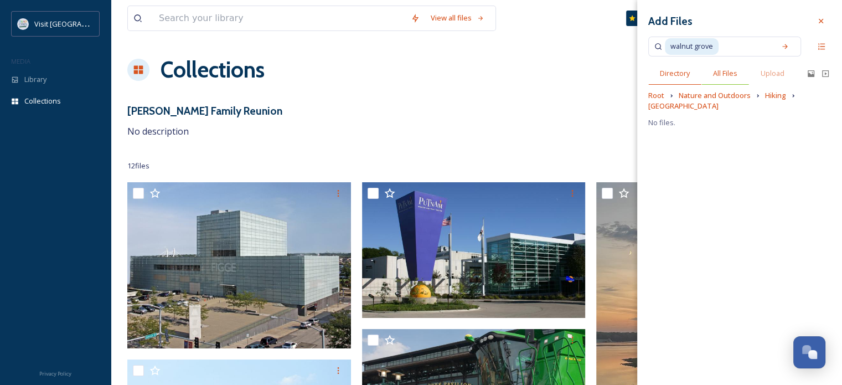
click at [724, 76] on span "All Files" at bounding box center [725, 73] width 24 height 11
click at [732, 46] on input at bounding box center [745, 46] width 50 height 24
click at [701, 48] on span "walnut grove" at bounding box center [692, 46] width 54 height 16
click at [736, 46] on input at bounding box center [745, 46] width 50 height 24
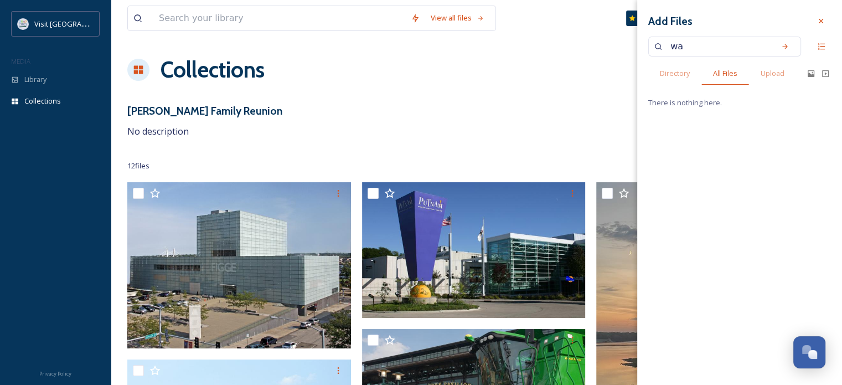
type input "w"
type input "[GEOGRAPHIC_DATA]"
click at [784, 44] on icon at bounding box center [785, 47] width 8 height 8
click at [747, 46] on input at bounding box center [758, 46] width 22 height 24
type input "p"
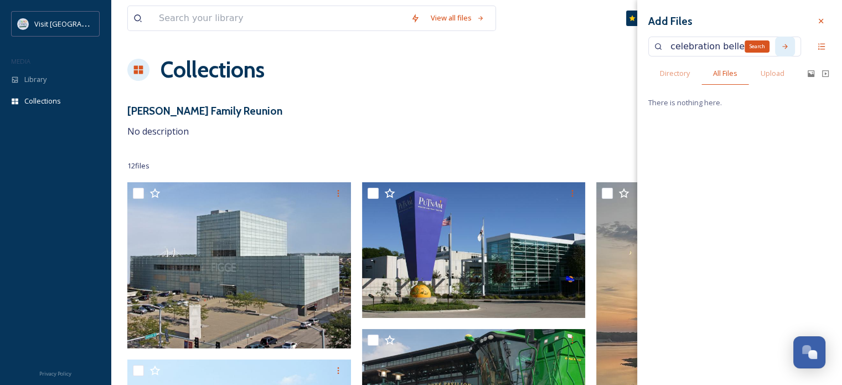
type input "celebration belle"
click at [789, 48] on div "Search" at bounding box center [785, 47] width 20 height 20
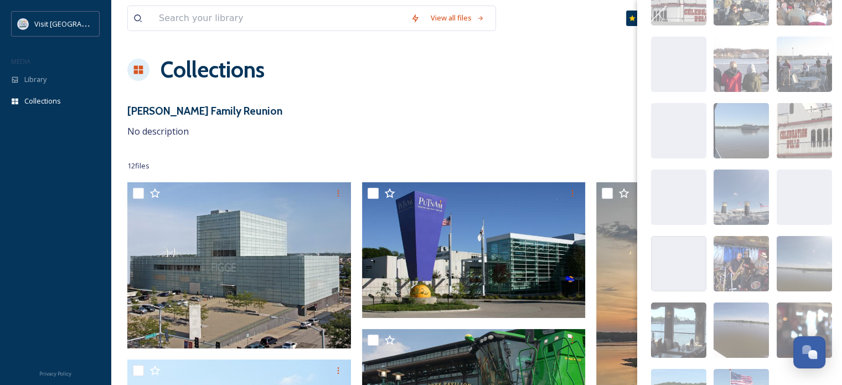
scroll to position [80, 0]
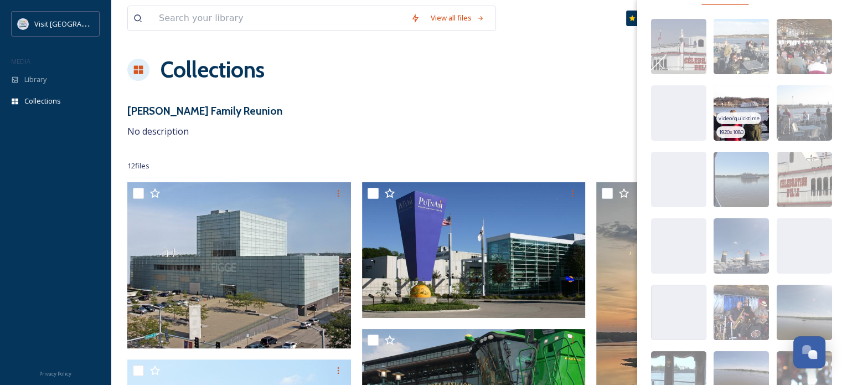
click at [749, 97] on img at bounding box center [741, 112] width 55 height 55
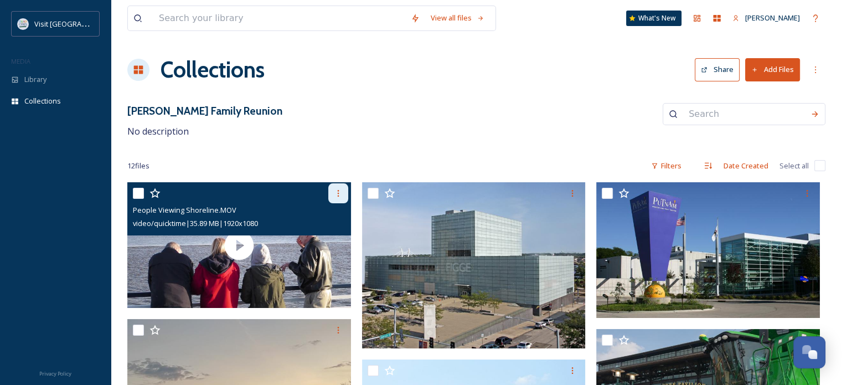
click at [336, 197] on icon at bounding box center [338, 193] width 9 height 9
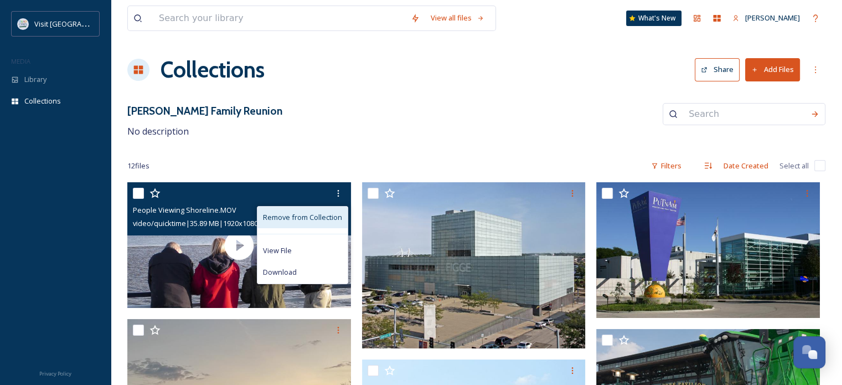
click at [307, 221] on span "Remove from Collection" at bounding box center [302, 217] width 79 height 11
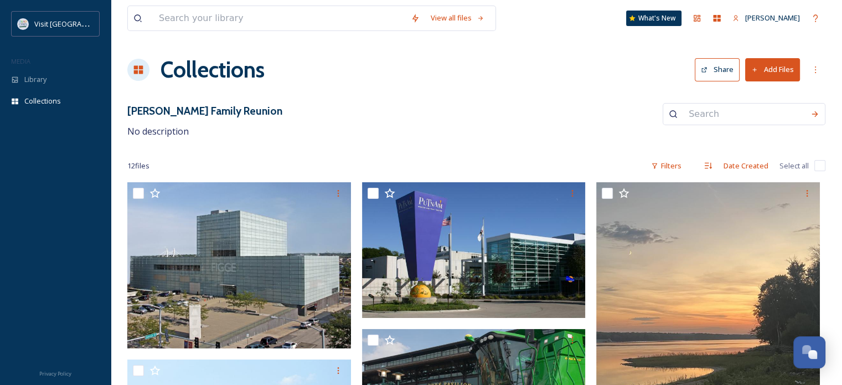
click at [768, 68] on button "Add Files" at bounding box center [772, 69] width 55 height 23
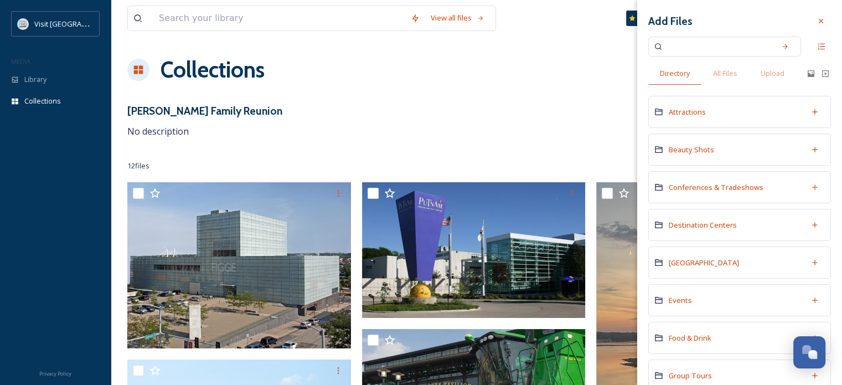
click at [696, 49] on input at bounding box center [717, 46] width 105 height 24
click at [676, 109] on span "Attractions" at bounding box center [687, 112] width 37 height 10
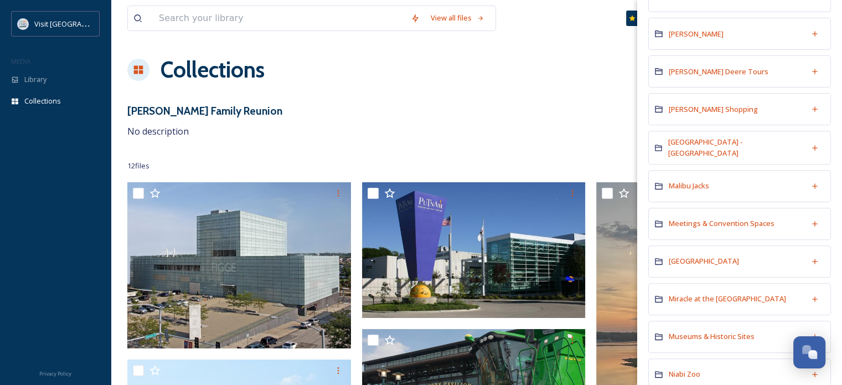
scroll to position [0, 0]
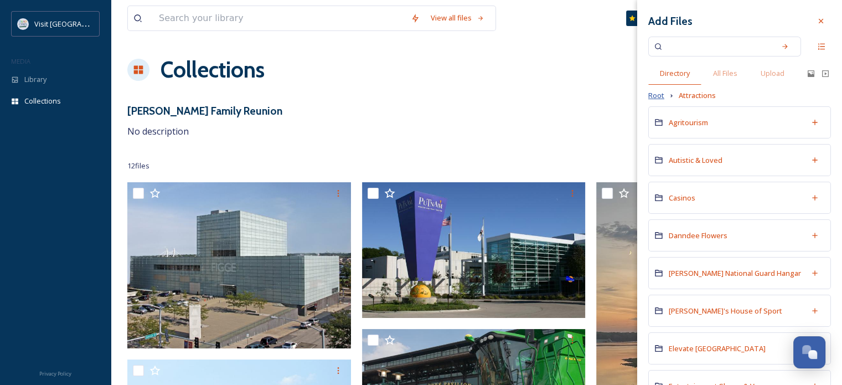
click at [652, 96] on span "Root" at bounding box center [656, 95] width 16 height 11
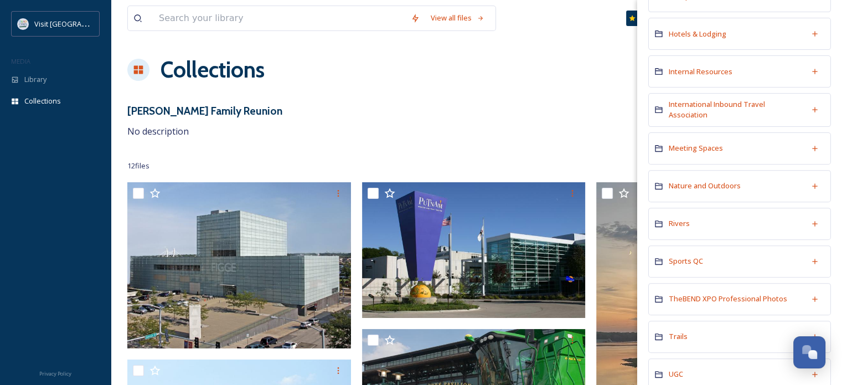
scroll to position [384, 0]
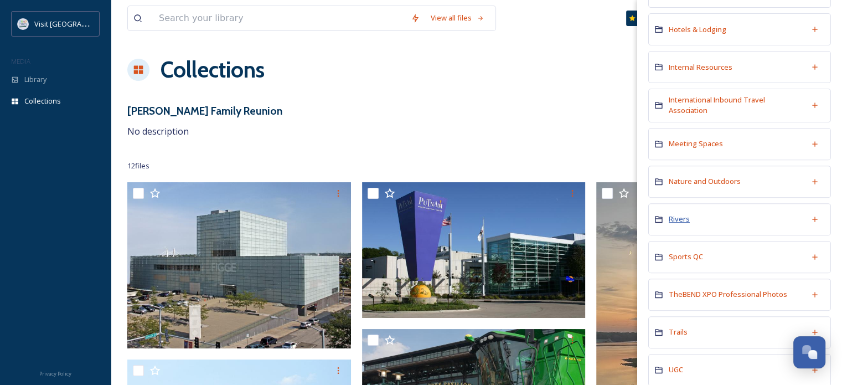
click at [684, 214] on span "Rivers" at bounding box center [679, 219] width 21 height 10
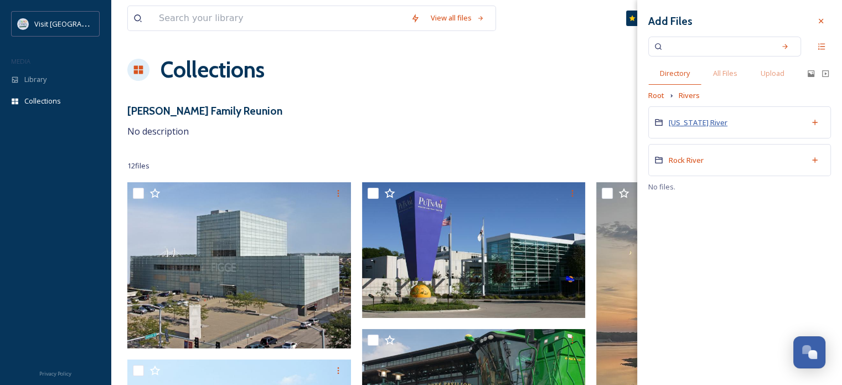
click at [690, 123] on span "[US_STATE] River" at bounding box center [698, 122] width 59 height 10
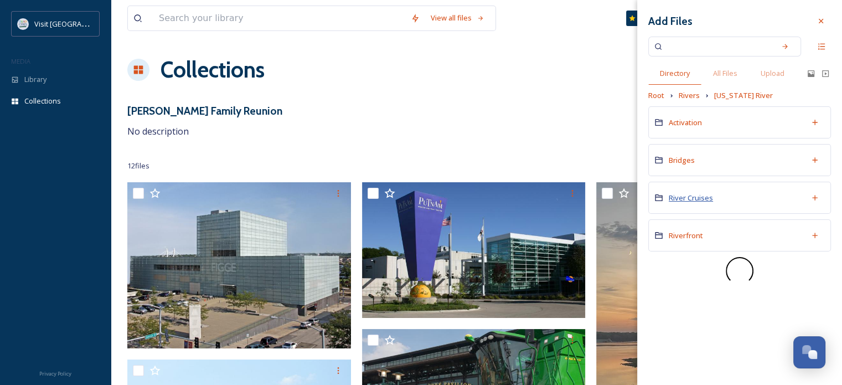
click at [683, 199] on span "River Cruises" at bounding box center [691, 198] width 44 height 10
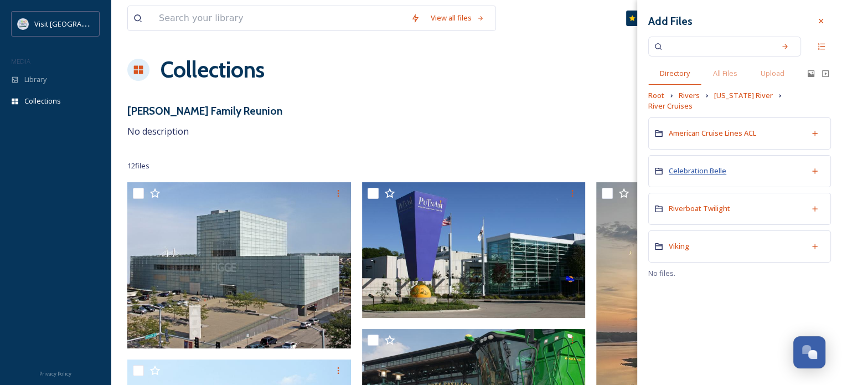
click at [700, 166] on span "Celebration Belle" at bounding box center [698, 171] width 58 height 10
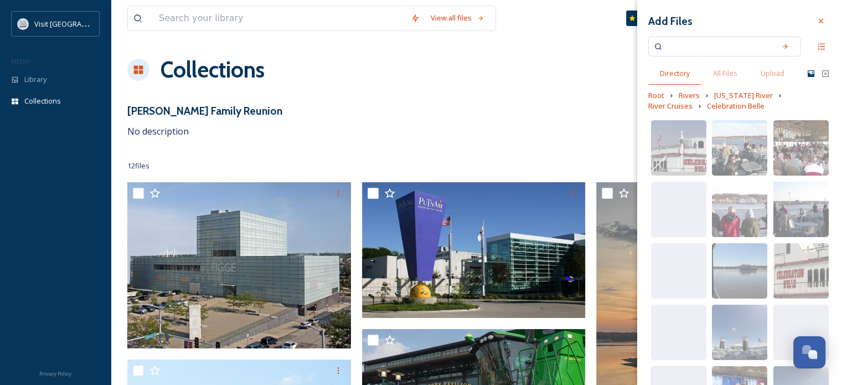
click at [808, 72] on icon at bounding box center [811, 73] width 7 height 7
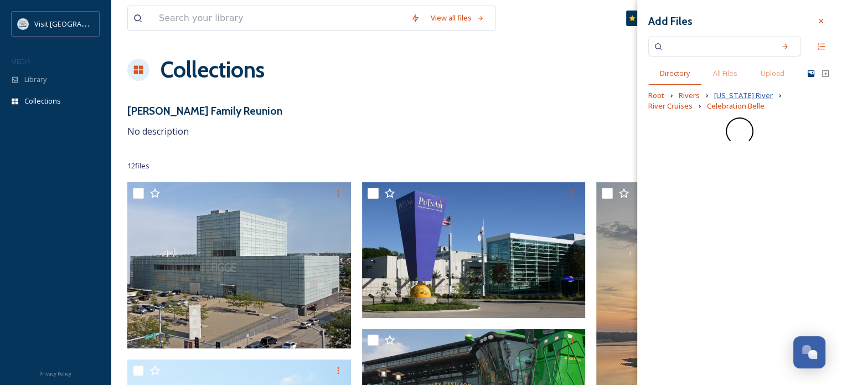
click at [728, 96] on span "[US_STATE] River" at bounding box center [743, 95] width 59 height 11
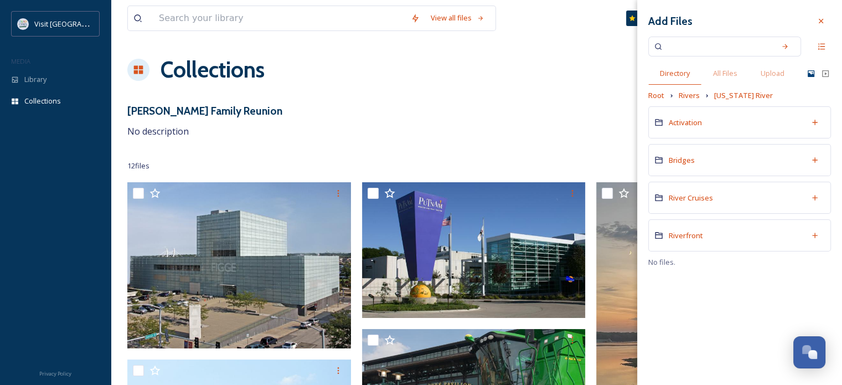
click at [798, 99] on div "Root Rivers [US_STATE] River" at bounding box center [739, 95] width 183 height 11
click at [680, 195] on span "River Cruises" at bounding box center [691, 198] width 44 height 10
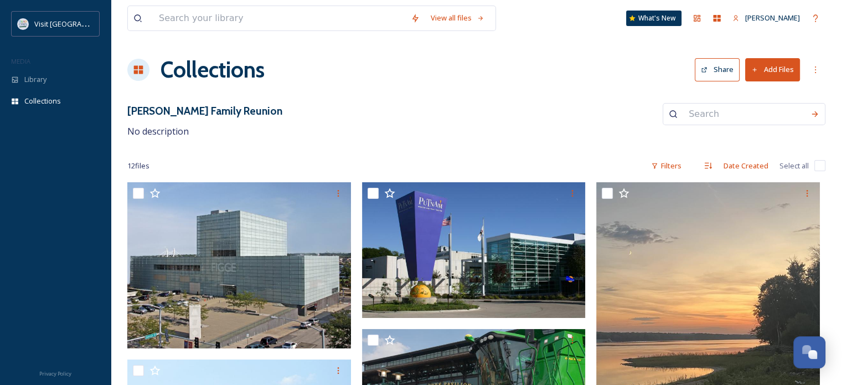
click at [776, 73] on button "Add Files" at bounding box center [772, 69] width 55 height 23
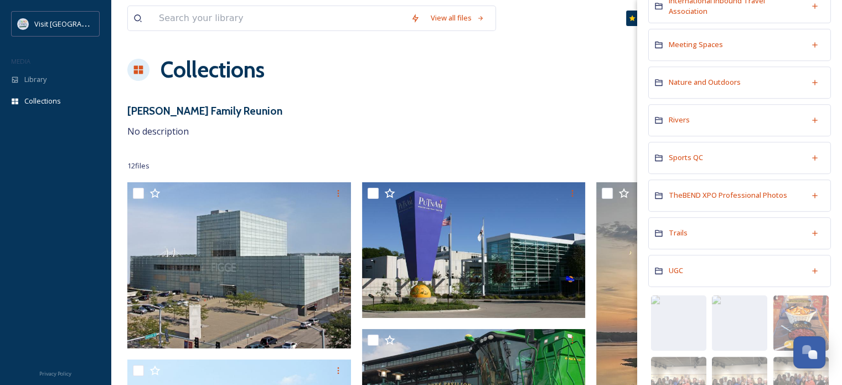
scroll to position [477, 0]
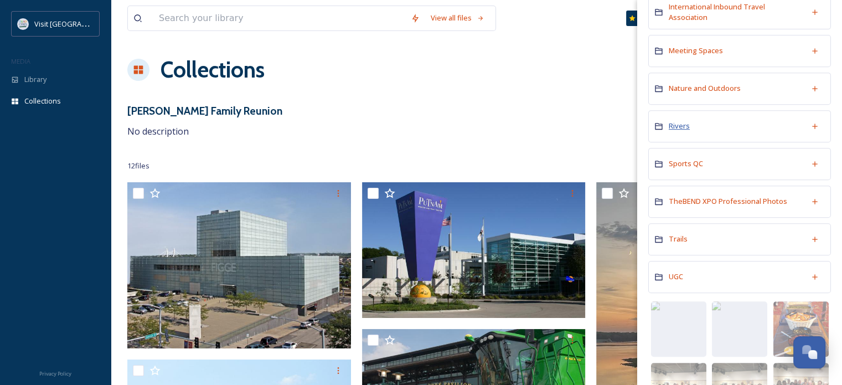
click at [678, 122] on span "Rivers" at bounding box center [679, 126] width 21 height 10
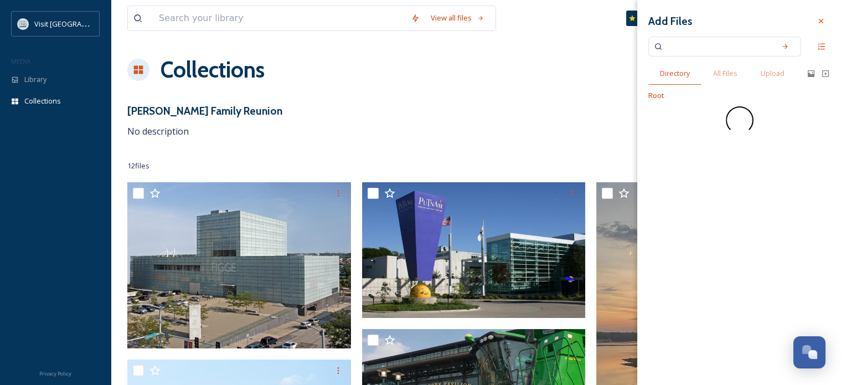
scroll to position [0, 0]
click at [650, 96] on span "Root" at bounding box center [656, 95] width 16 height 11
click at [819, 21] on icon at bounding box center [820, 21] width 9 height 9
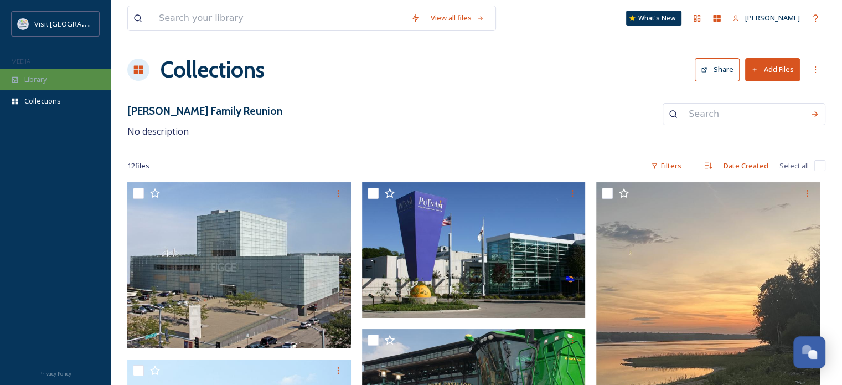
click at [46, 75] on span "Library" at bounding box center [35, 79] width 22 height 11
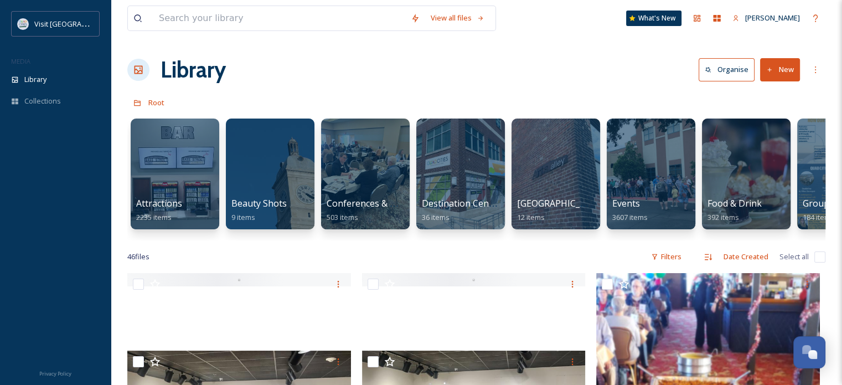
click at [220, 30] on div "View all files" at bounding box center [311, 18] width 369 height 25
click at [221, 22] on input at bounding box center [279, 18] width 252 height 24
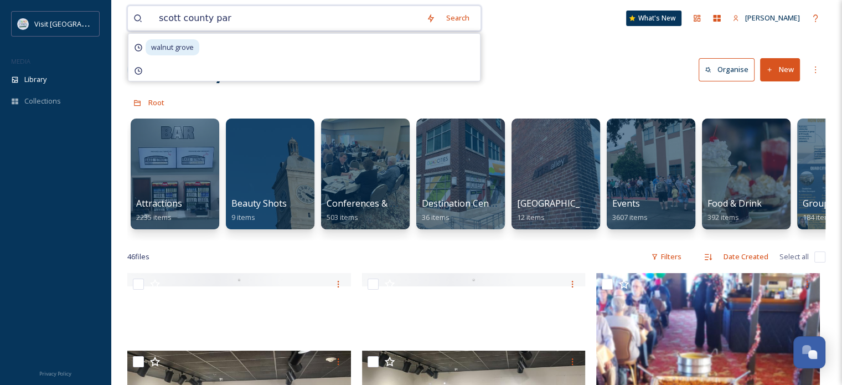
type input "scott county park"
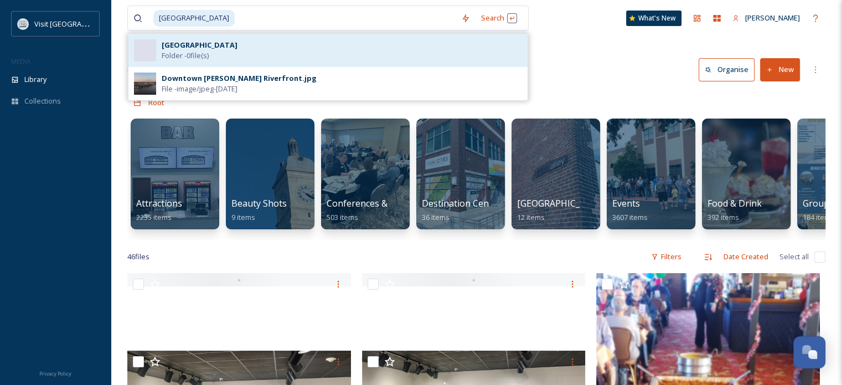
click at [182, 38] on div "Scott County Park Folder - 0 file(s)" at bounding box center [327, 50] width 399 height 33
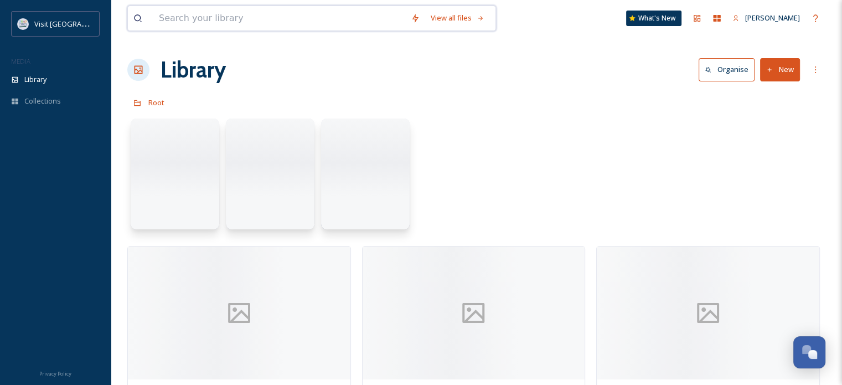
click at [218, 17] on input at bounding box center [279, 18] width 252 height 24
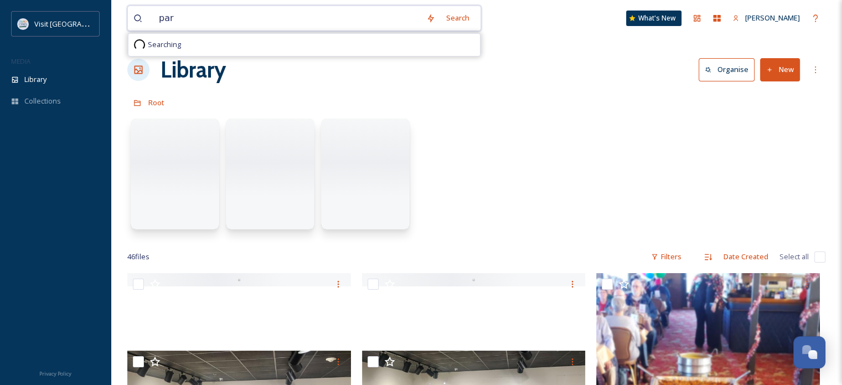
type input "park"
click at [433, 21] on icon at bounding box center [437, 18] width 9 height 9
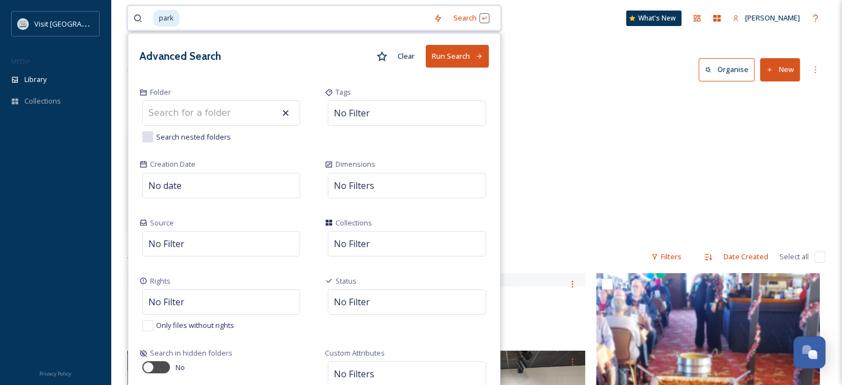
click at [410, 56] on button "Clear" at bounding box center [406, 56] width 28 height 22
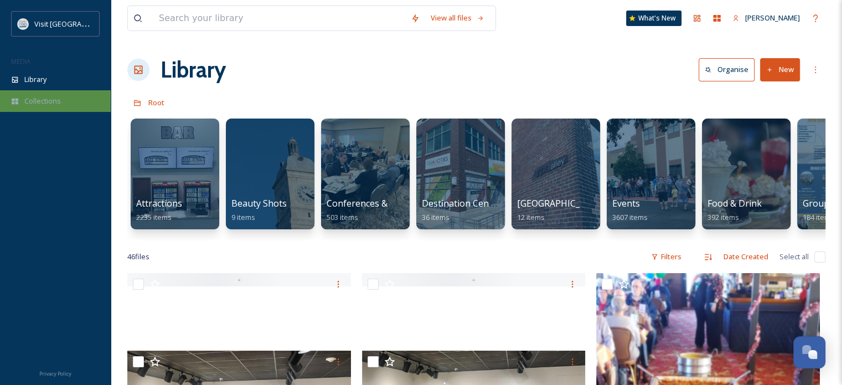
click at [49, 99] on span "Collections" at bounding box center [42, 101] width 37 height 11
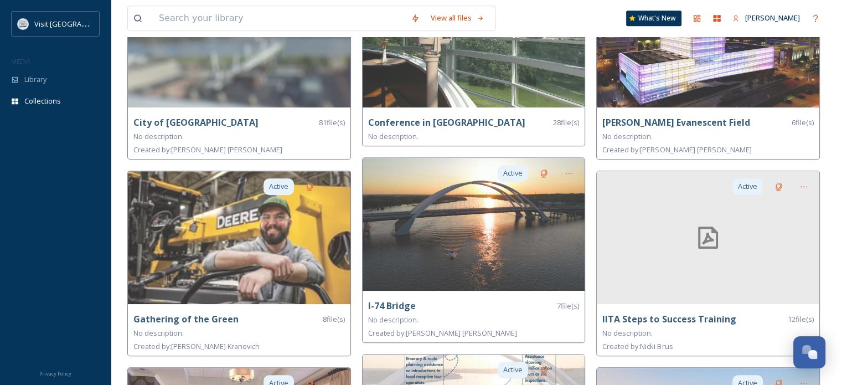
scroll to position [766, 0]
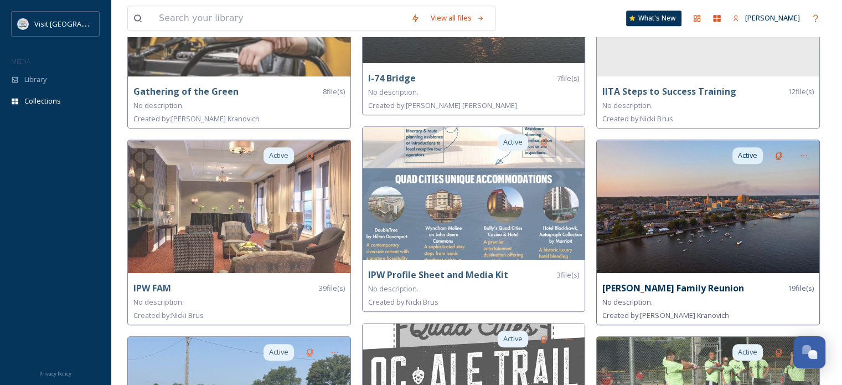
click at [695, 283] on strong "[PERSON_NAME] Family Reunion" at bounding box center [672, 288] width 141 height 12
click at [671, 283] on strong "[PERSON_NAME] Family Reunion" at bounding box center [672, 288] width 141 height 12
click at [685, 218] on img at bounding box center [708, 206] width 223 height 133
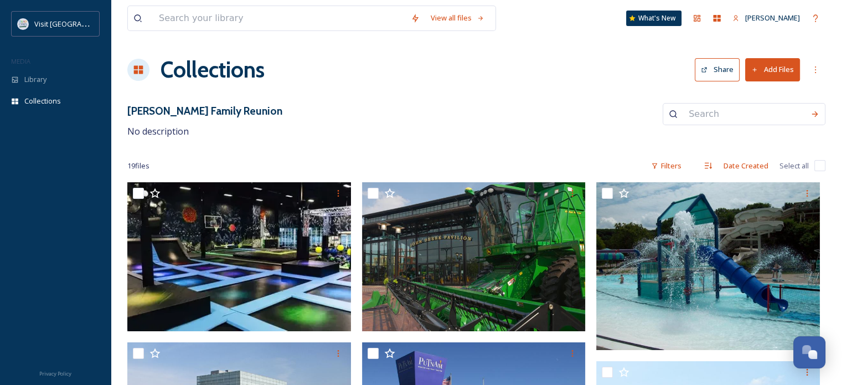
click at [780, 70] on button "Add Files" at bounding box center [772, 69] width 55 height 23
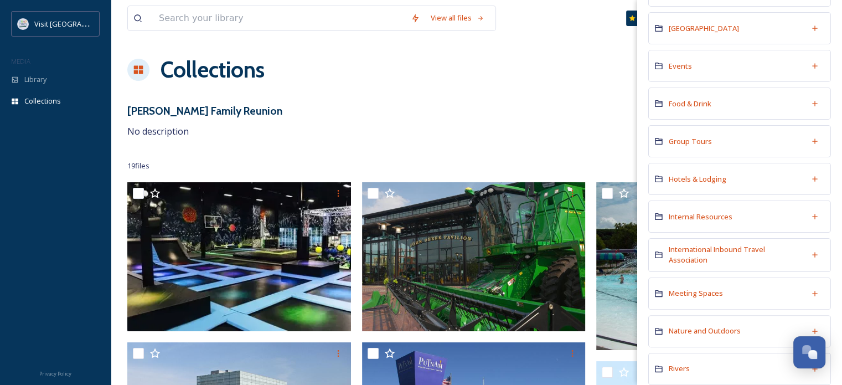
scroll to position [277, 0]
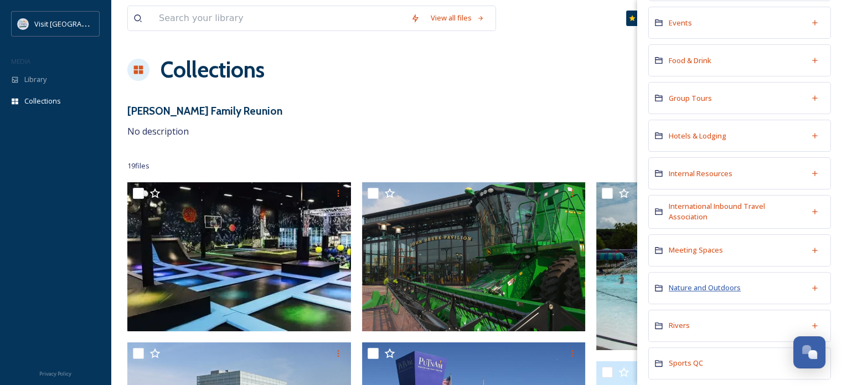
click at [724, 284] on span "Nature and Outdoors" at bounding box center [705, 287] width 72 height 10
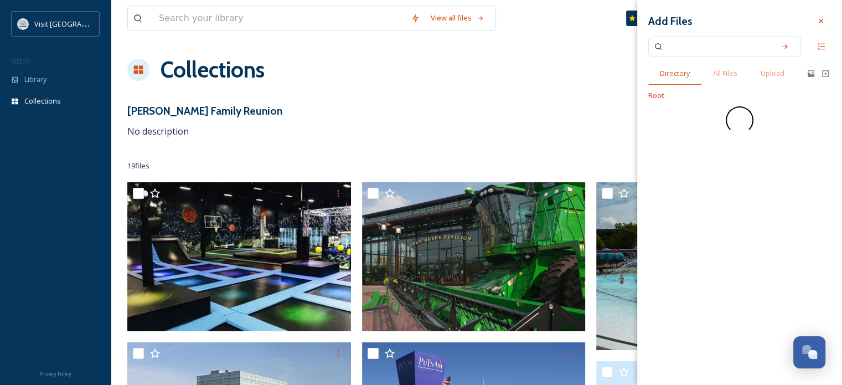
scroll to position [0, 0]
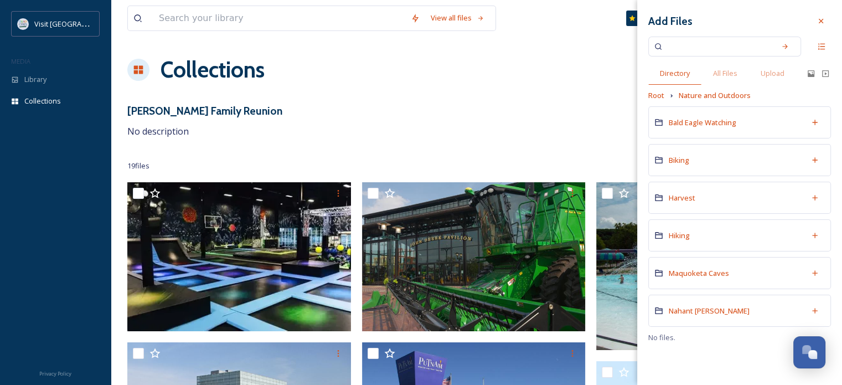
click at [681, 240] on div "Hiking" at bounding box center [739, 235] width 183 height 32
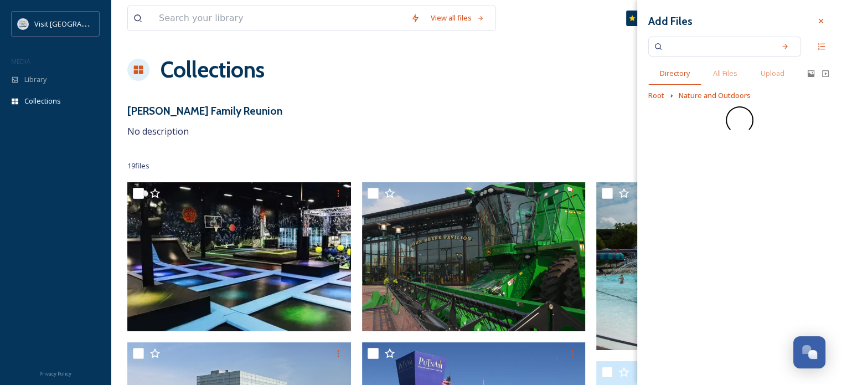
click at [680, 232] on div "Add Files Directory All Files Upload Root Nature and Outdoors" at bounding box center [739, 192] width 205 height 385
click at [717, 99] on span "Nature and Outdoors" at bounding box center [715, 95] width 72 height 11
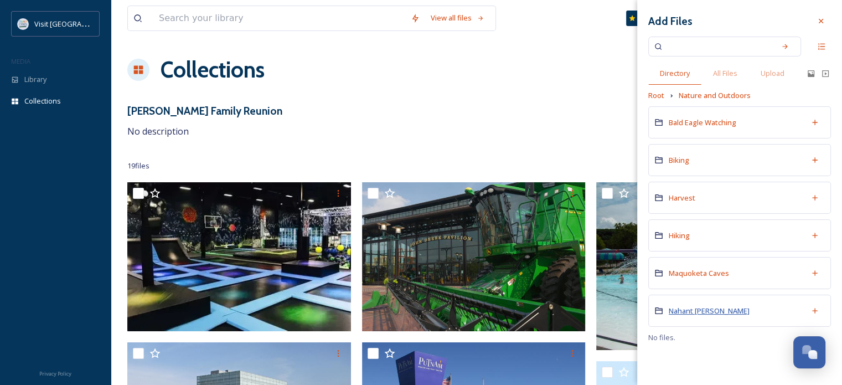
click at [680, 309] on span "Nahant [PERSON_NAME]" at bounding box center [709, 311] width 81 height 10
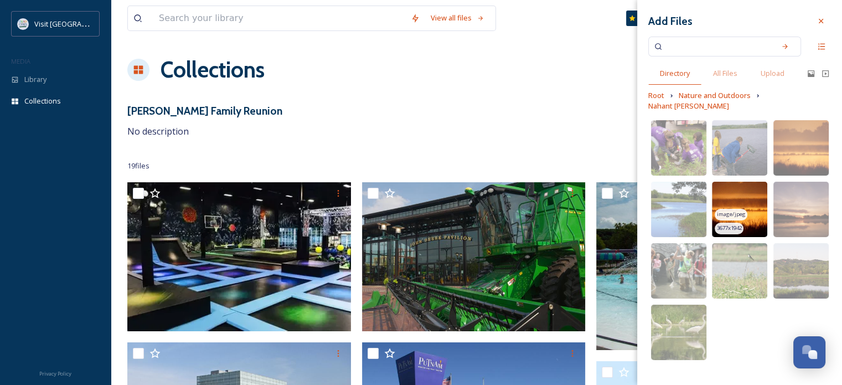
click at [756, 192] on img at bounding box center [739, 209] width 55 height 55
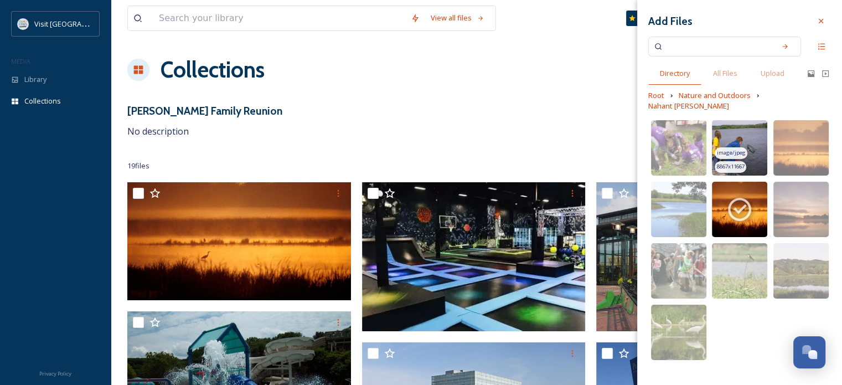
click at [752, 121] on img at bounding box center [739, 147] width 55 height 55
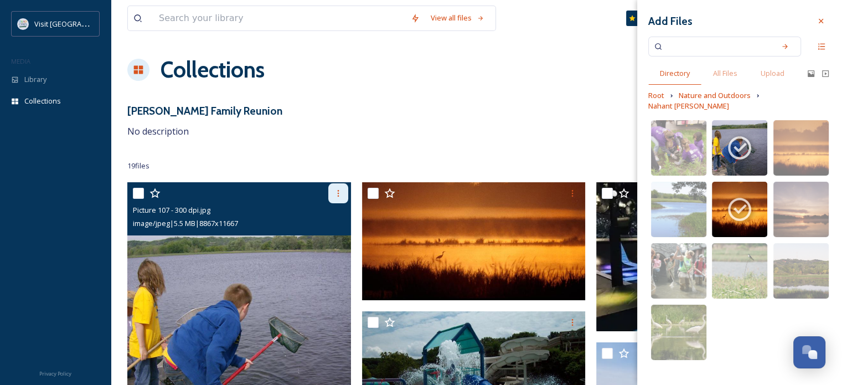
click at [339, 195] on icon at bounding box center [338, 193] width 9 height 9
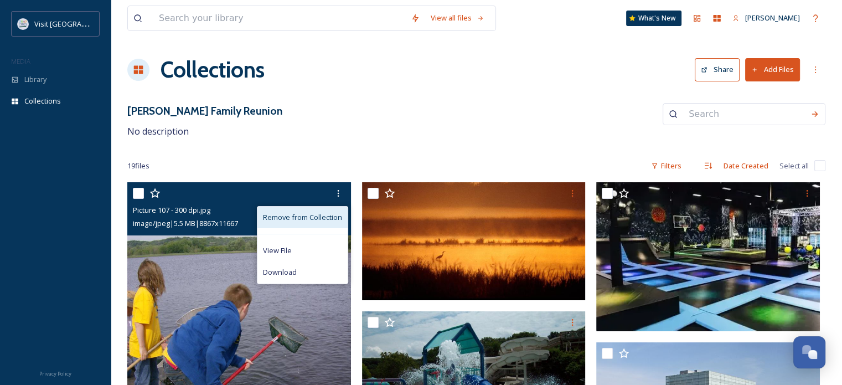
click at [335, 215] on span "Remove from Collection" at bounding box center [302, 217] width 79 height 11
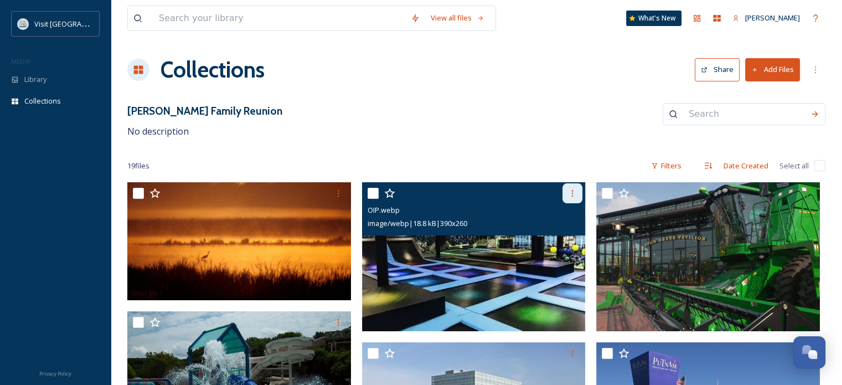
click at [568, 192] on icon at bounding box center [572, 193] width 9 height 9
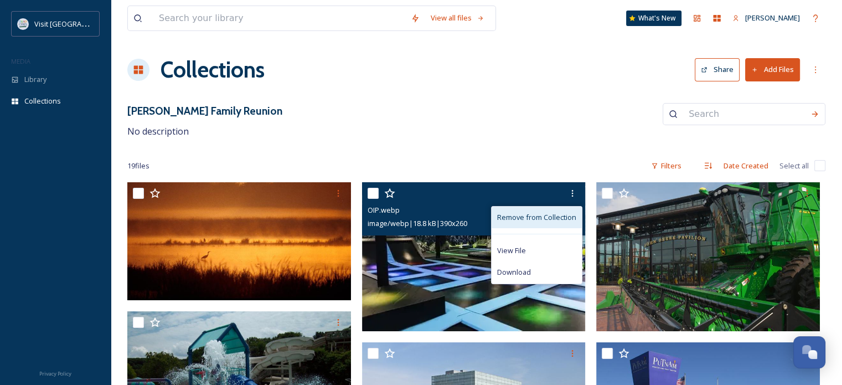
click at [553, 216] on span "Remove from Collection" at bounding box center [536, 217] width 79 height 11
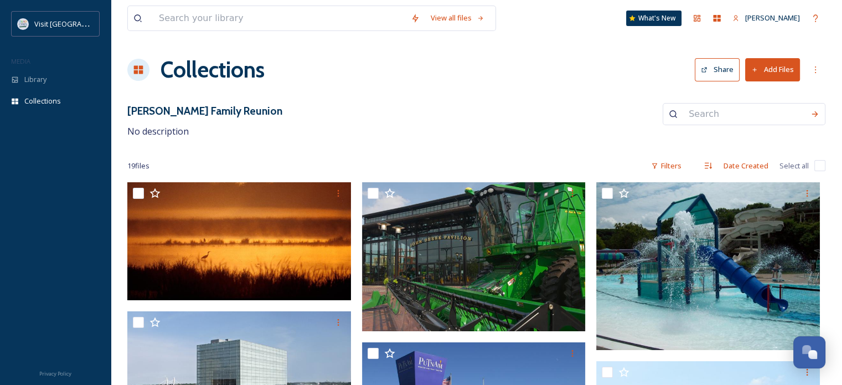
click at [722, 70] on button "Share" at bounding box center [717, 69] width 45 height 23
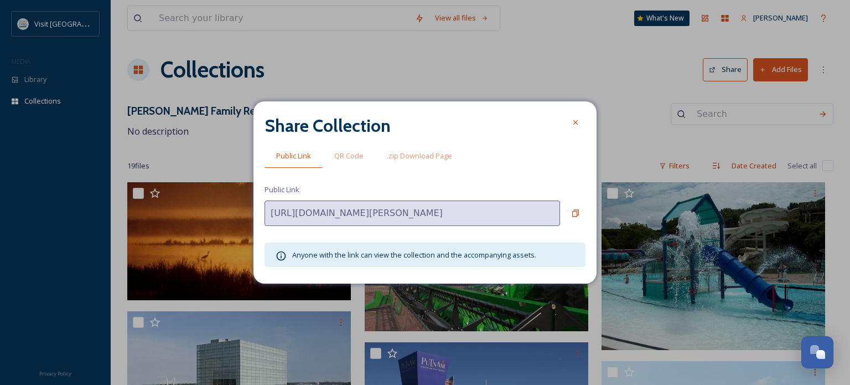
click at [371, 254] on span "Anyone with the link can view the collection and the accompanying assets." at bounding box center [414, 255] width 244 height 10
click at [578, 218] on div "Copy to Clipboard" at bounding box center [576, 213] width 20 height 20
click at [580, 124] on icon at bounding box center [575, 122] width 9 height 9
